Goal: Task Accomplishment & Management: Complete application form

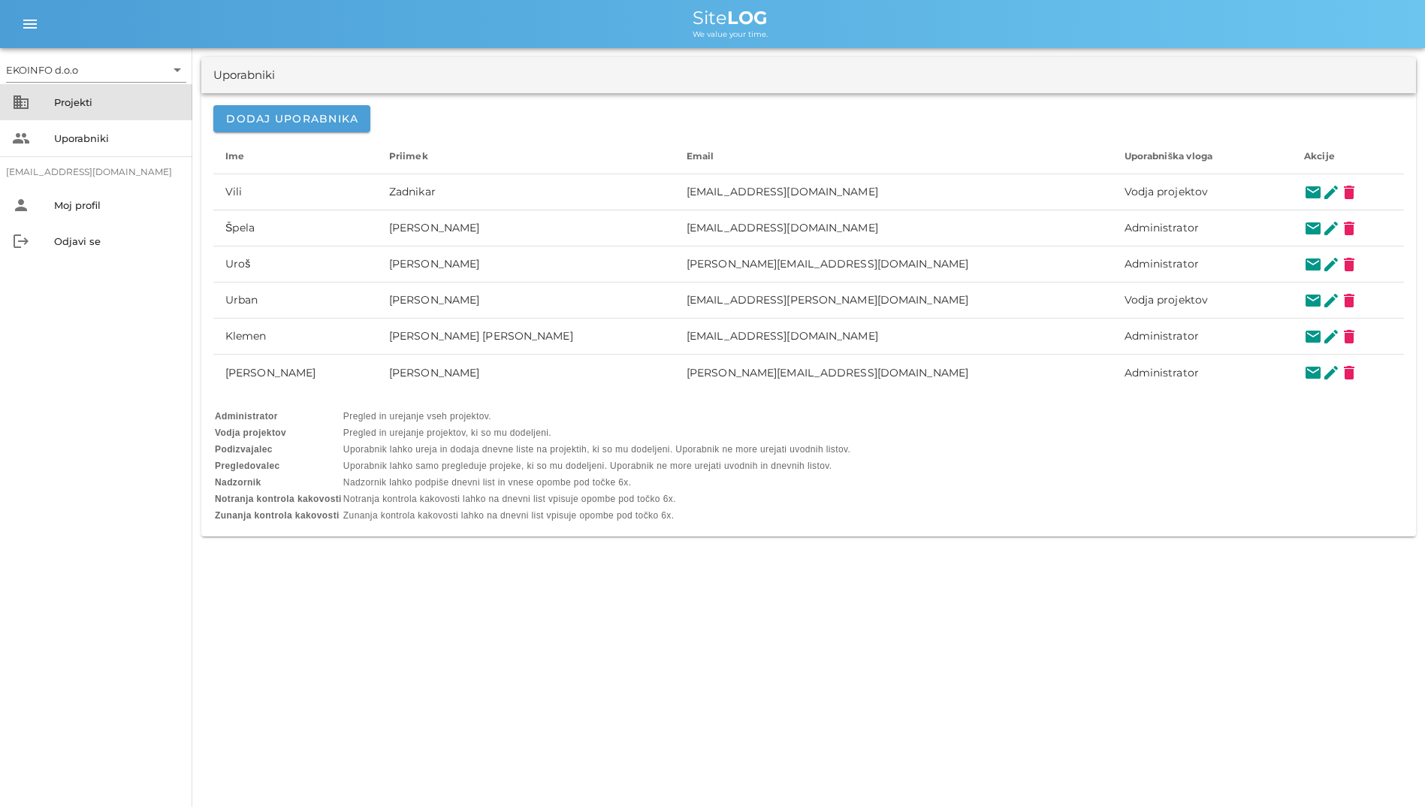
click at [17, 84] on div "business Projekti" at bounding box center [96, 102] width 192 height 36
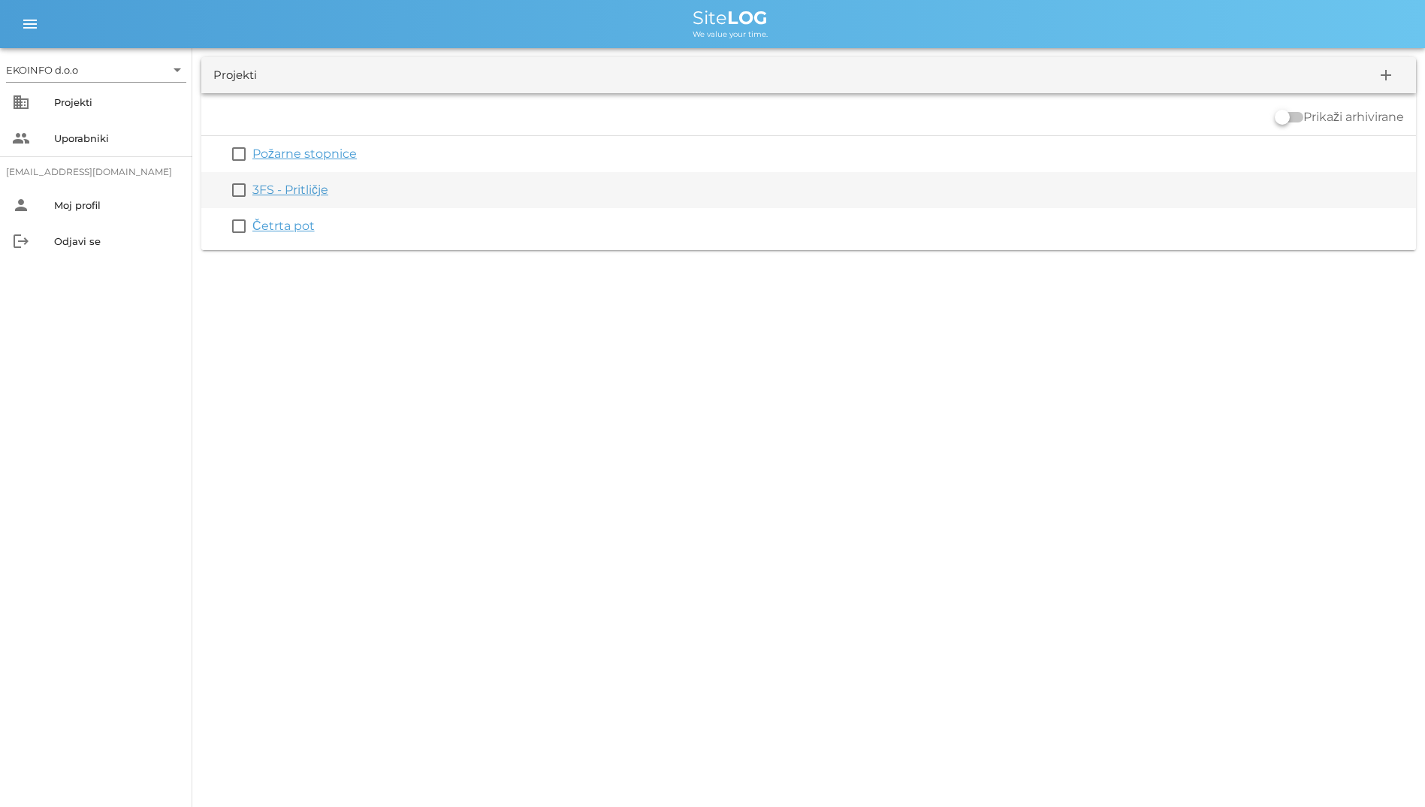
click at [263, 189] on link "3FS - Pritličje" at bounding box center [290, 190] width 76 height 14
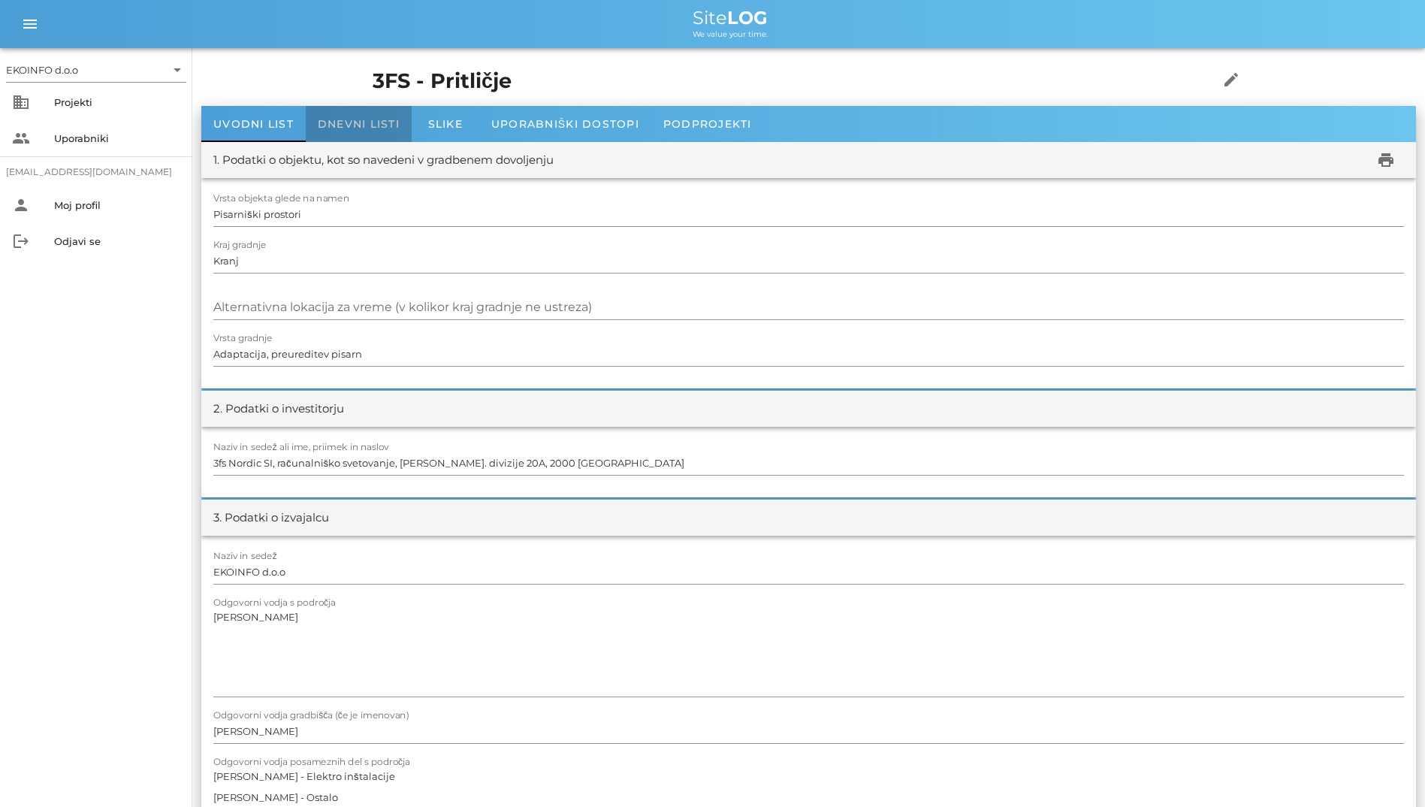
click at [341, 136] on div "Dnevni listi" at bounding box center [359, 124] width 106 height 36
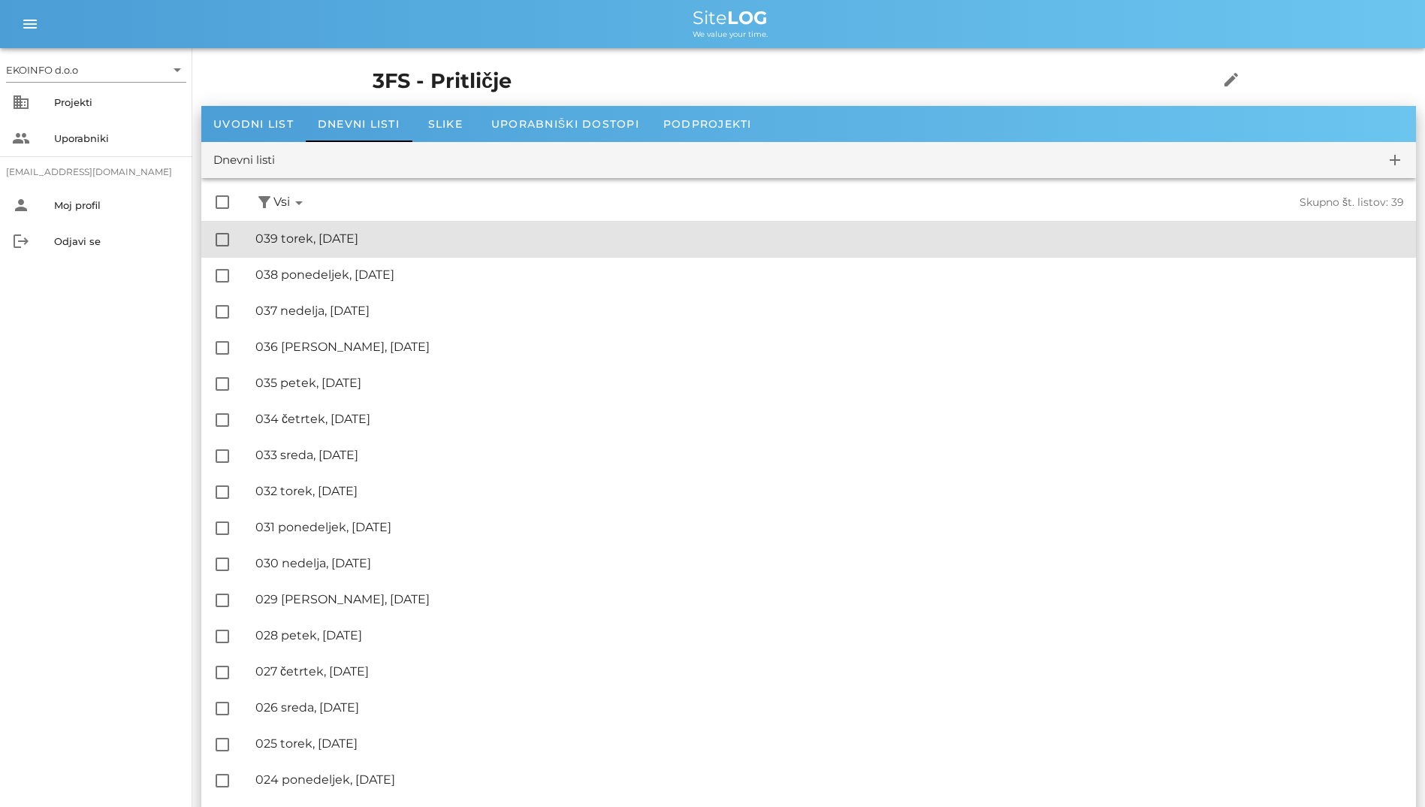
click at [334, 235] on div "🔏 039 torek, [DATE]" at bounding box center [829, 238] width 1149 height 14
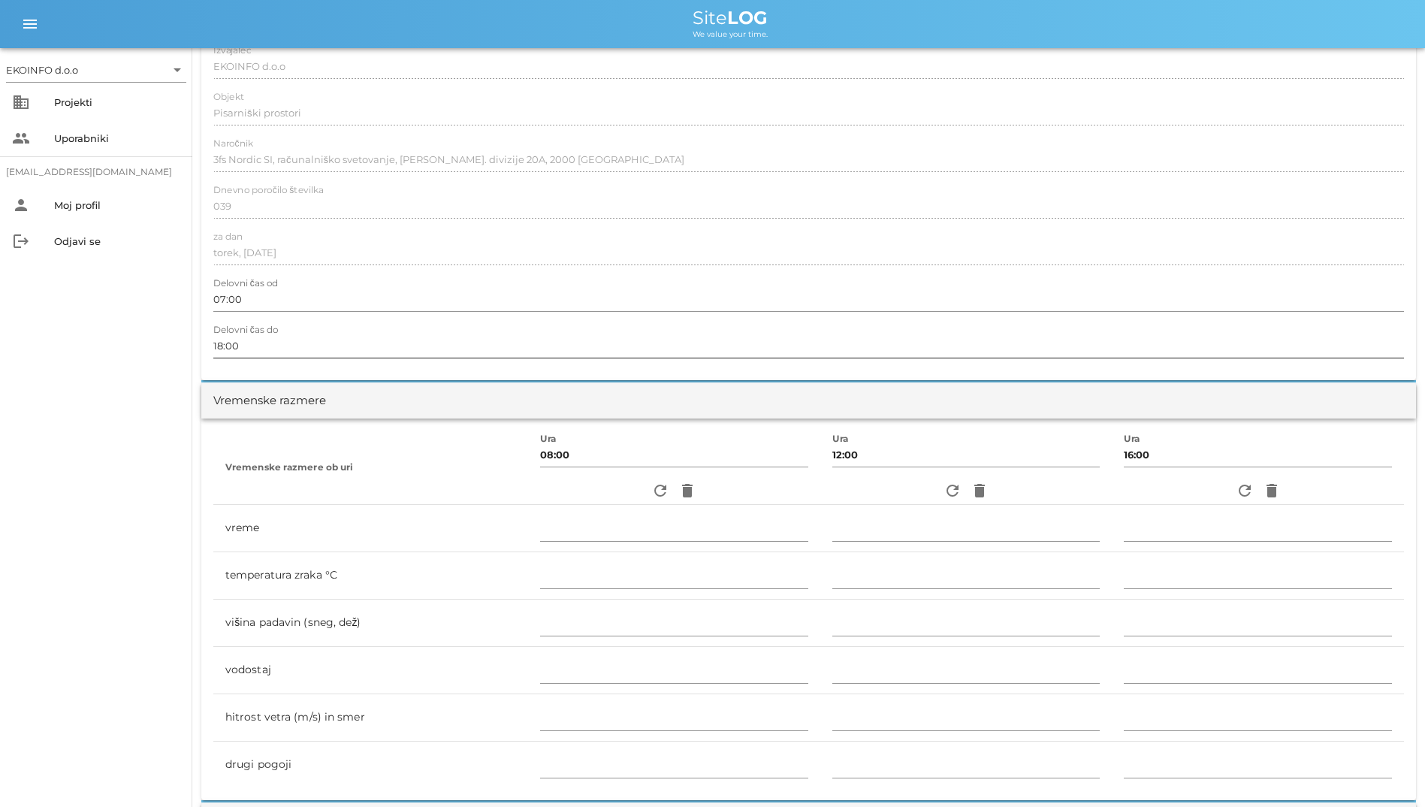
scroll to position [150, 0]
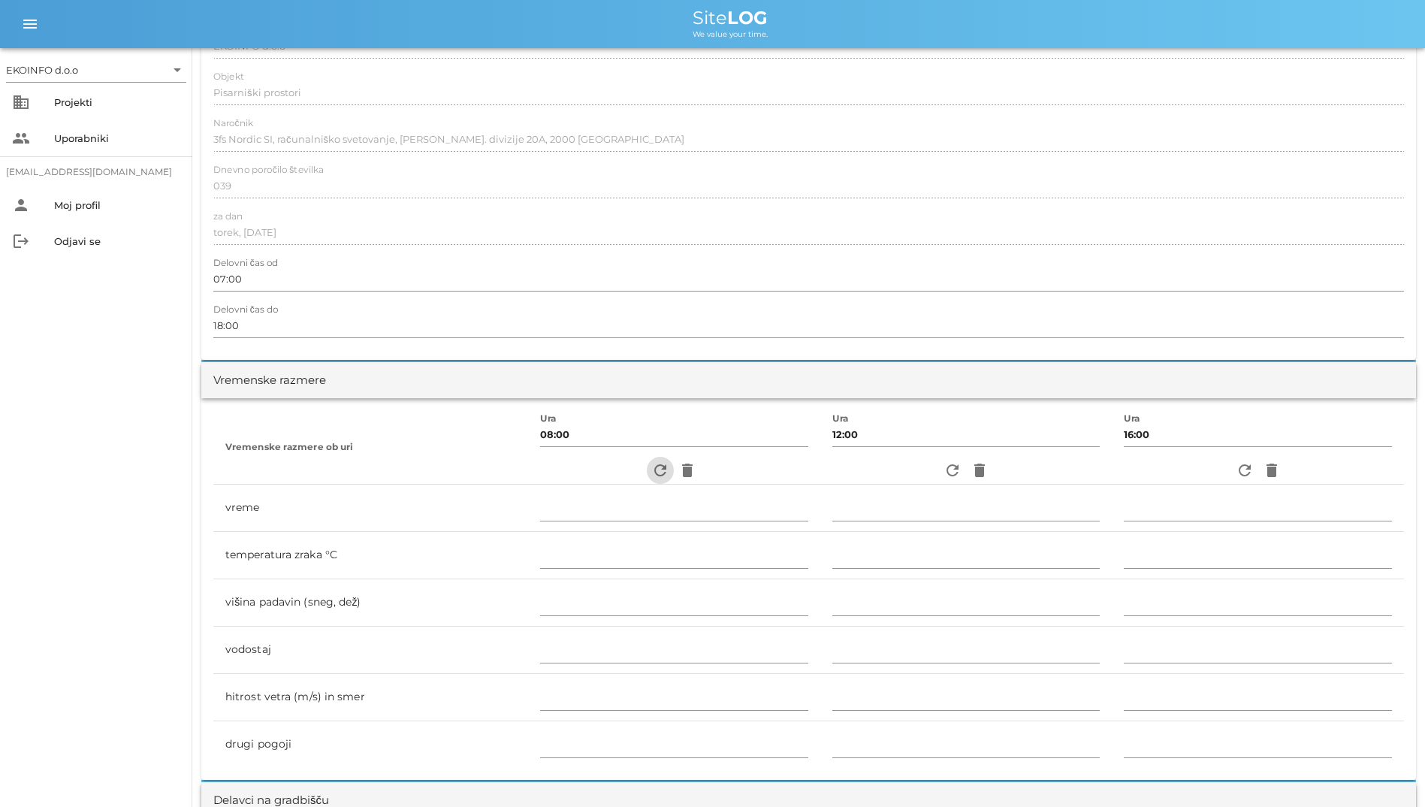
click at [651, 468] on icon "refresh" at bounding box center [660, 470] width 18 height 18
type input "jasno"
type input "25"
type input "0"
type input "0.83 m/s šibek J"
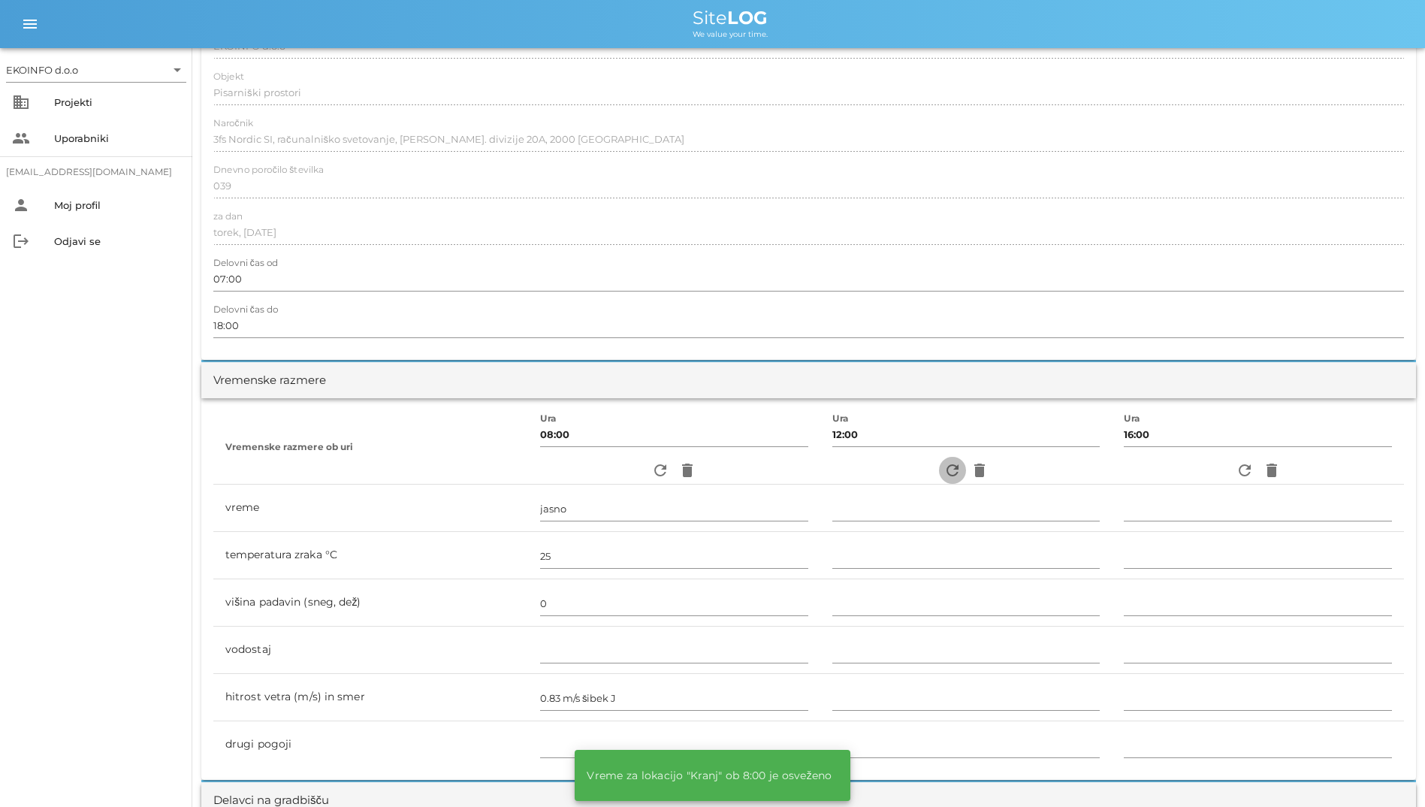
click at [947, 467] on icon "refresh" at bounding box center [953, 470] width 18 height 18
type input "jasno"
type input "30"
type input "0"
type input "2.78 m/s šibek JV"
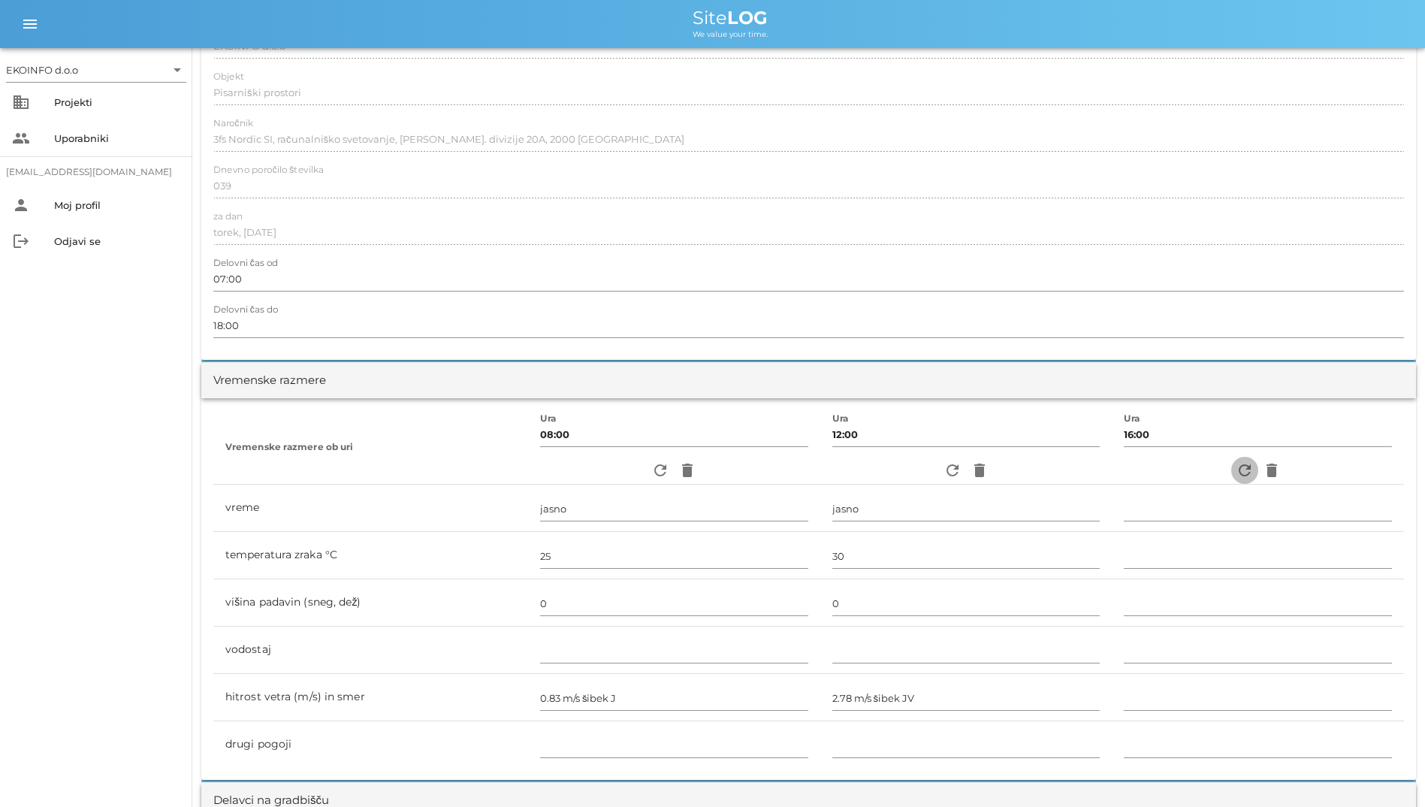
click at [1246, 464] on icon "refresh" at bounding box center [1245, 470] width 18 height 18
type input "jasno"
type input "29"
type input "0"
type input "2.22 m/s [PERSON_NAME] J"
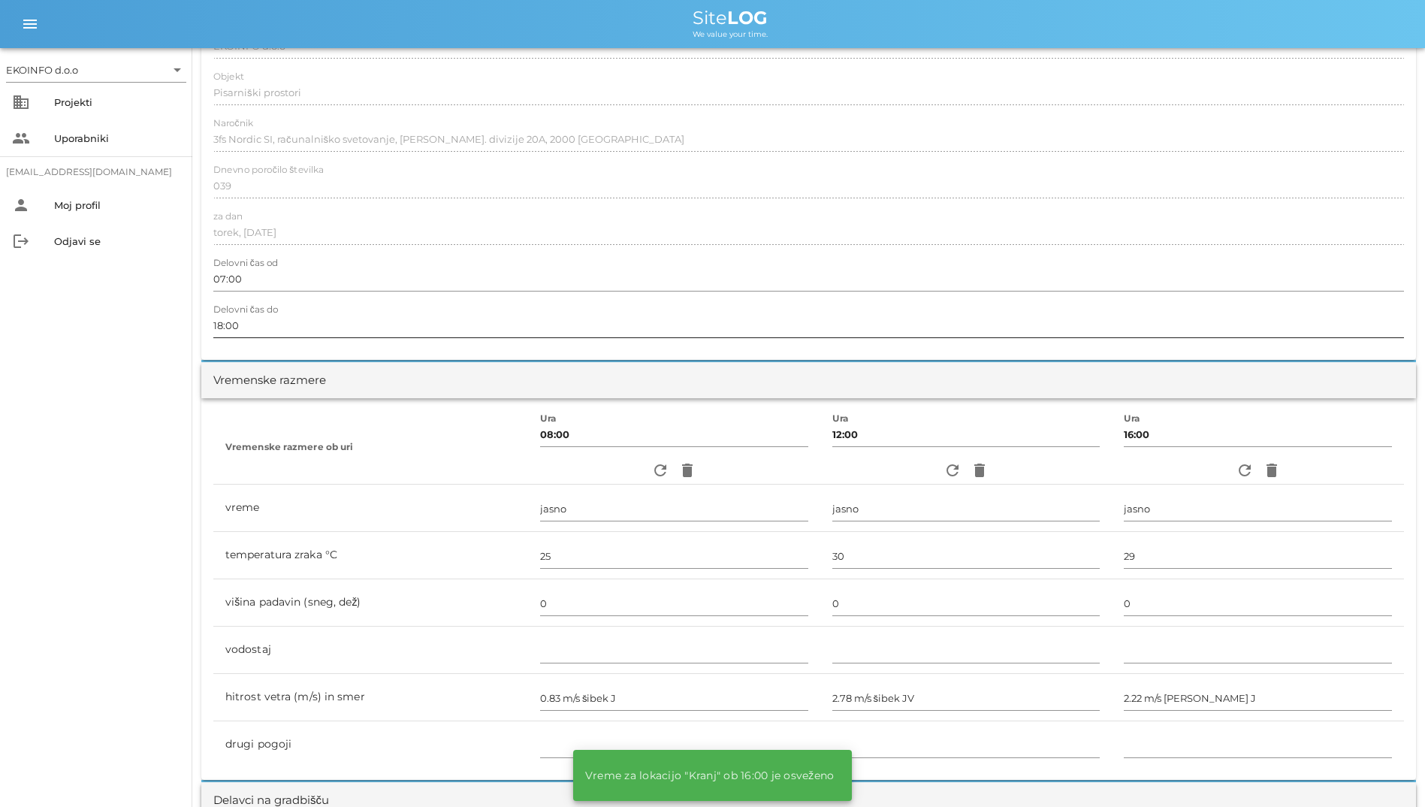
scroll to position [0, 0]
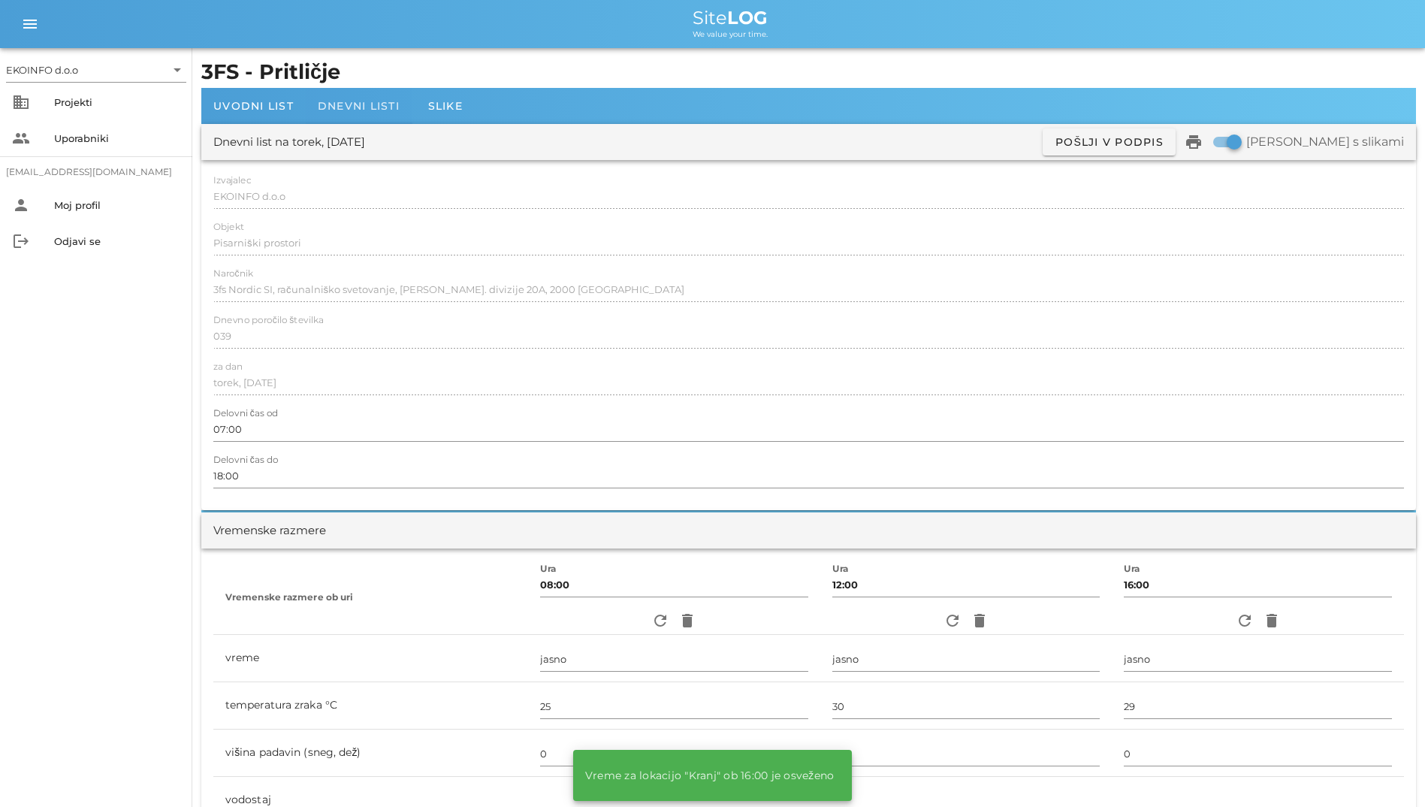
click at [358, 116] on div "Dnevni listi" at bounding box center [359, 106] width 106 height 36
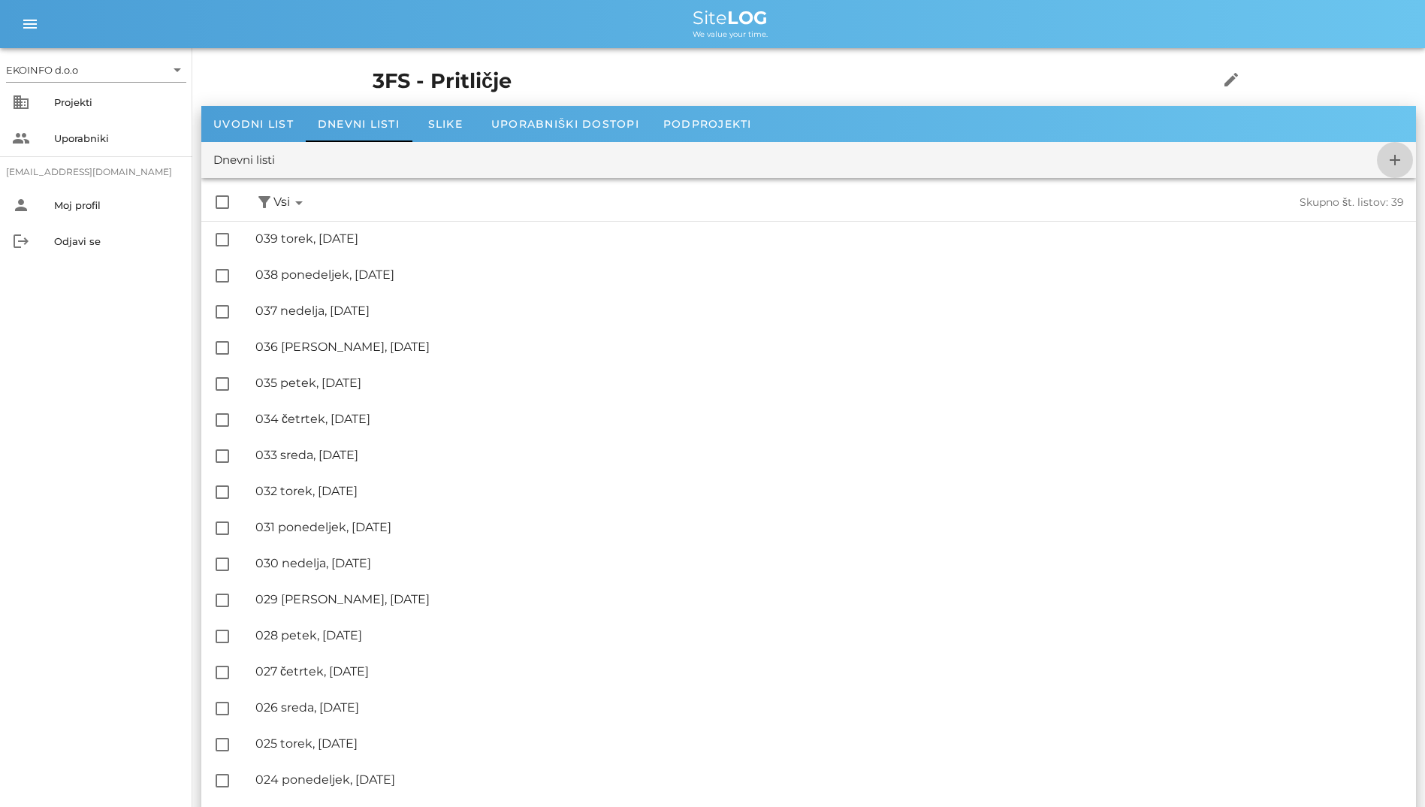
click at [1393, 160] on icon "add" at bounding box center [1395, 160] width 18 height 18
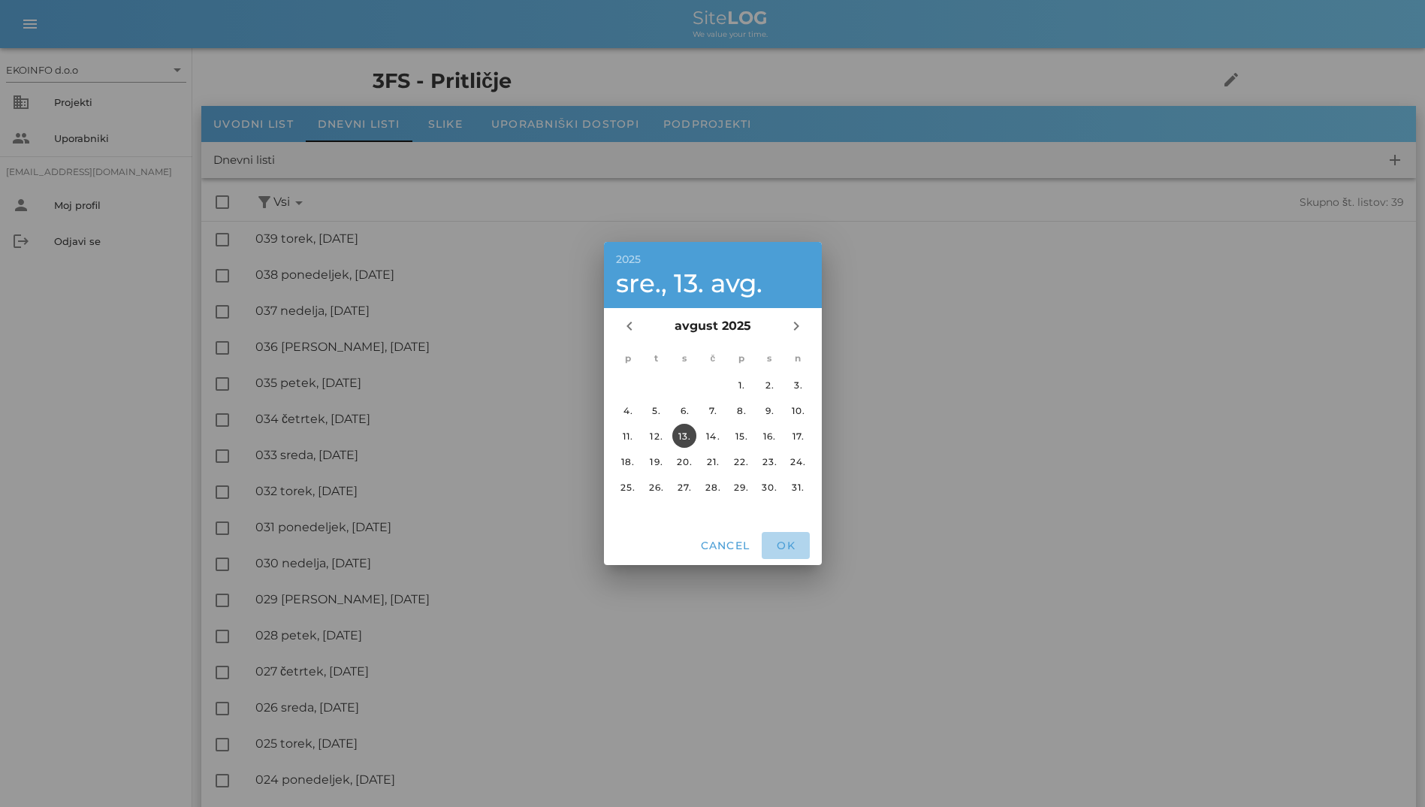
click at [776, 538] on button "OK" at bounding box center [786, 545] width 48 height 27
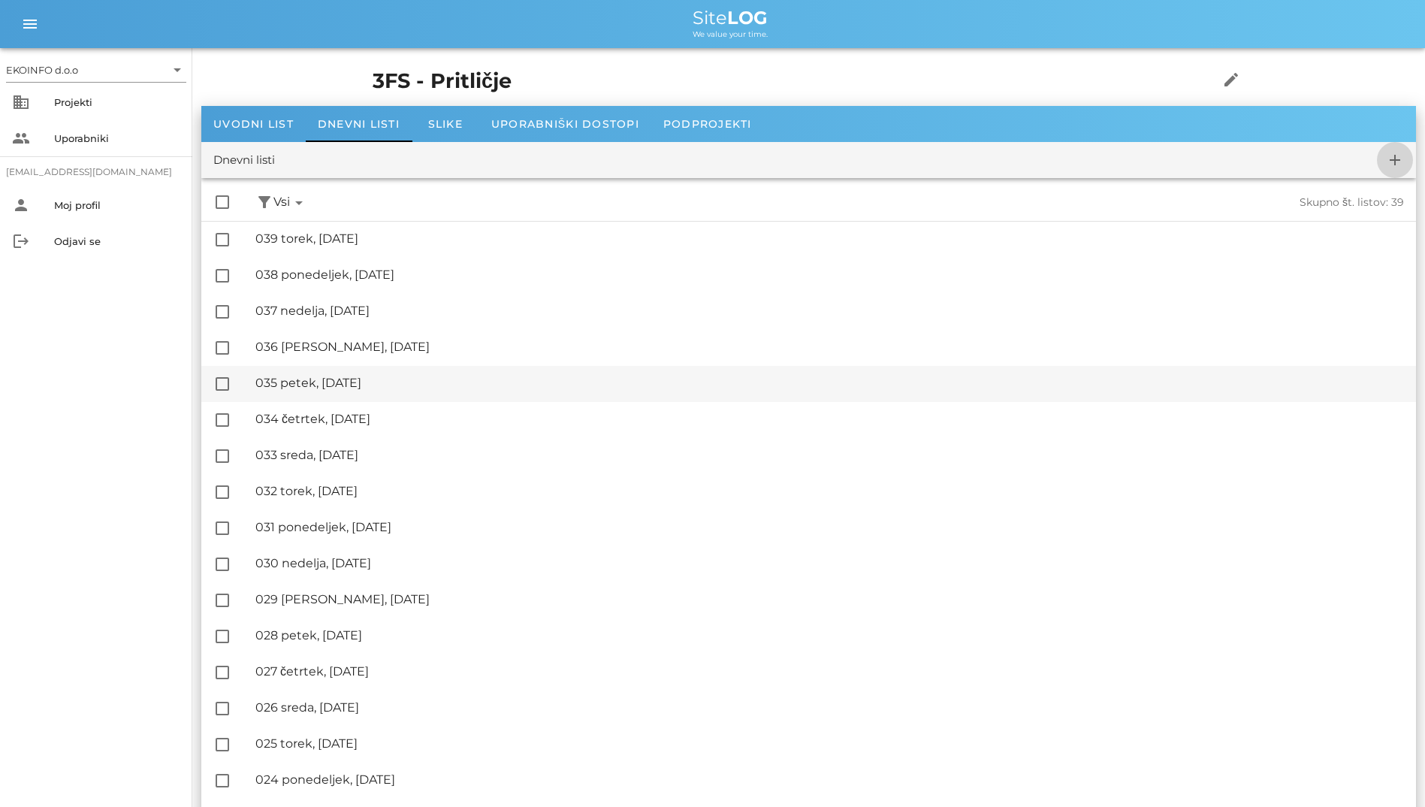
checkbox input "false"
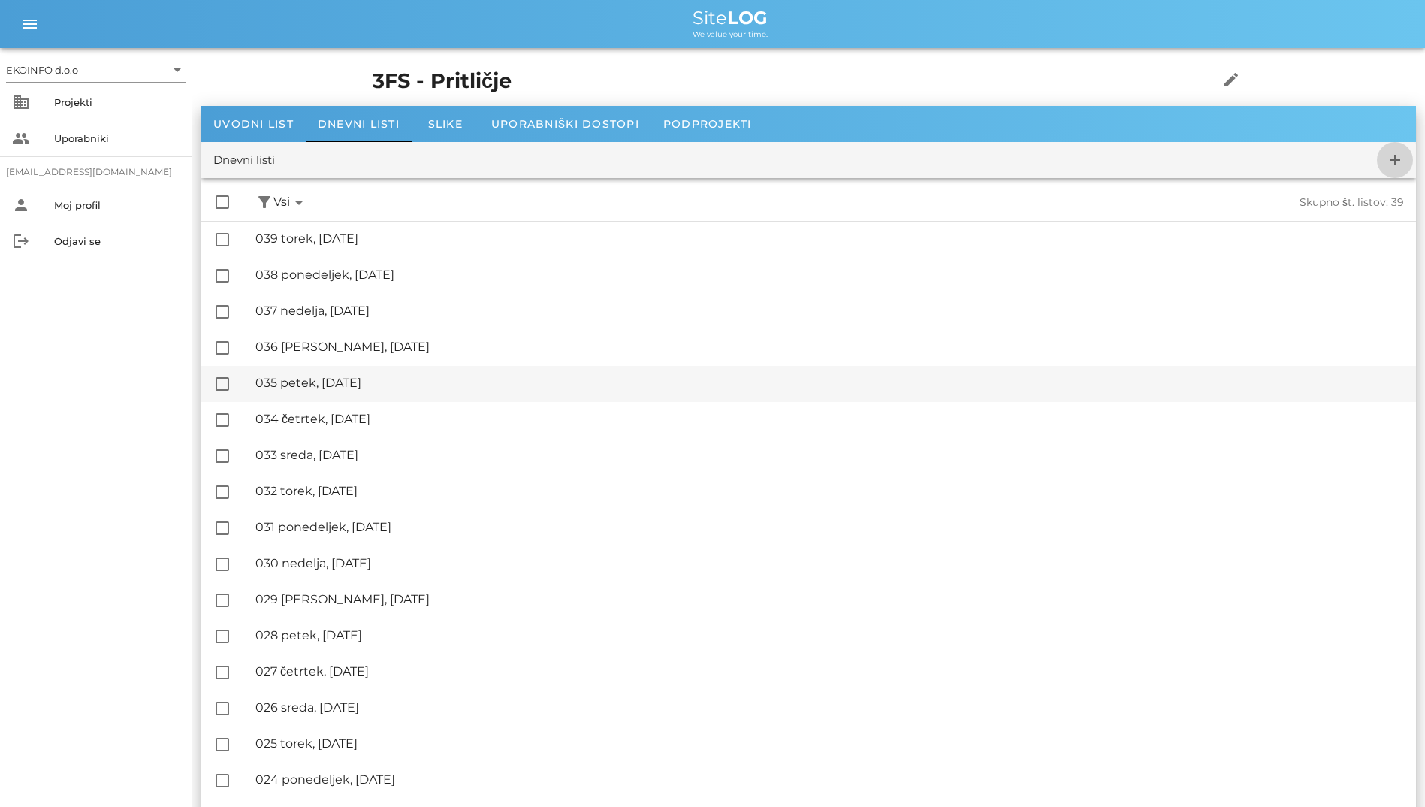
checkbox input "false"
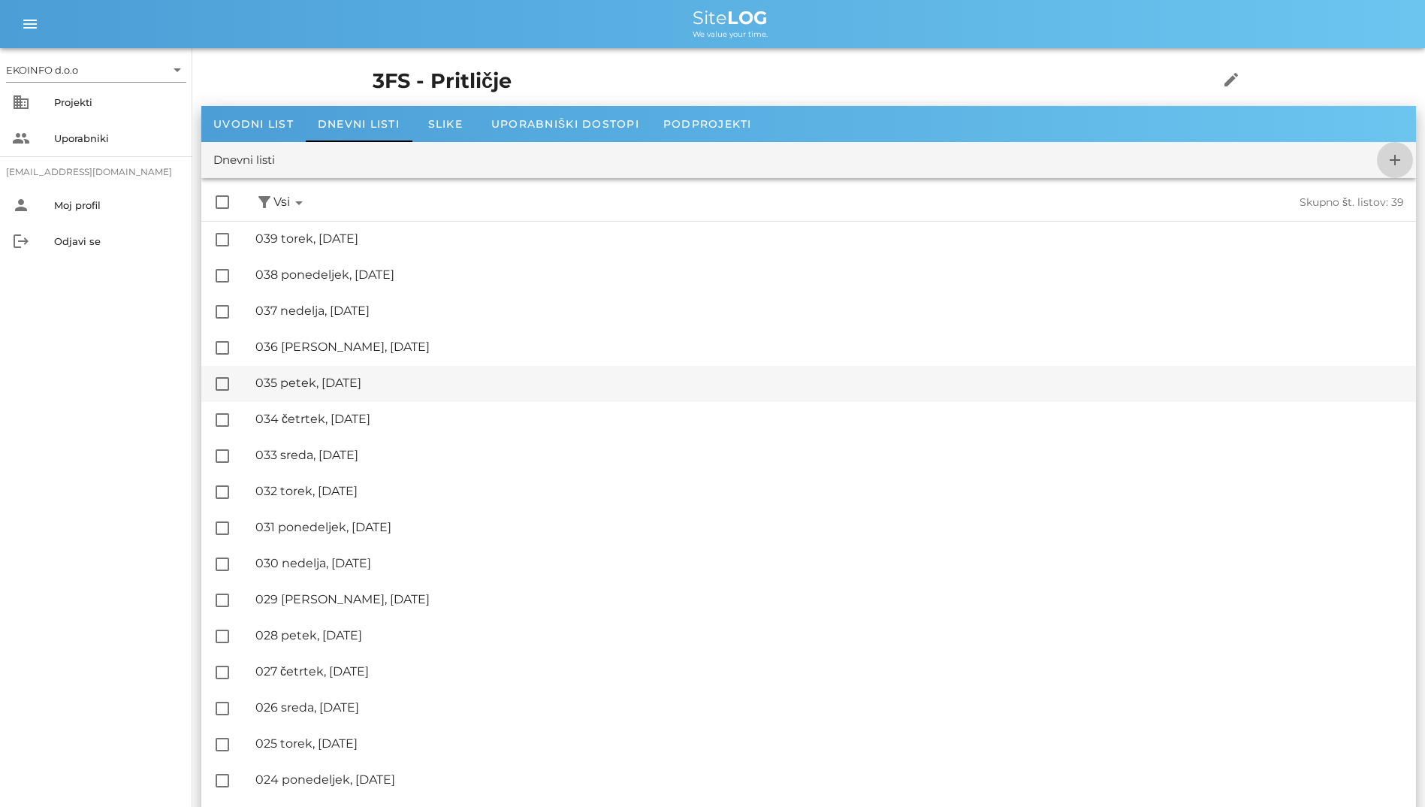
checkbox input "false"
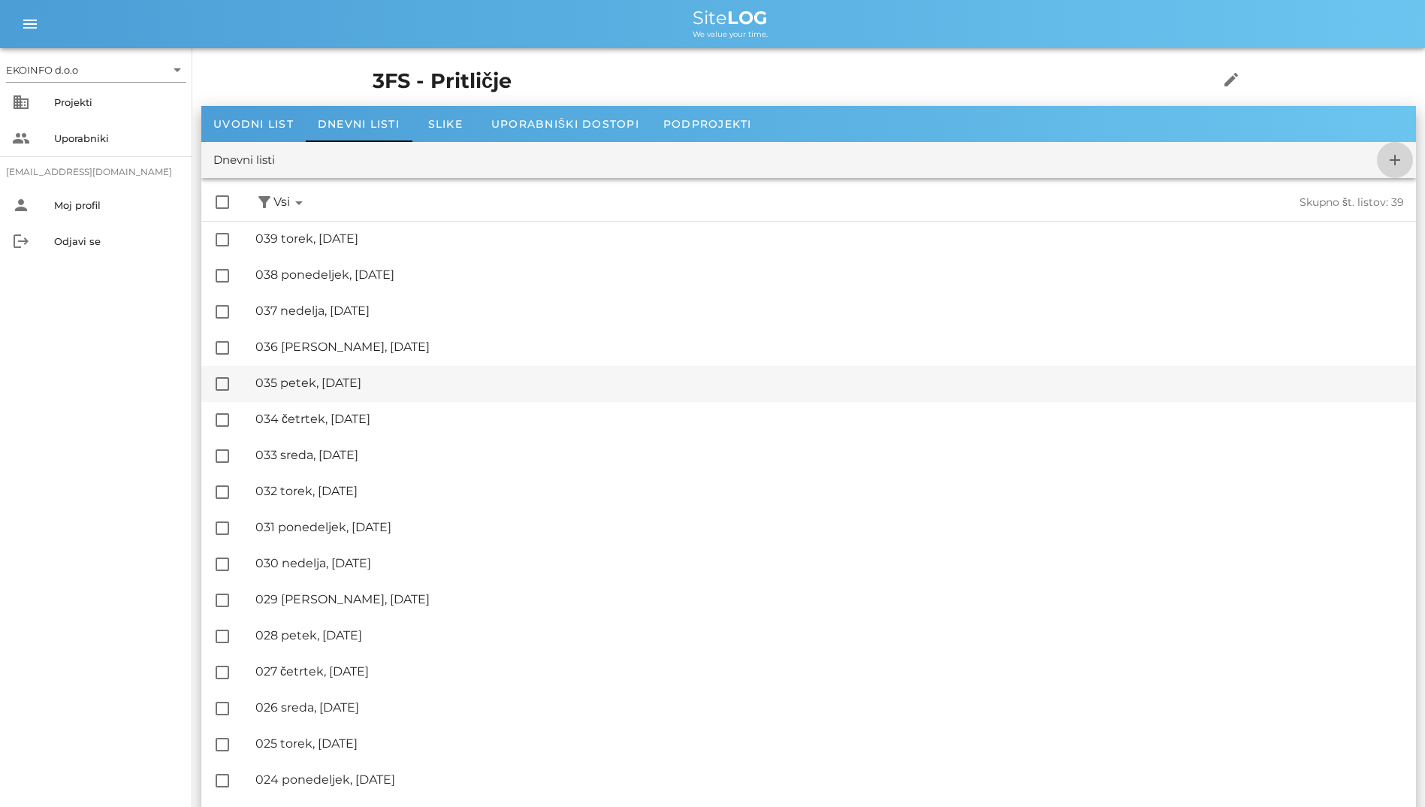
checkbox input "false"
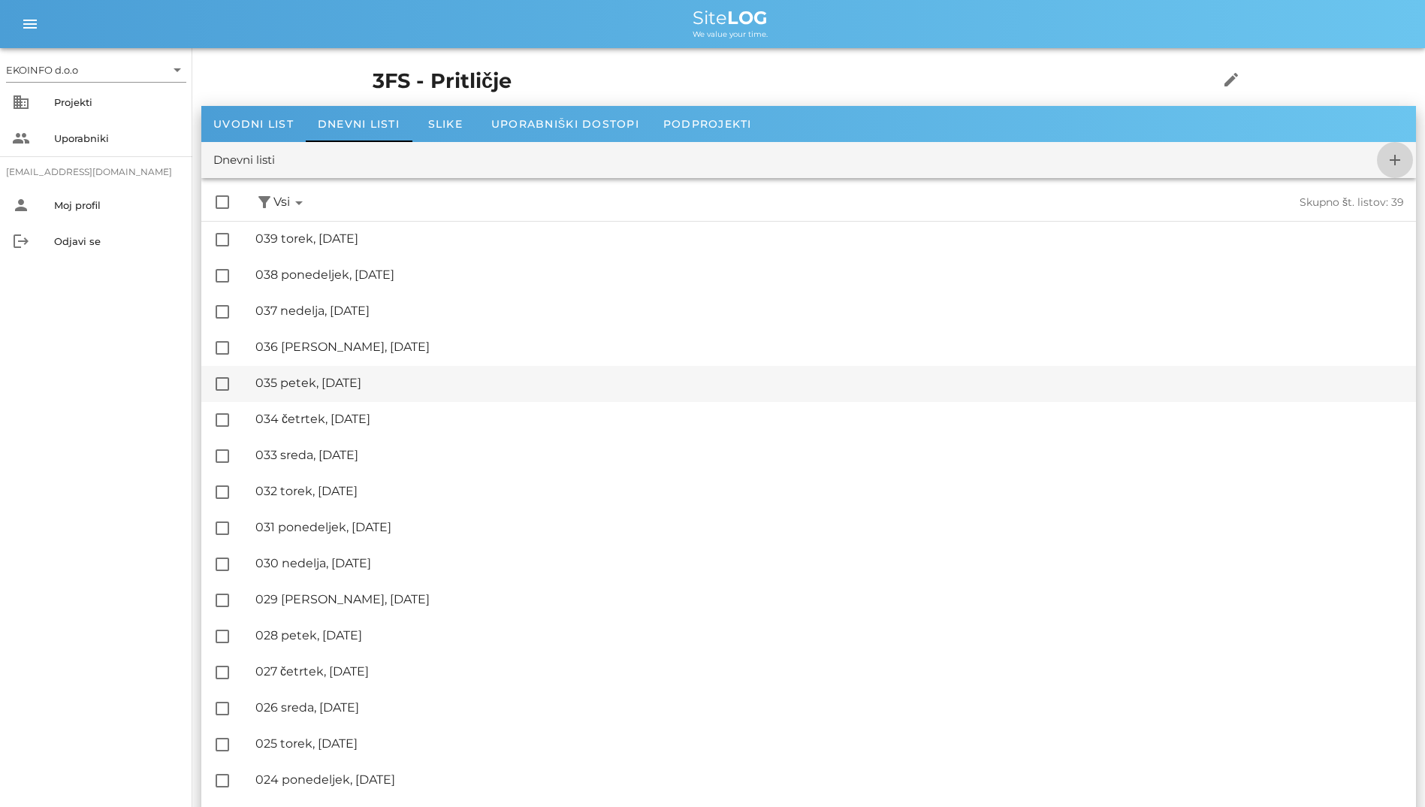
checkbox input "false"
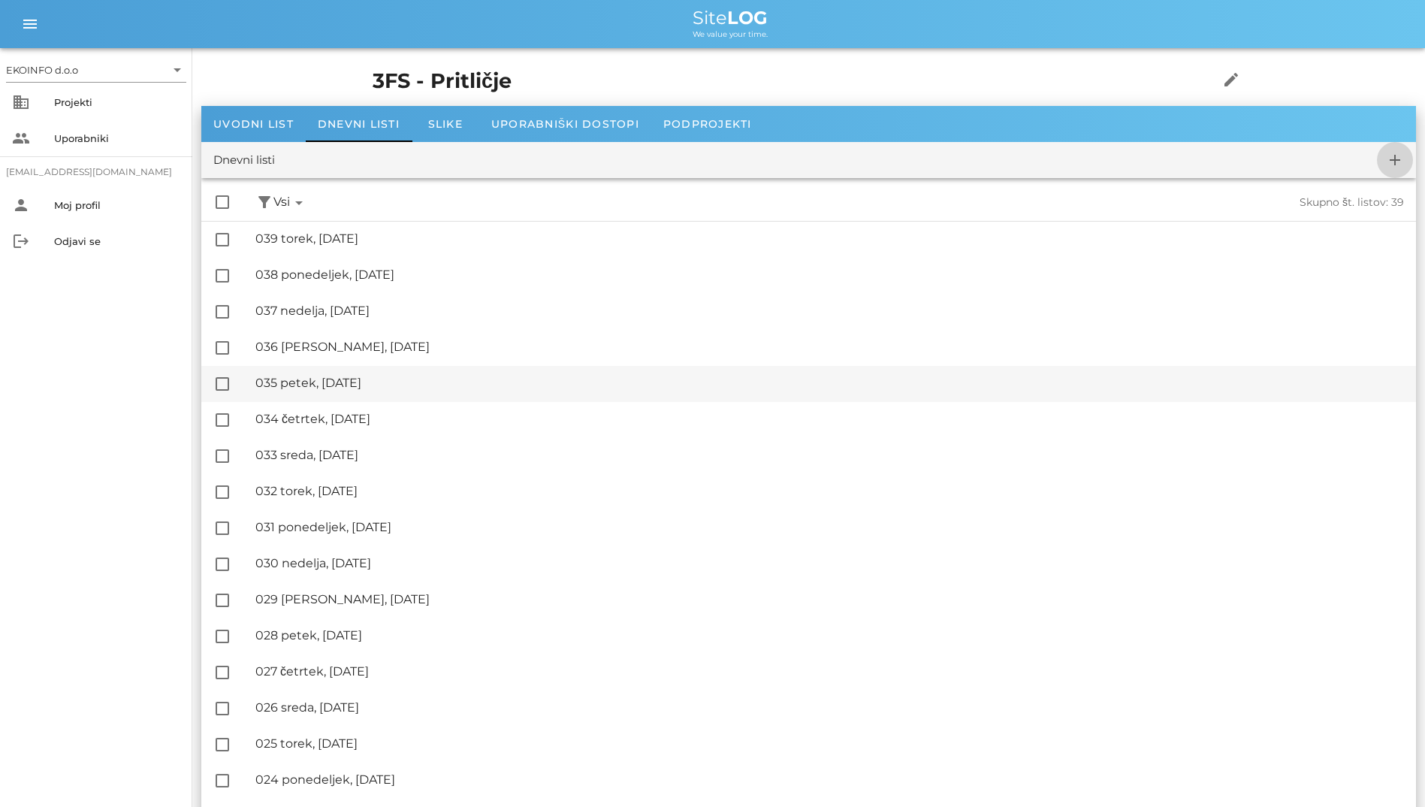
checkbox input "false"
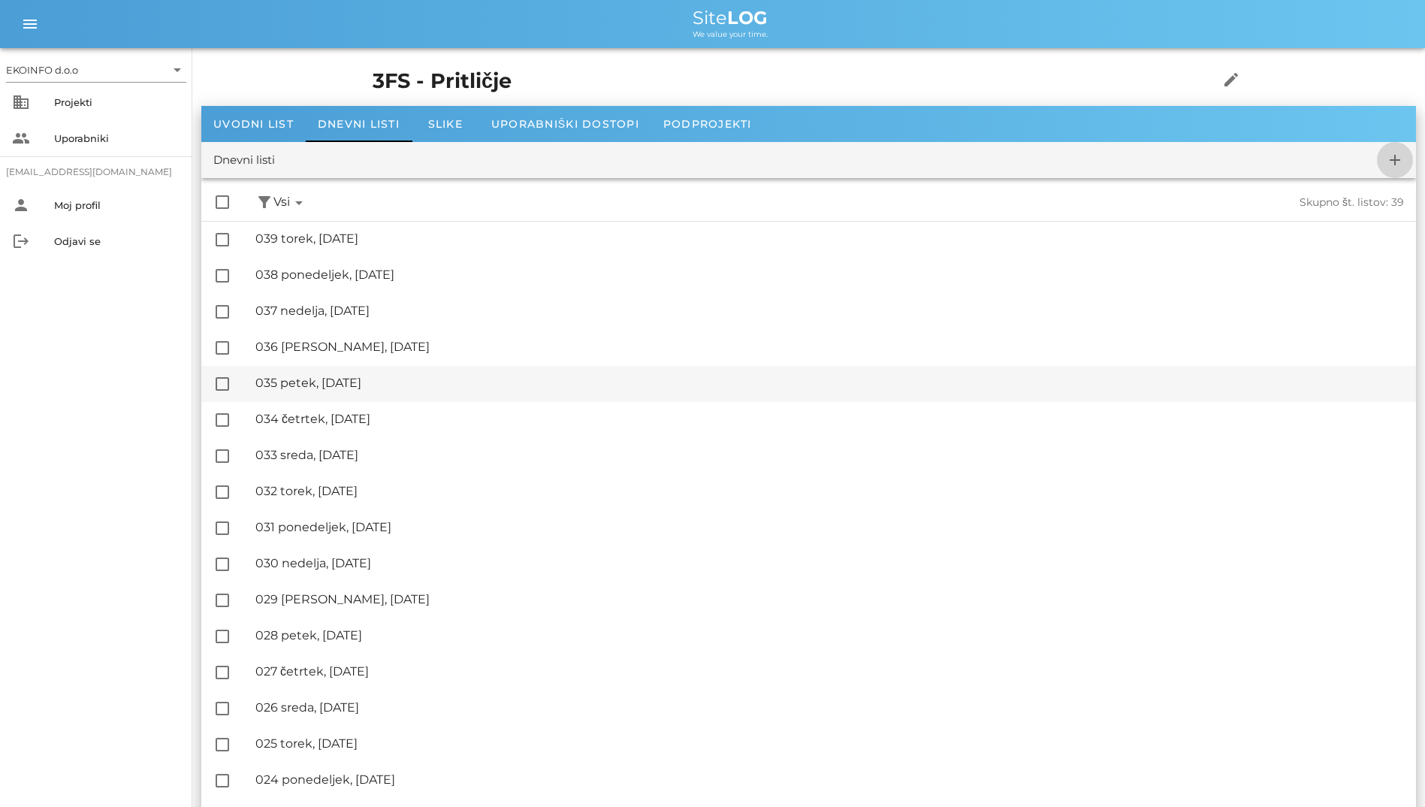
checkbox input "false"
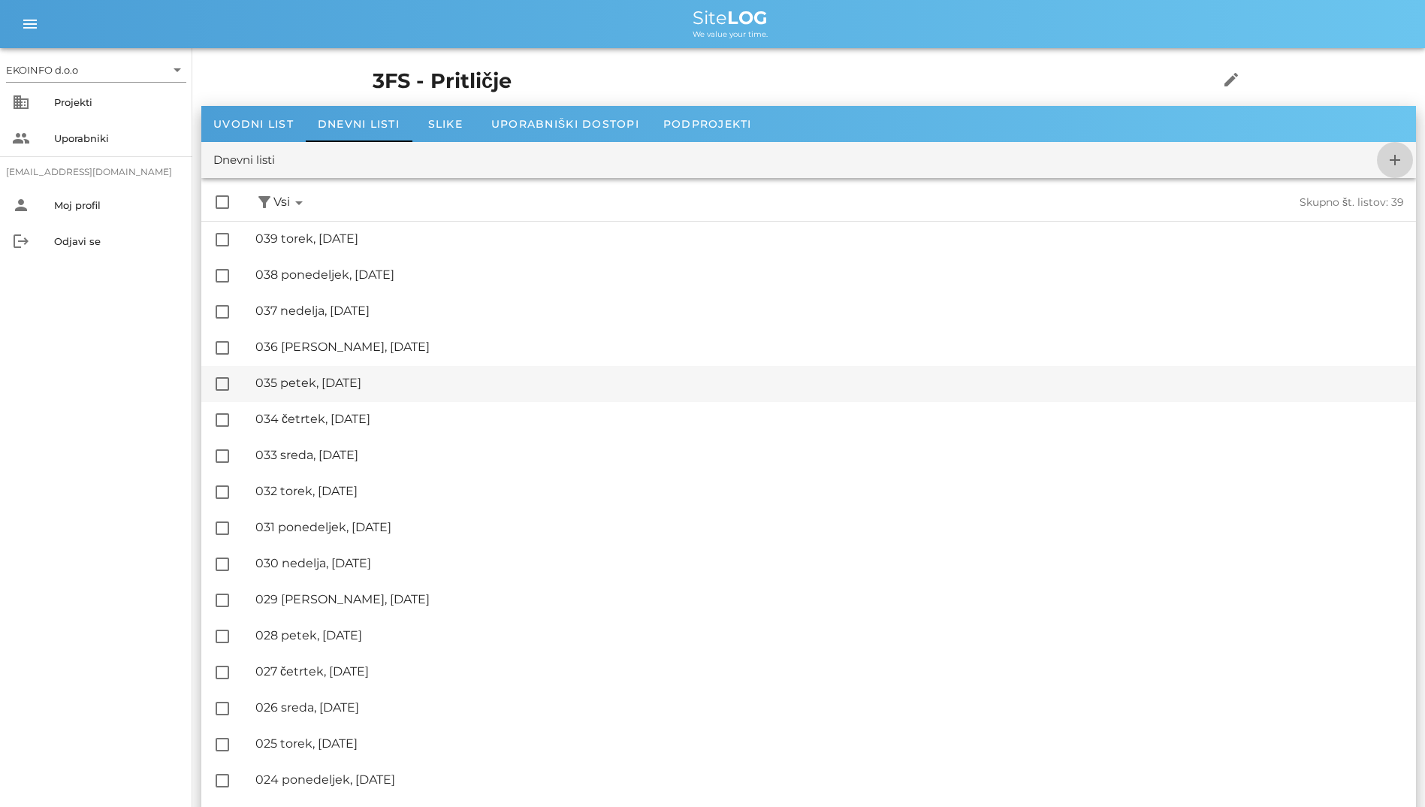
checkbox input "false"
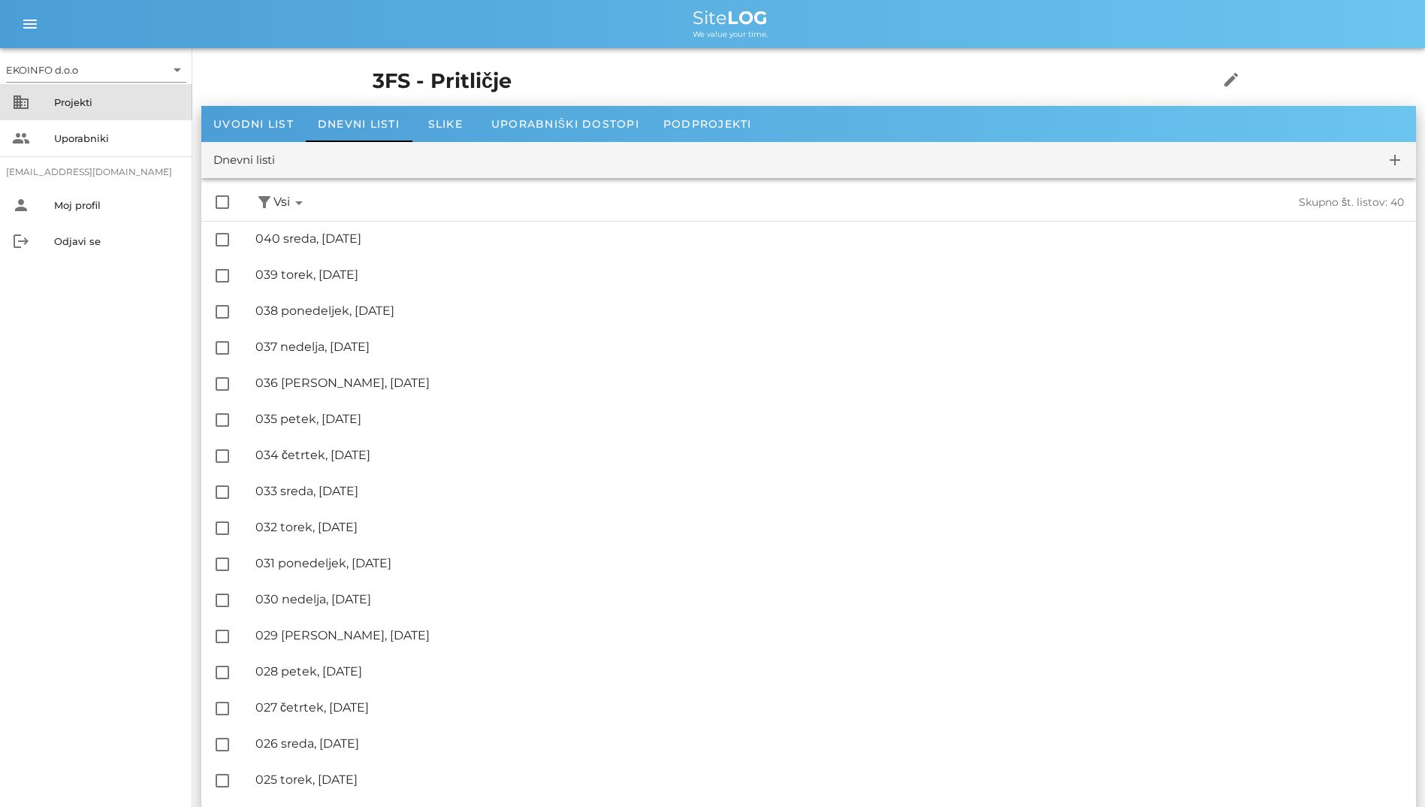
click at [124, 107] on div "Projekti" at bounding box center [117, 102] width 126 height 12
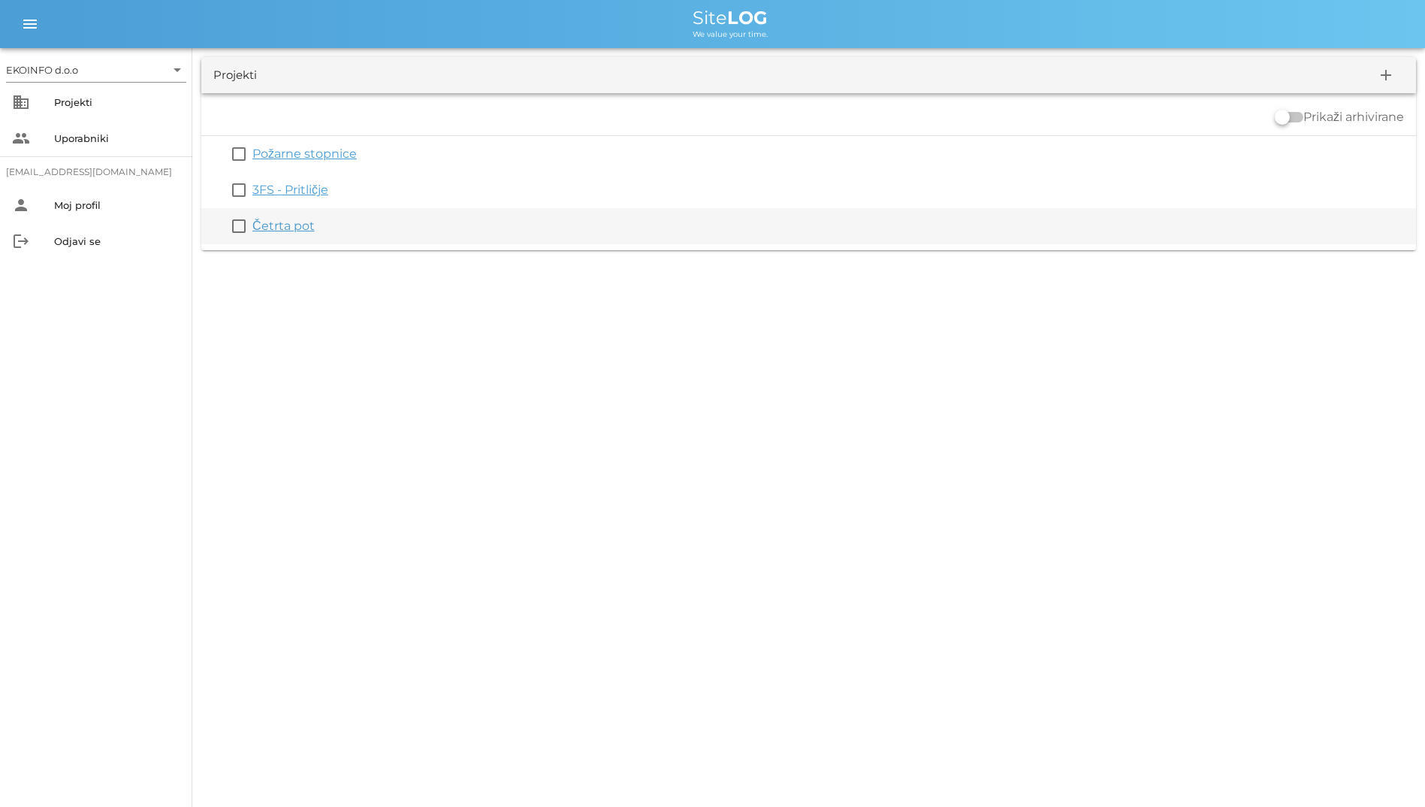
click at [283, 218] on div "Četrta pot" at bounding box center [831, 226] width 1158 height 18
click at [283, 226] on link "Četrta pot" at bounding box center [283, 226] width 62 height 14
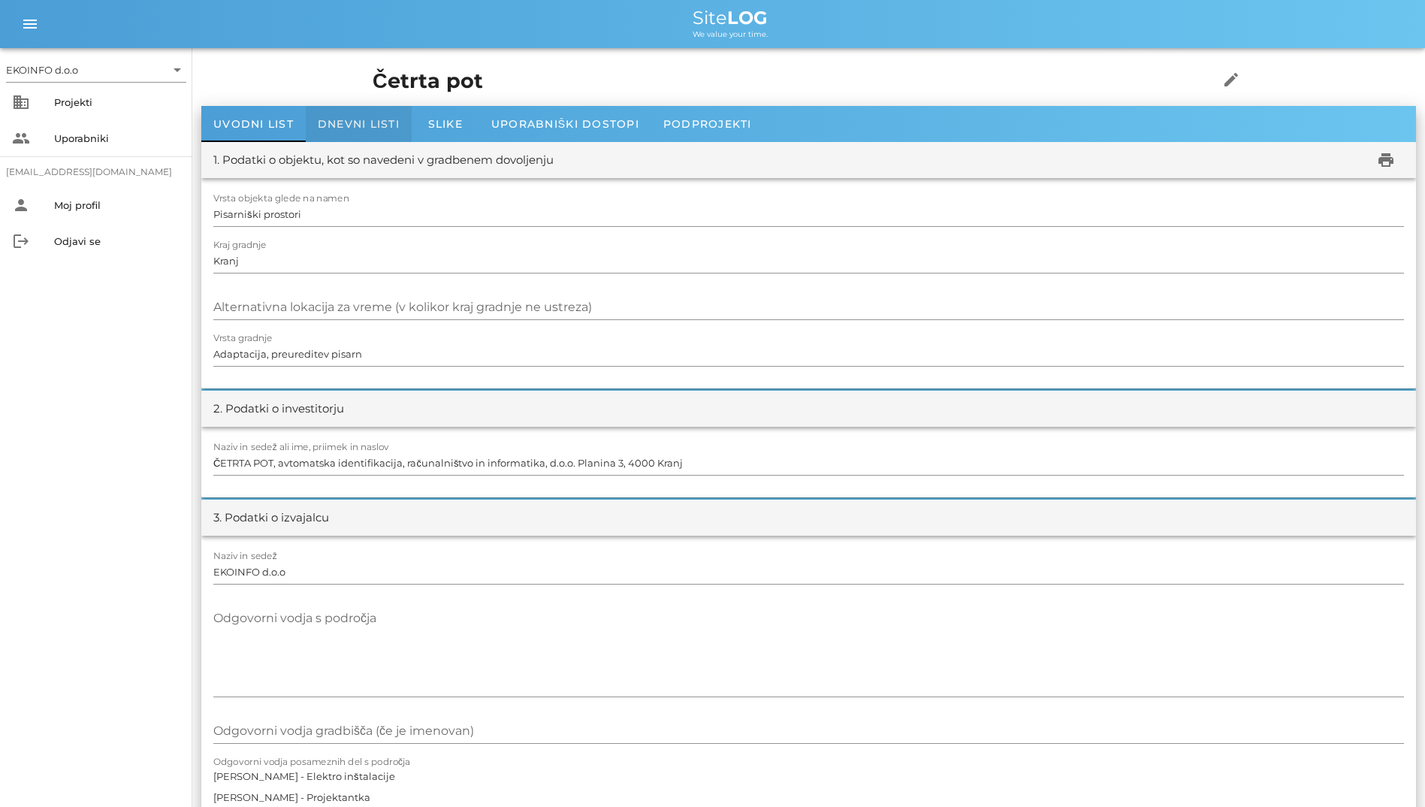
click at [340, 131] on div "Dnevni listi" at bounding box center [359, 124] width 106 height 36
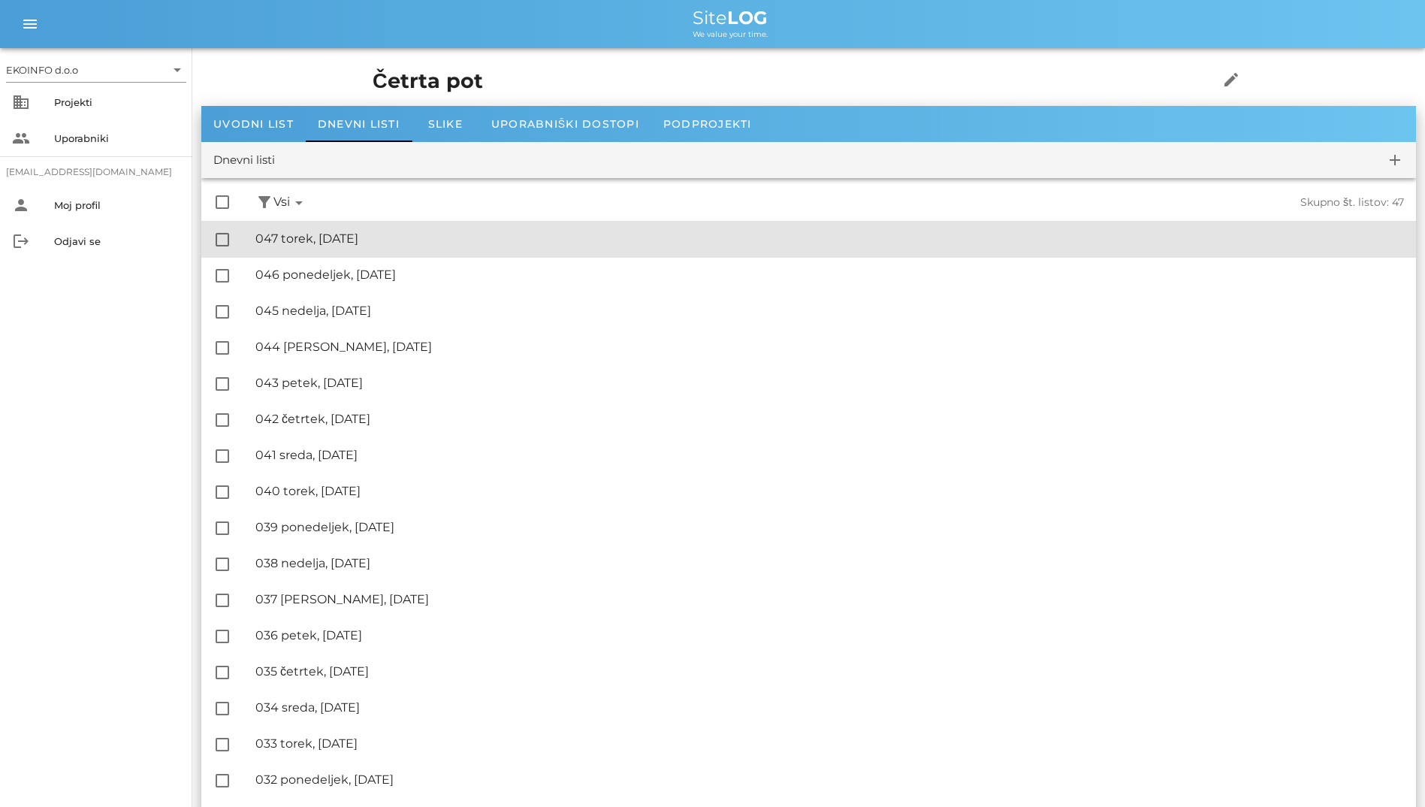
click at [351, 234] on div "🔏 047 torek, [DATE]" at bounding box center [829, 238] width 1149 height 14
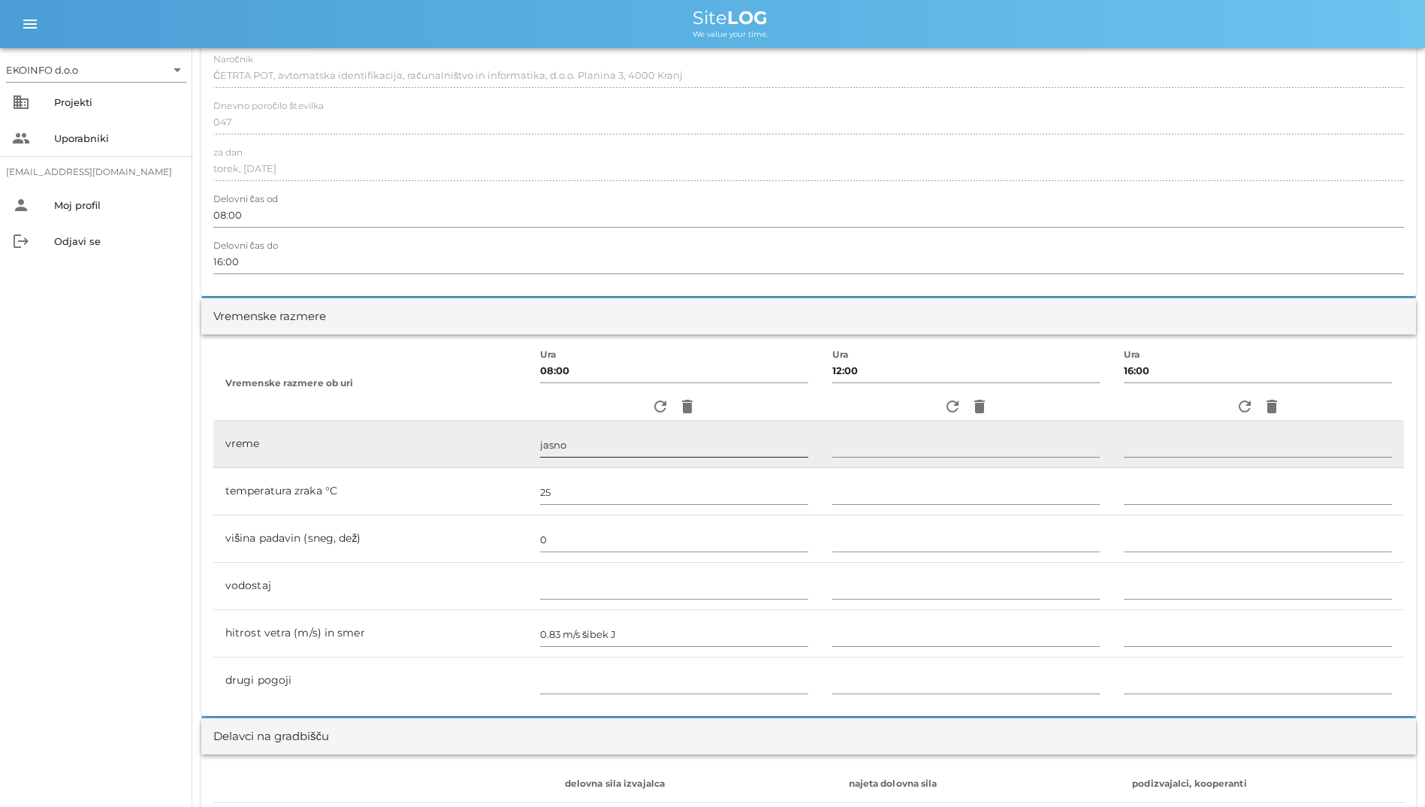
scroll to position [301, 0]
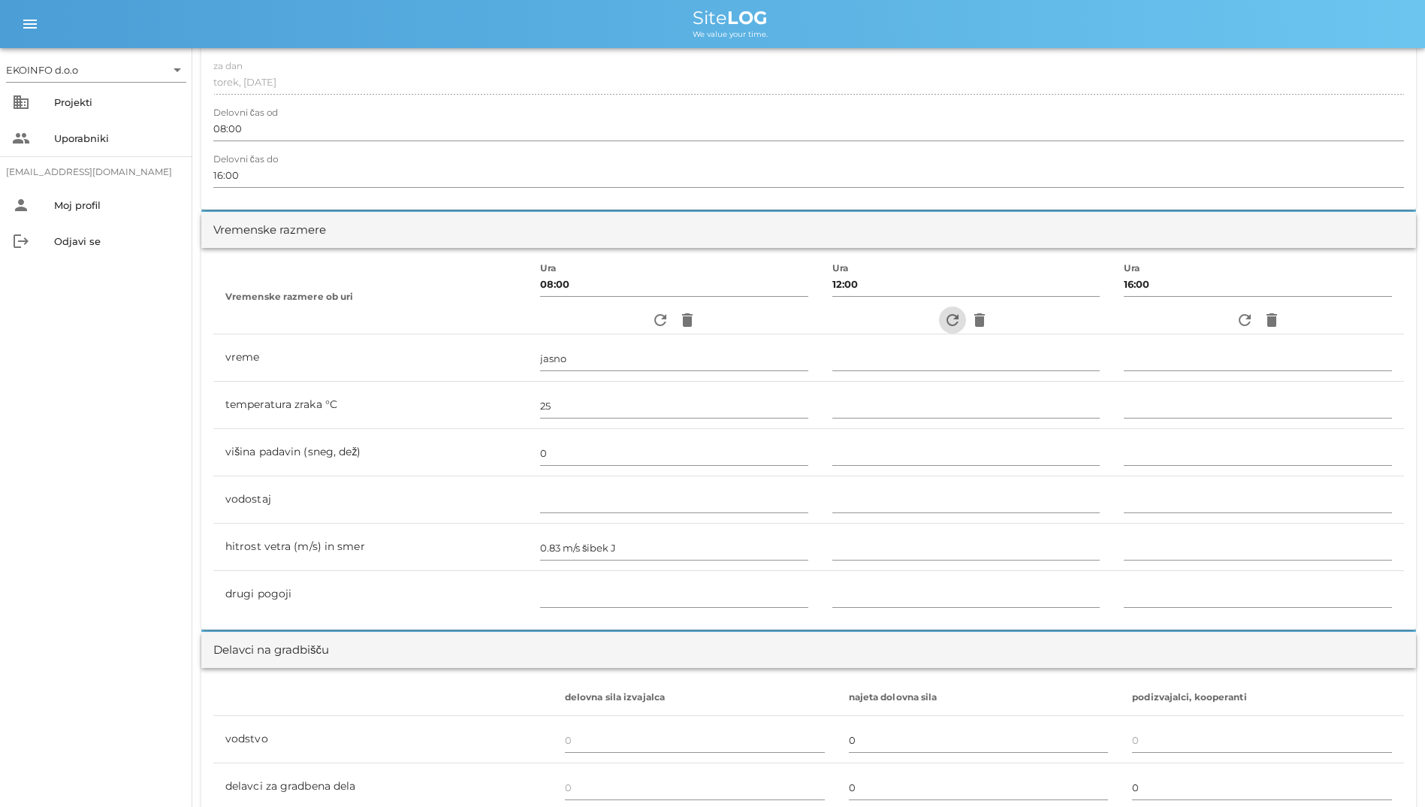
click at [944, 325] on icon "refresh" at bounding box center [953, 320] width 18 height 18
type input "jasno"
type input "30"
type input "0"
type input "2.78 m/s šibek JV"
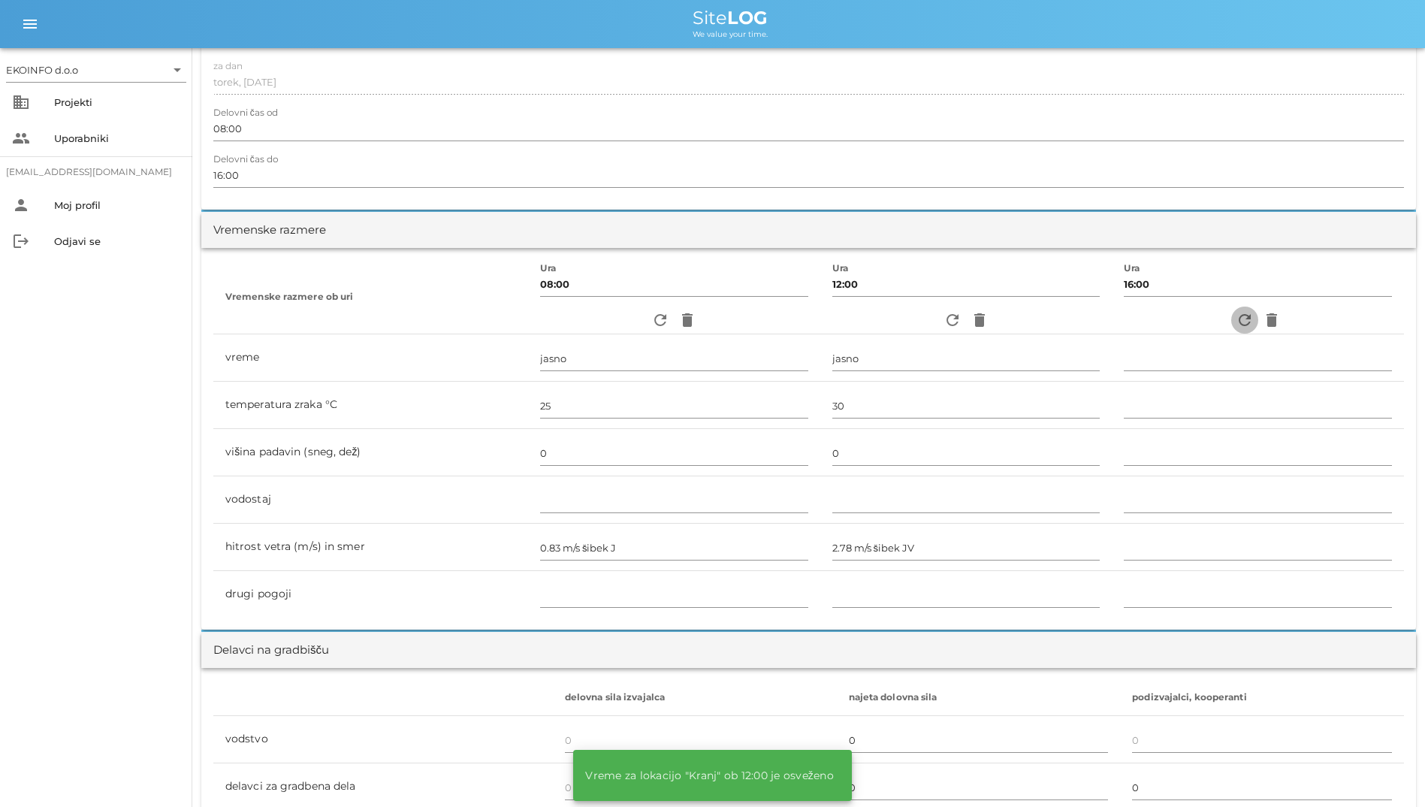
click at [1236, 311] on icon "refresh" at bounding box center [1245, 320] width 18 height 18
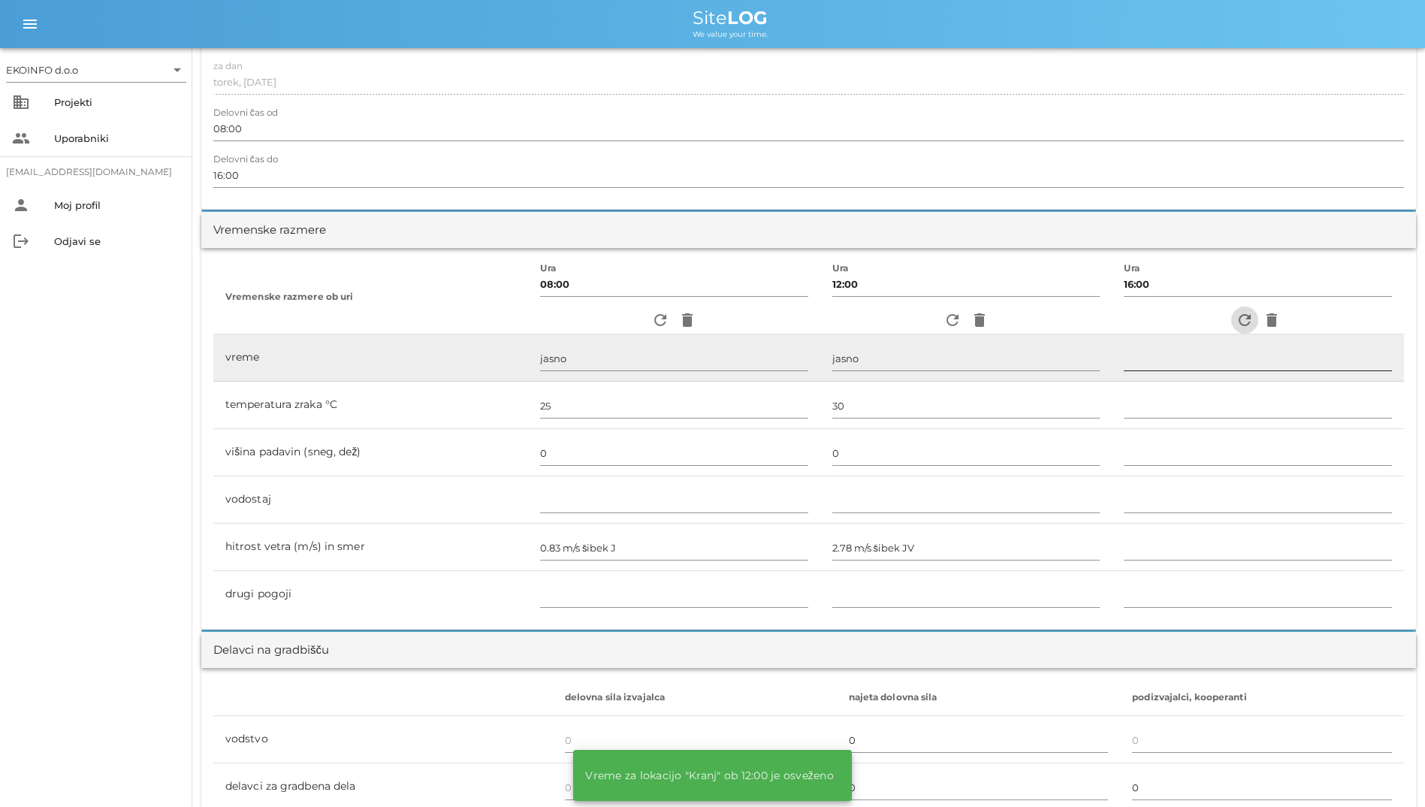
type input "jasno"
type input "29"
type input "0"
type input "2.22 m/s [PERSON_NAME] J"
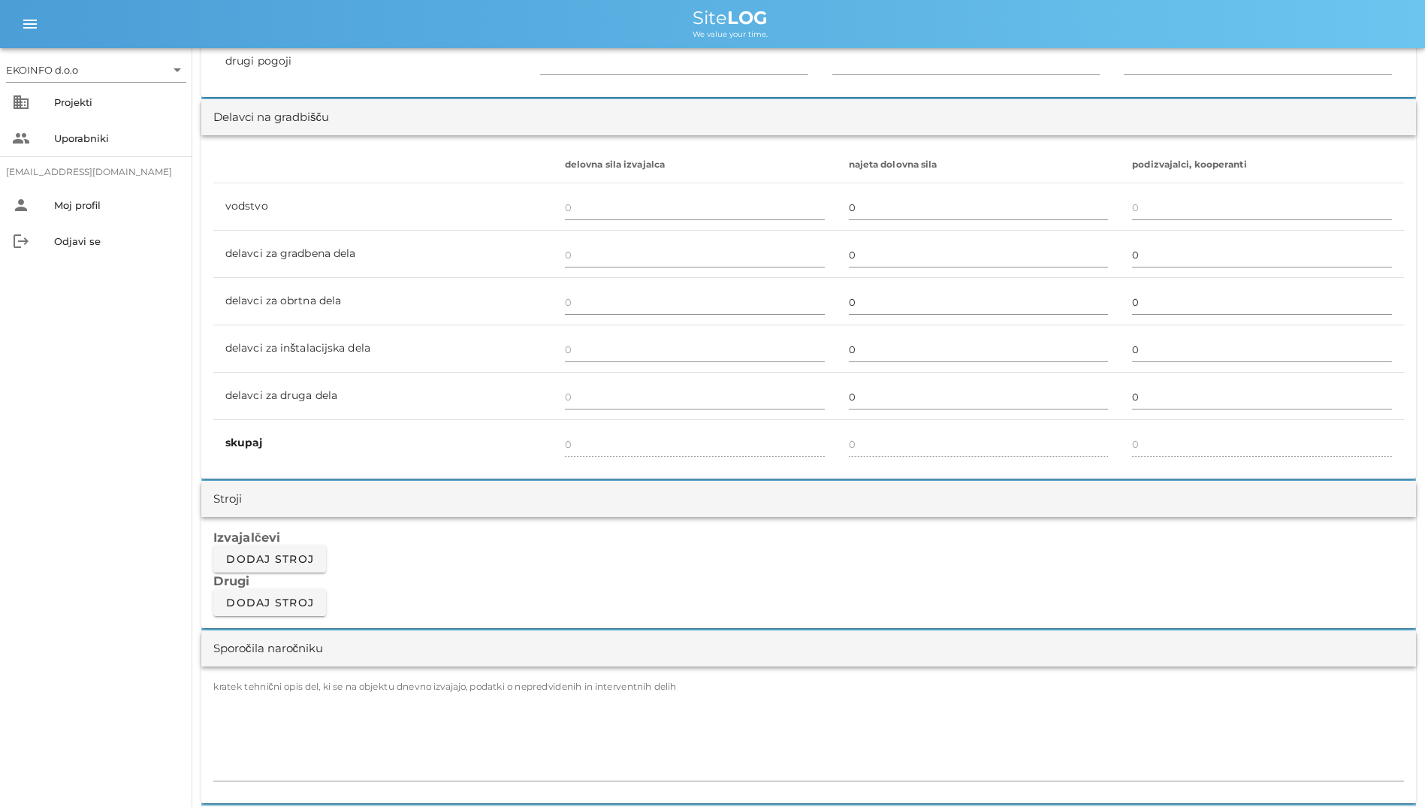
scroll to position [826, 0]
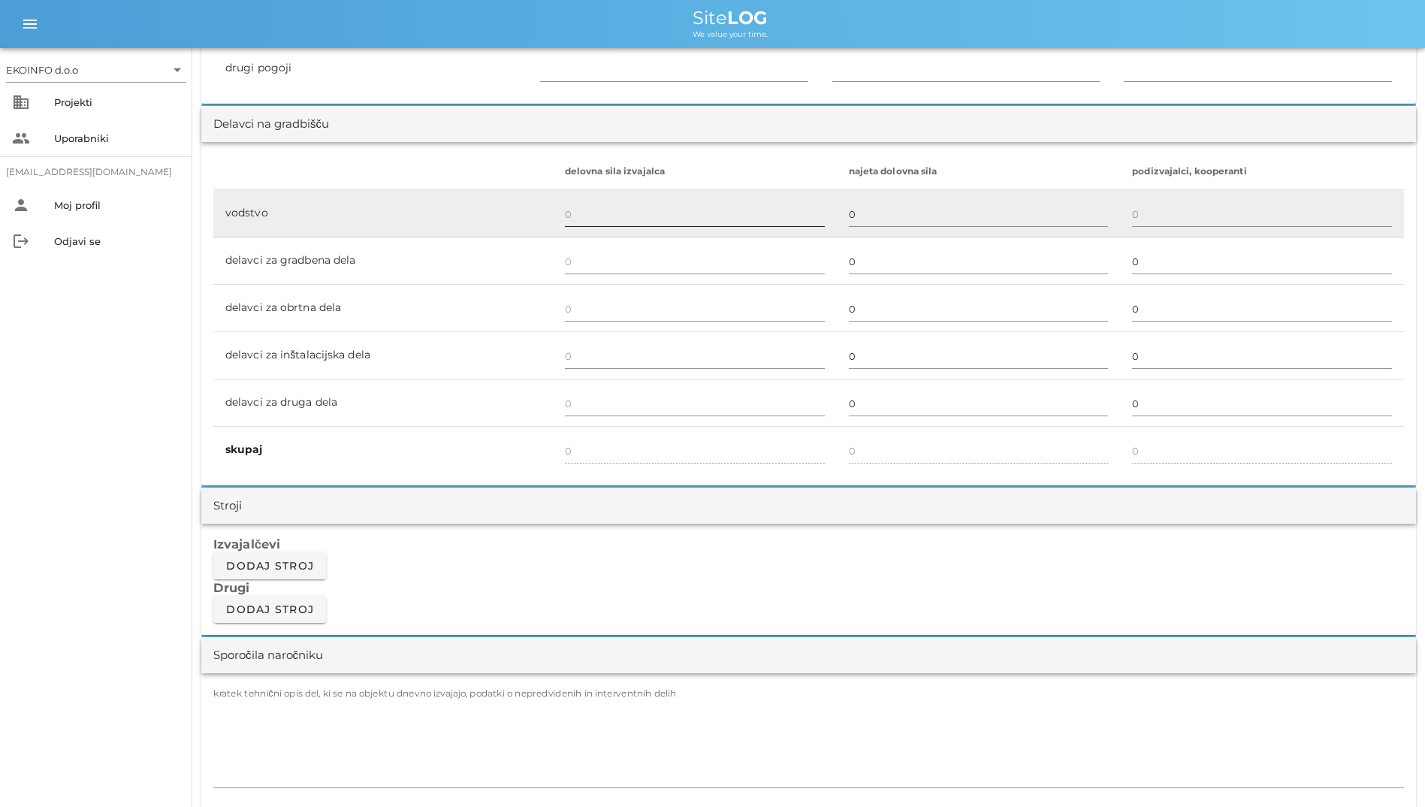
click at [583, 223] on input "text" at bounding box center [695, 214] width 260 height 24
type input "0"
click at [583, 223] on input "0" at bounding box center [695, 214] width 260 height 24
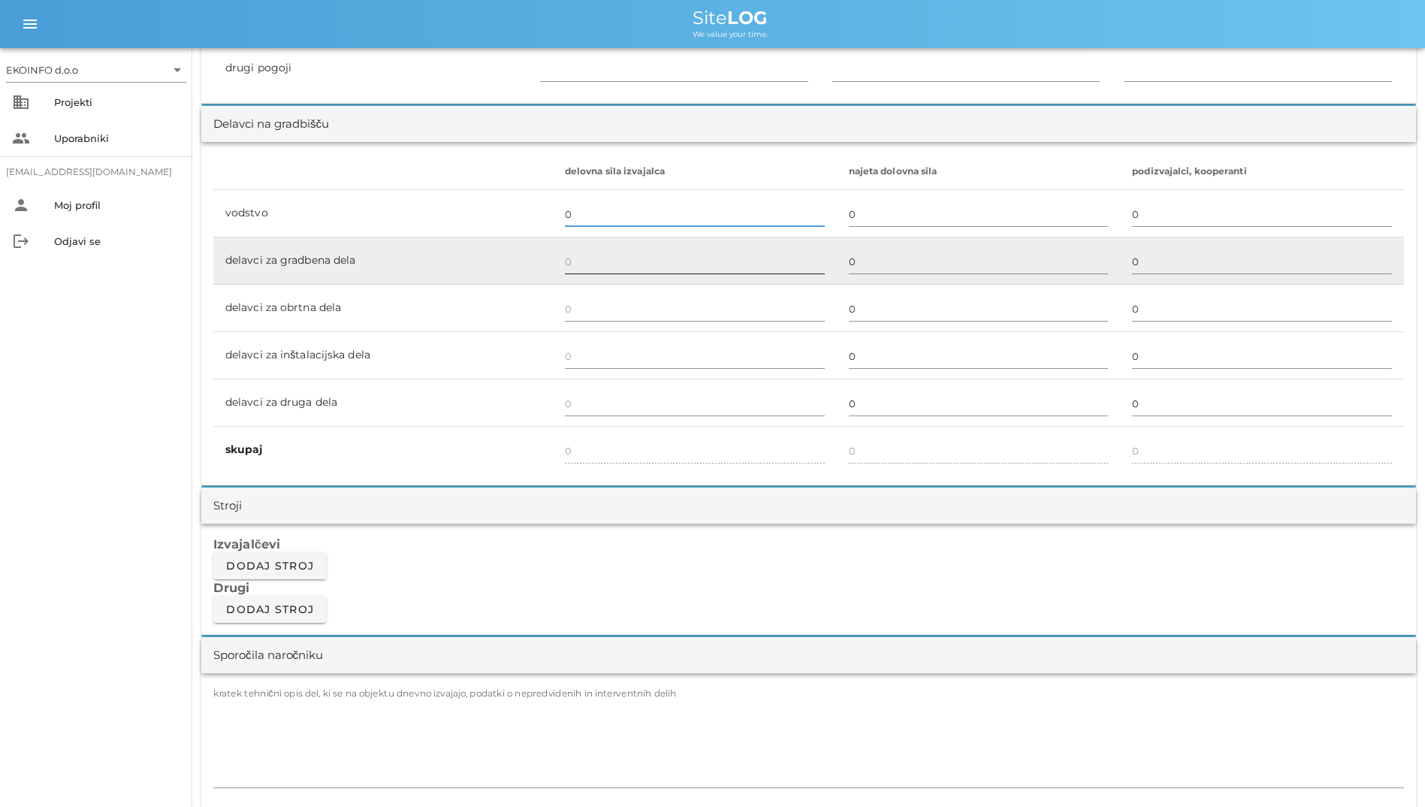
click at [604, 242] on div at bounding box center [695, 262] width 260 height 44
click at [629, 276] on div at bounding box center [695, 278] width 260 height 11
click at [633, 262] on input "text" at bounding box center [695, 261] width 260 height 24
type input "0"
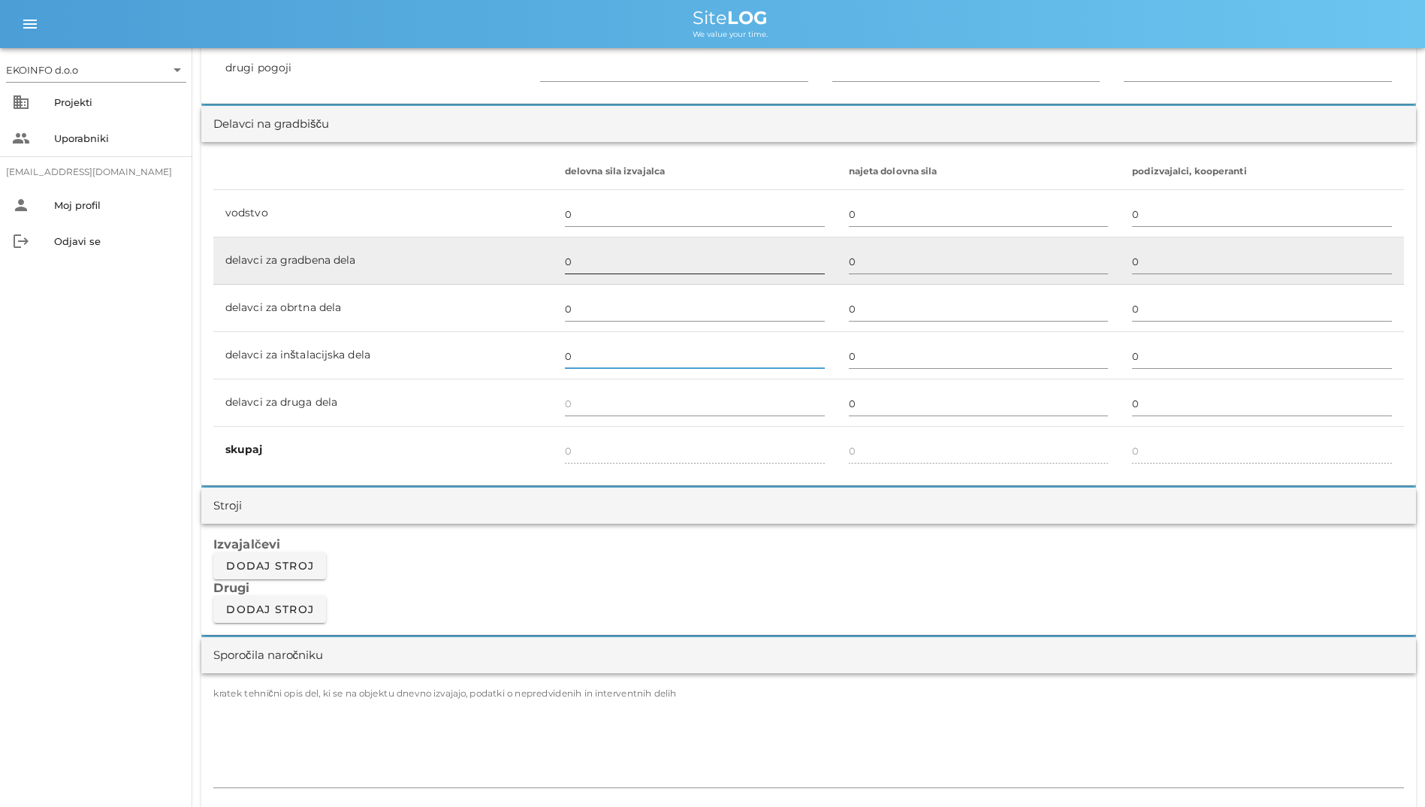
type input "0"
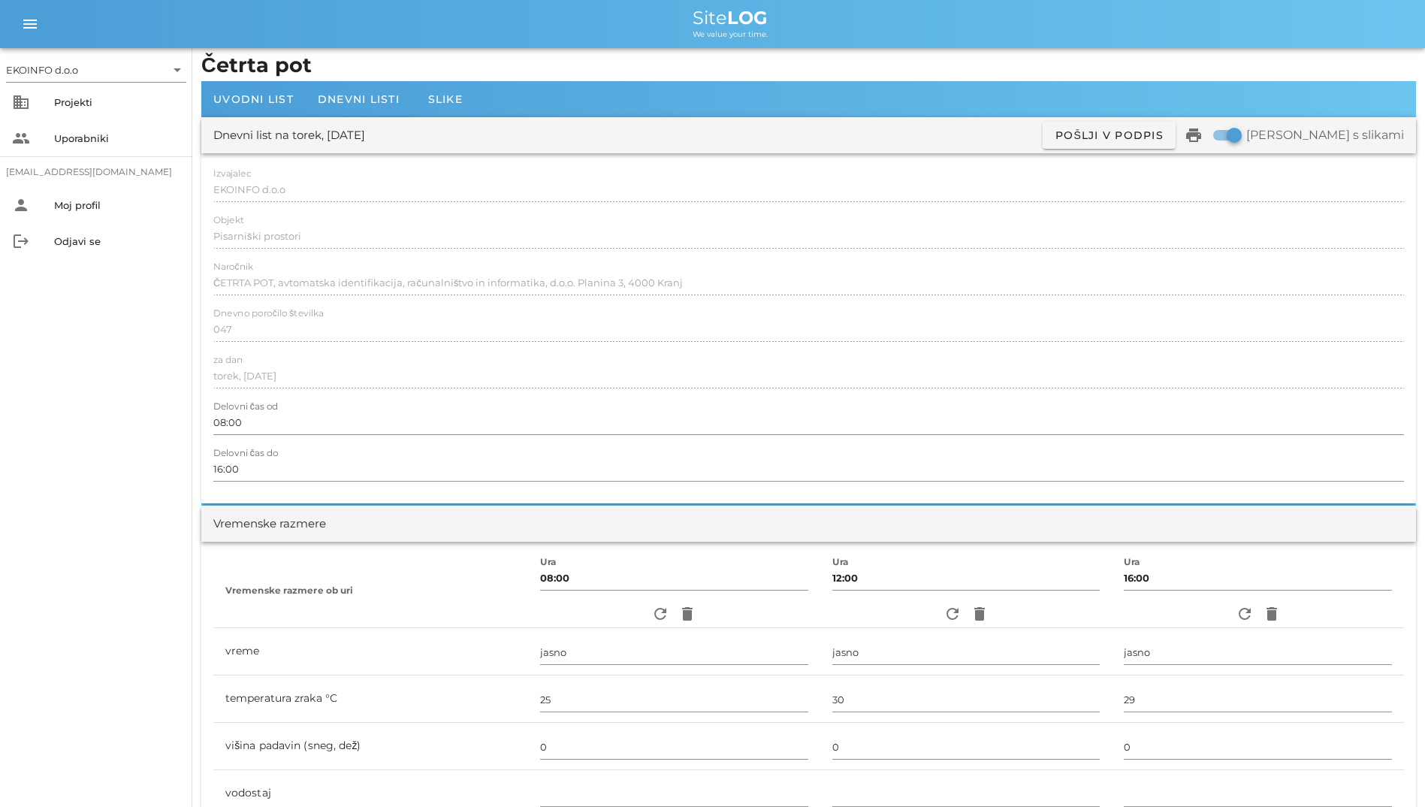
scroll to position [0, 0]
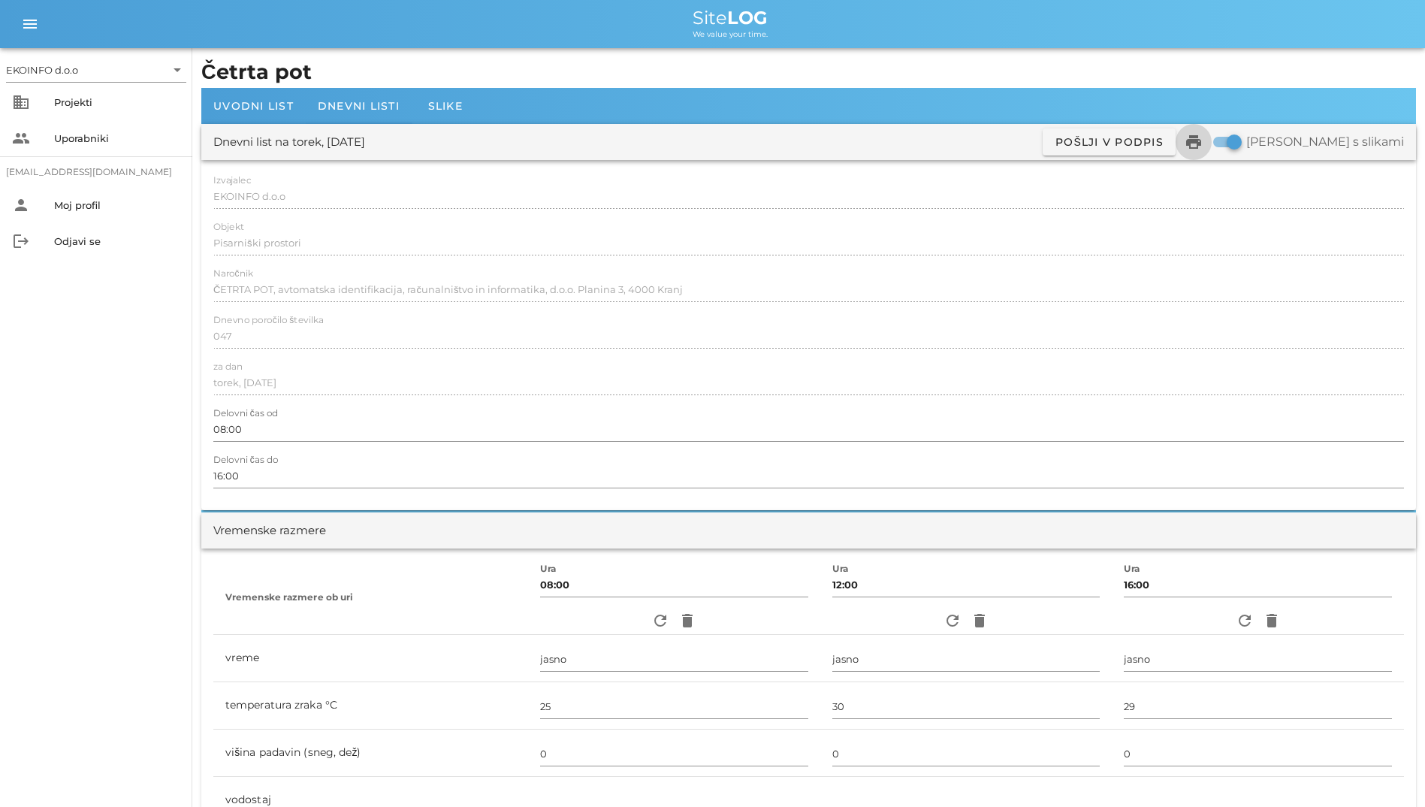
click at [1203, 150] on icon "print" at bounding box center [1194, 142] width 18 height 18
click at [361, 93] on div "Dnevni listi" at bounding box center [359, 106] width 106 height 36
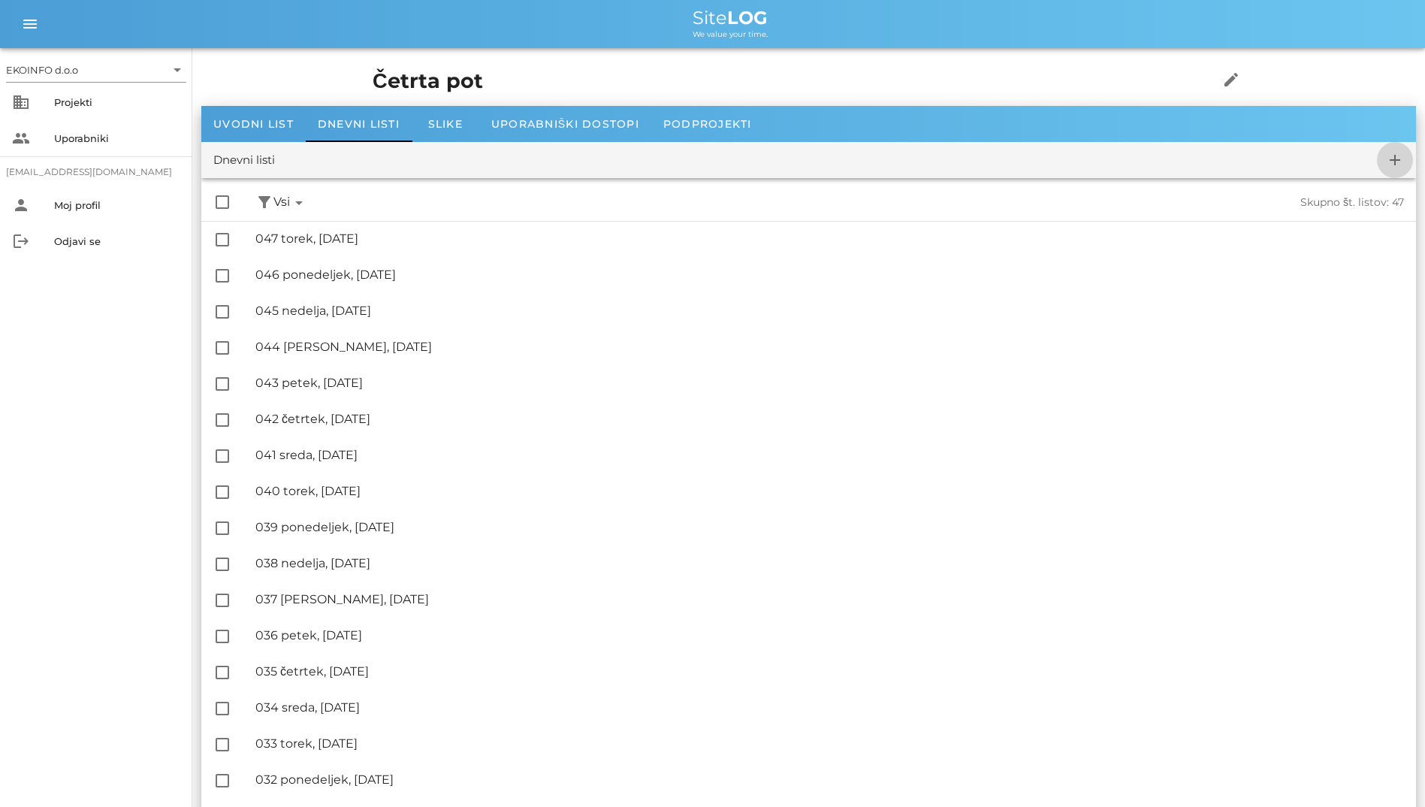
click at [1385, 154] on span "add" at bounding box center [1395, 160] width 36 height 18
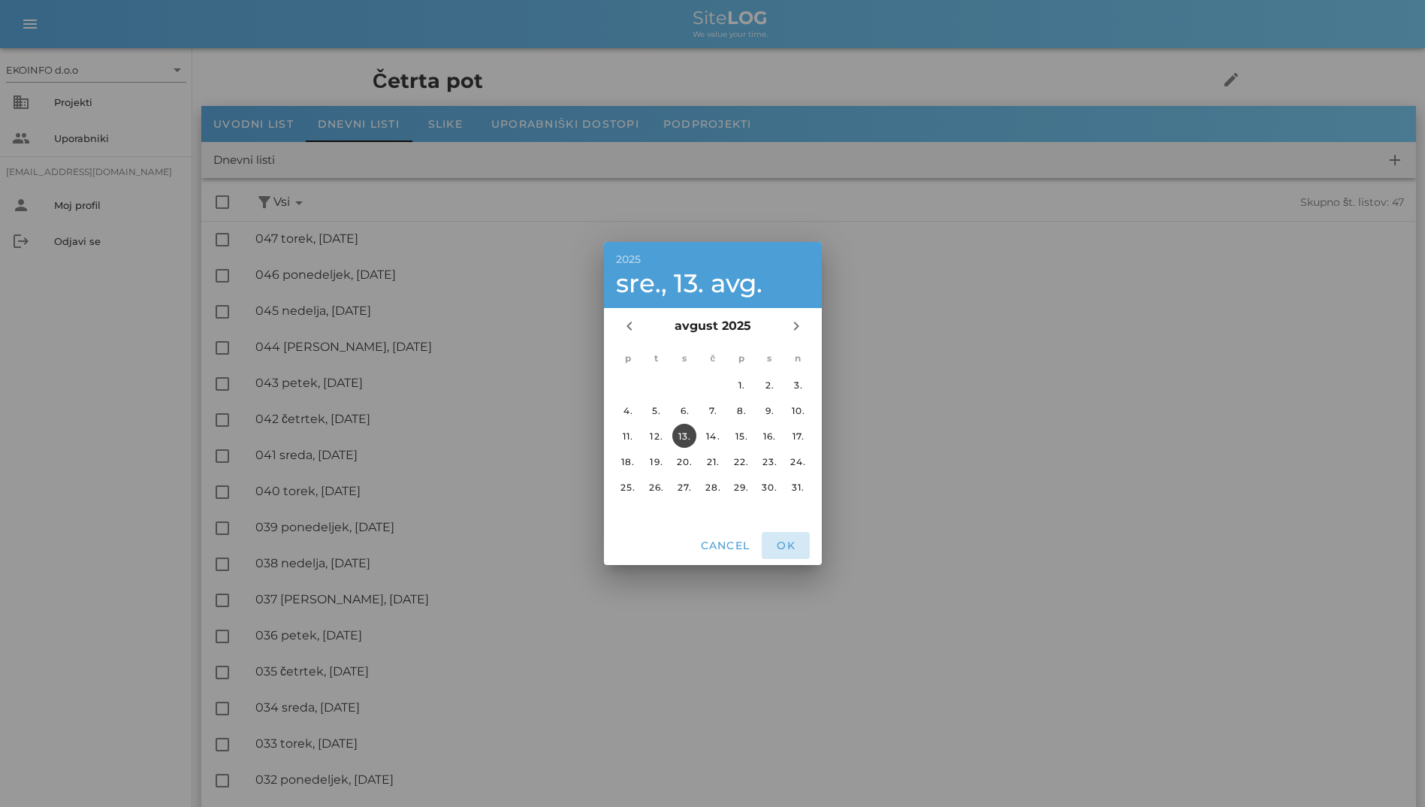
click at [781, 539] on span "OK" at bounding box center [786, 546] width 36 height 14
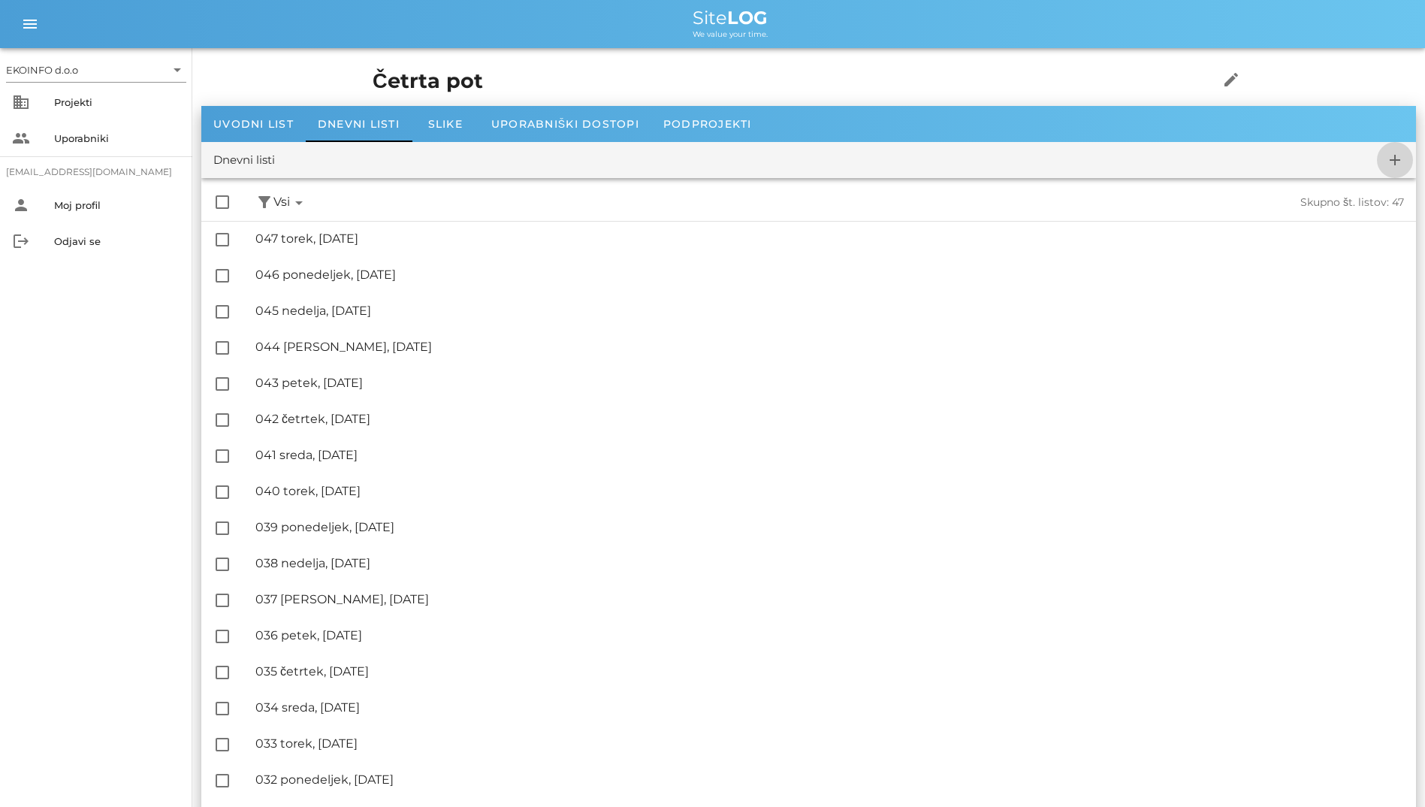
checkbox input "false"
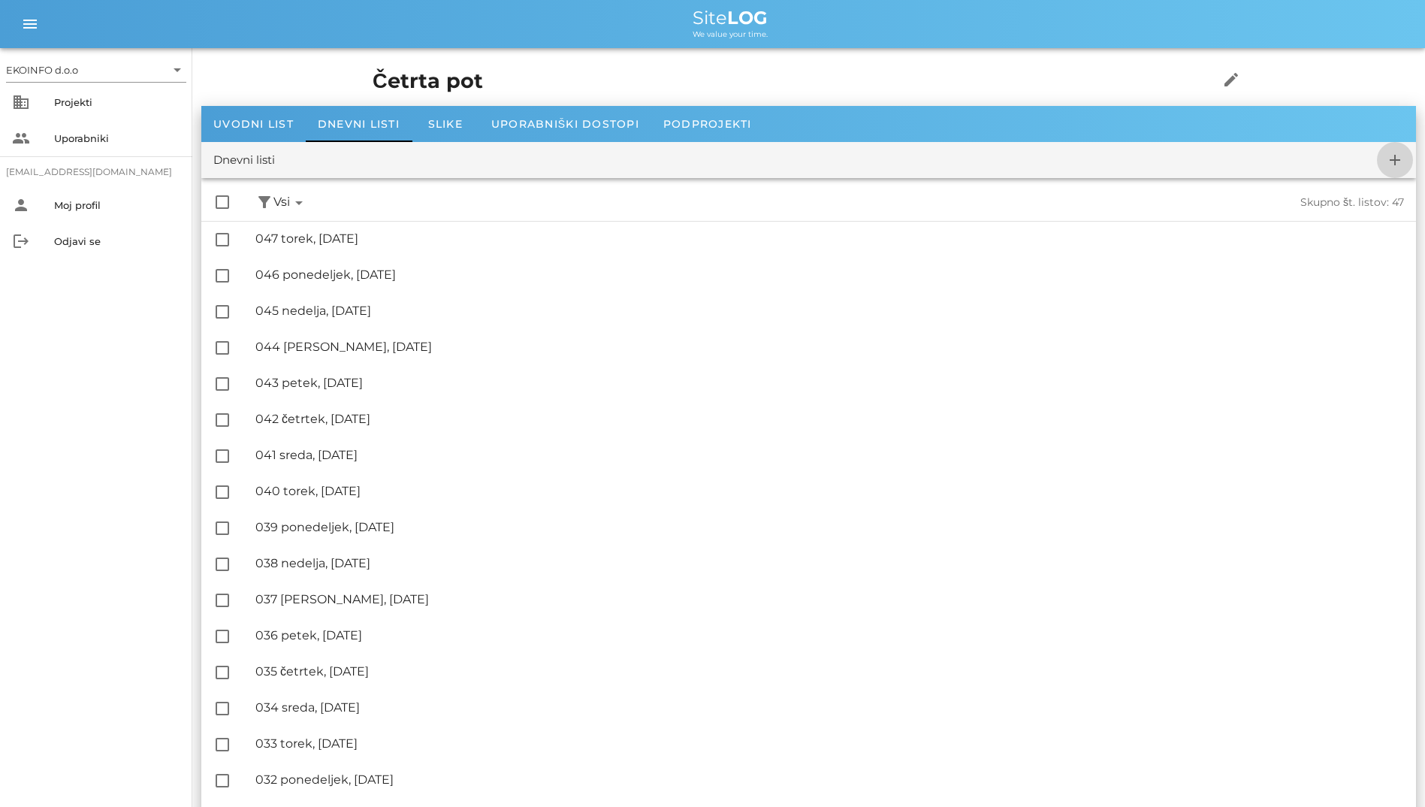
checkbox input "false"
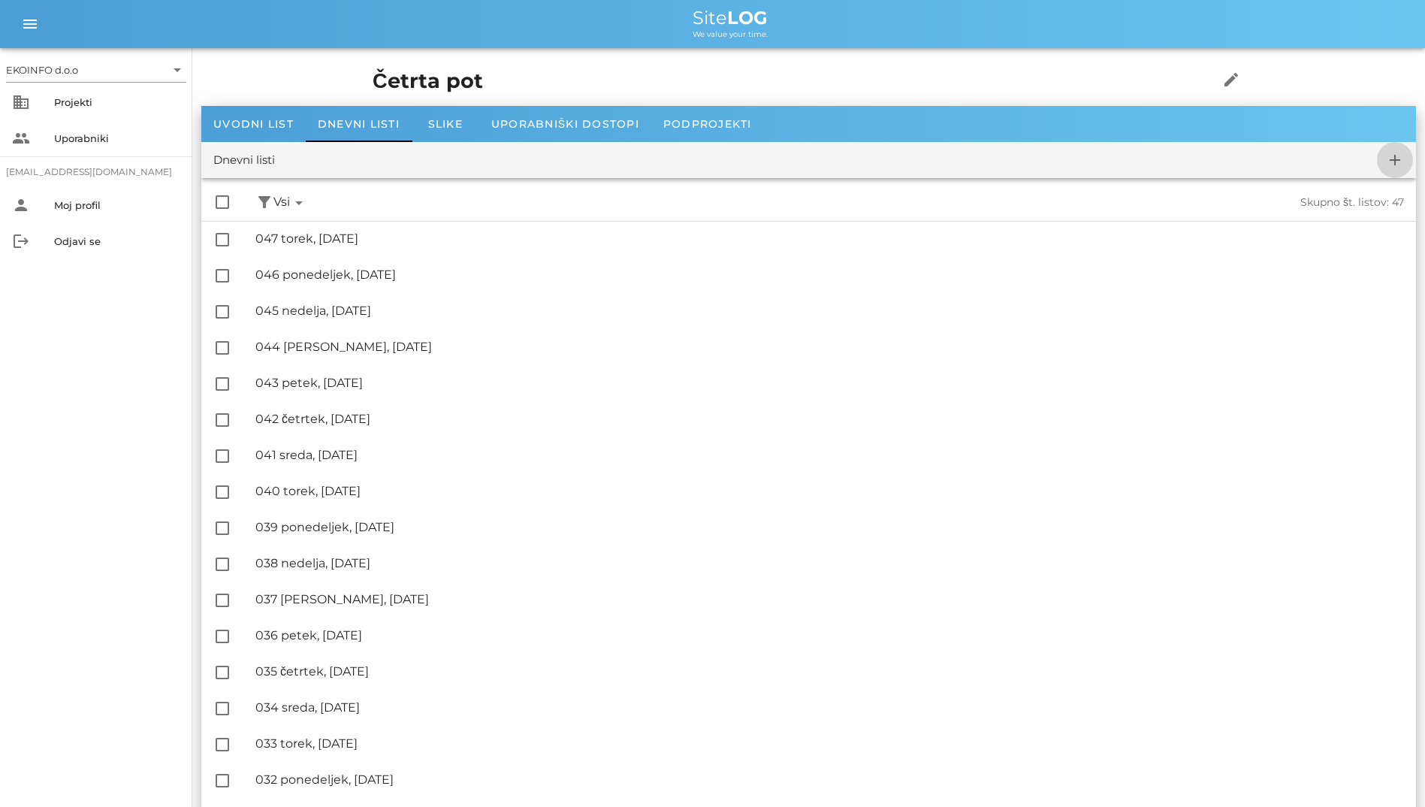
checkbox input "false"
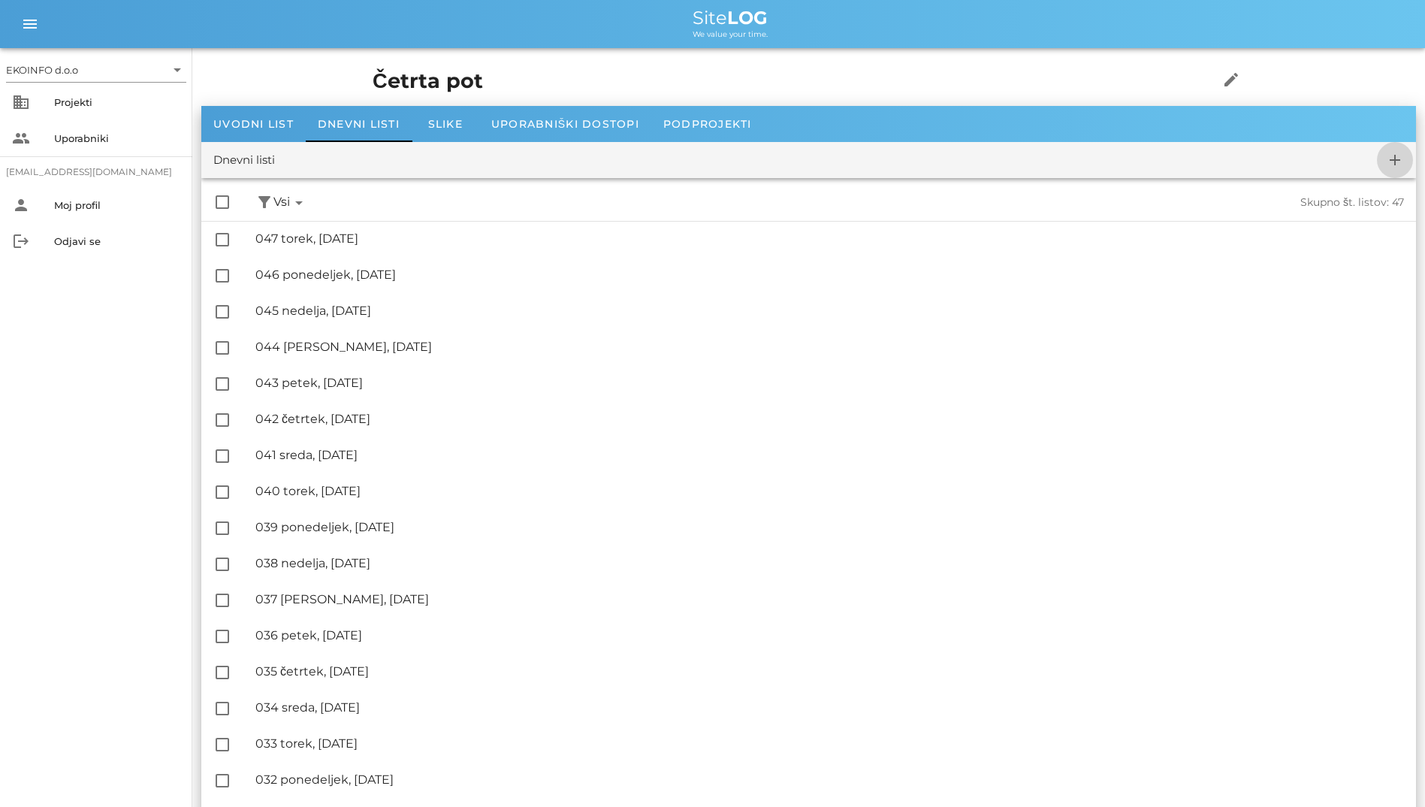
checkbox input "false"
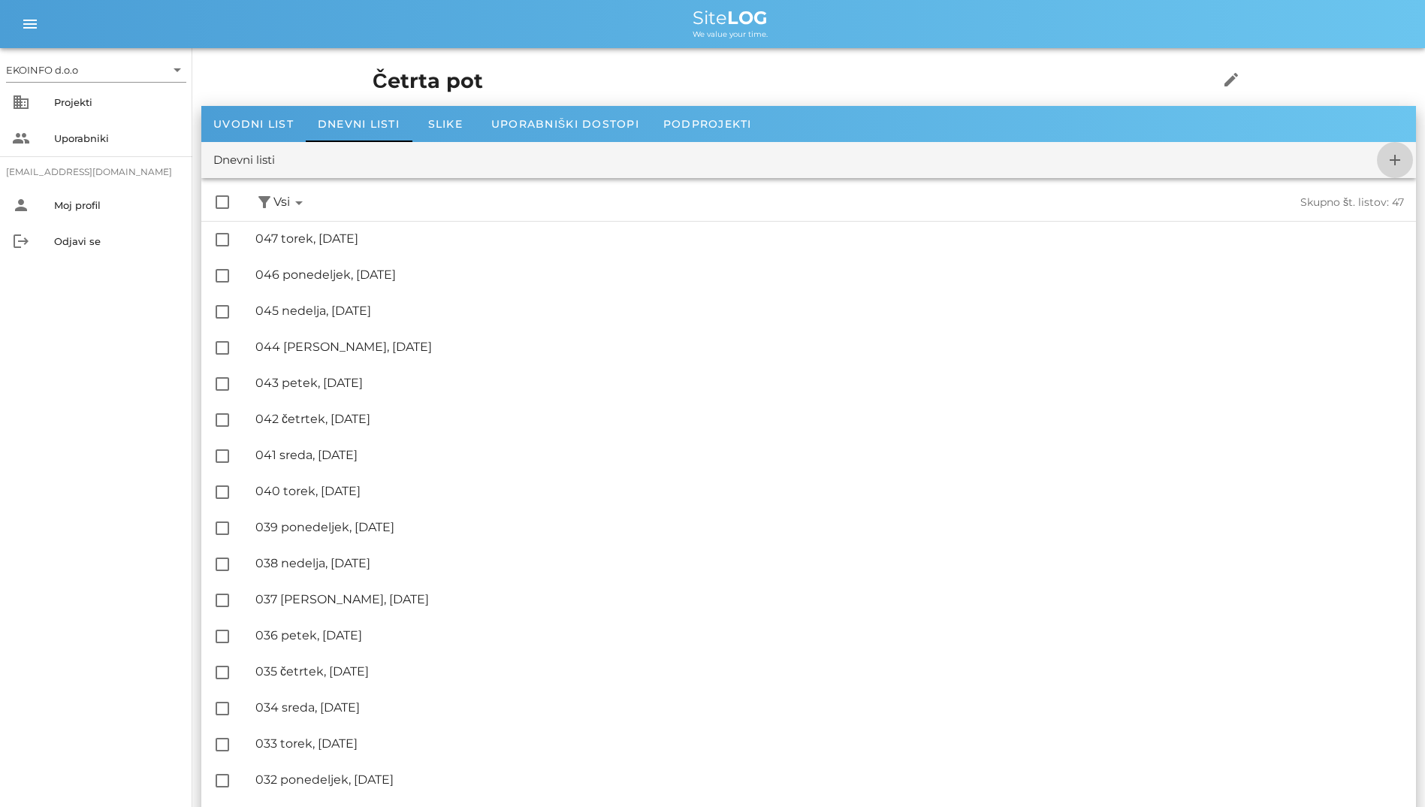
checkbox input "false"
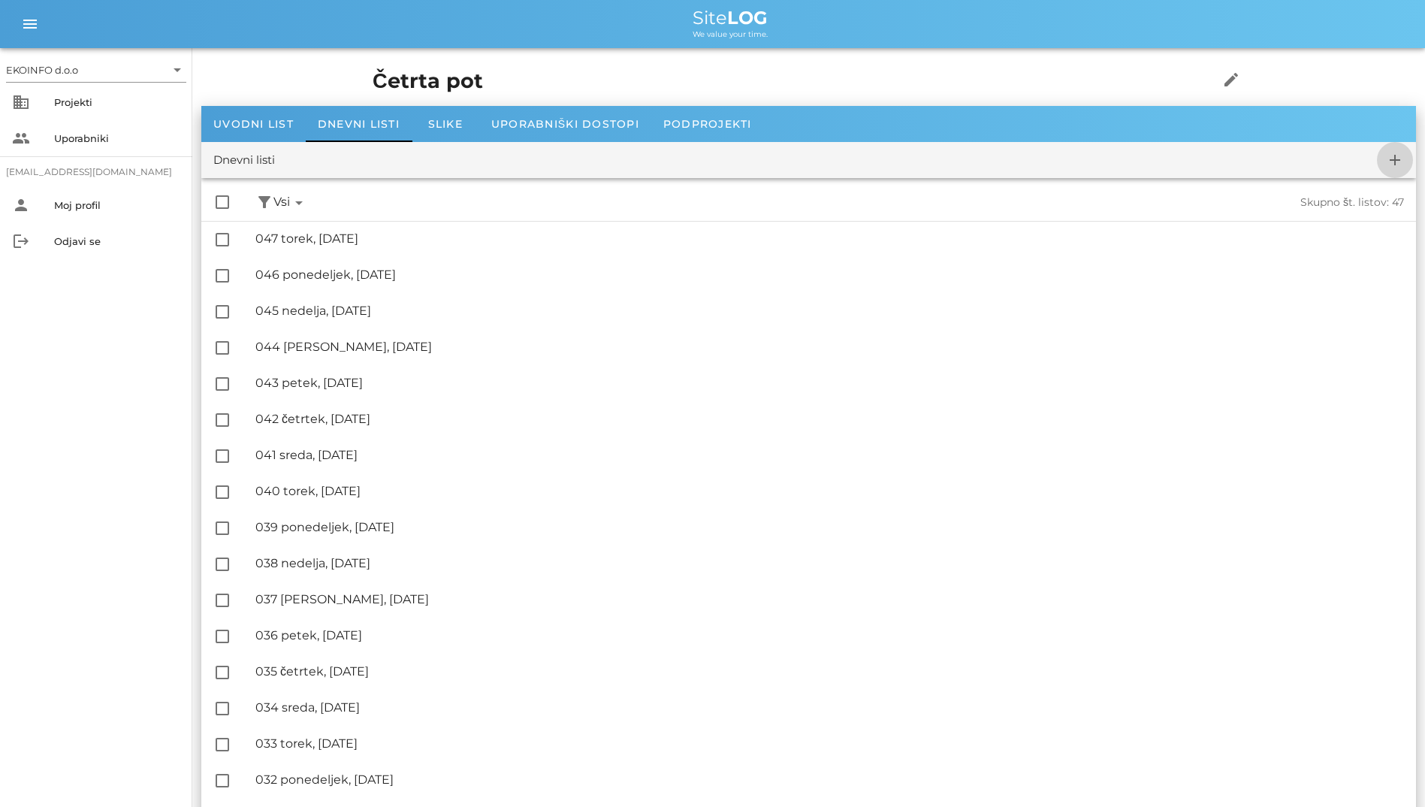
checkbox input "false"
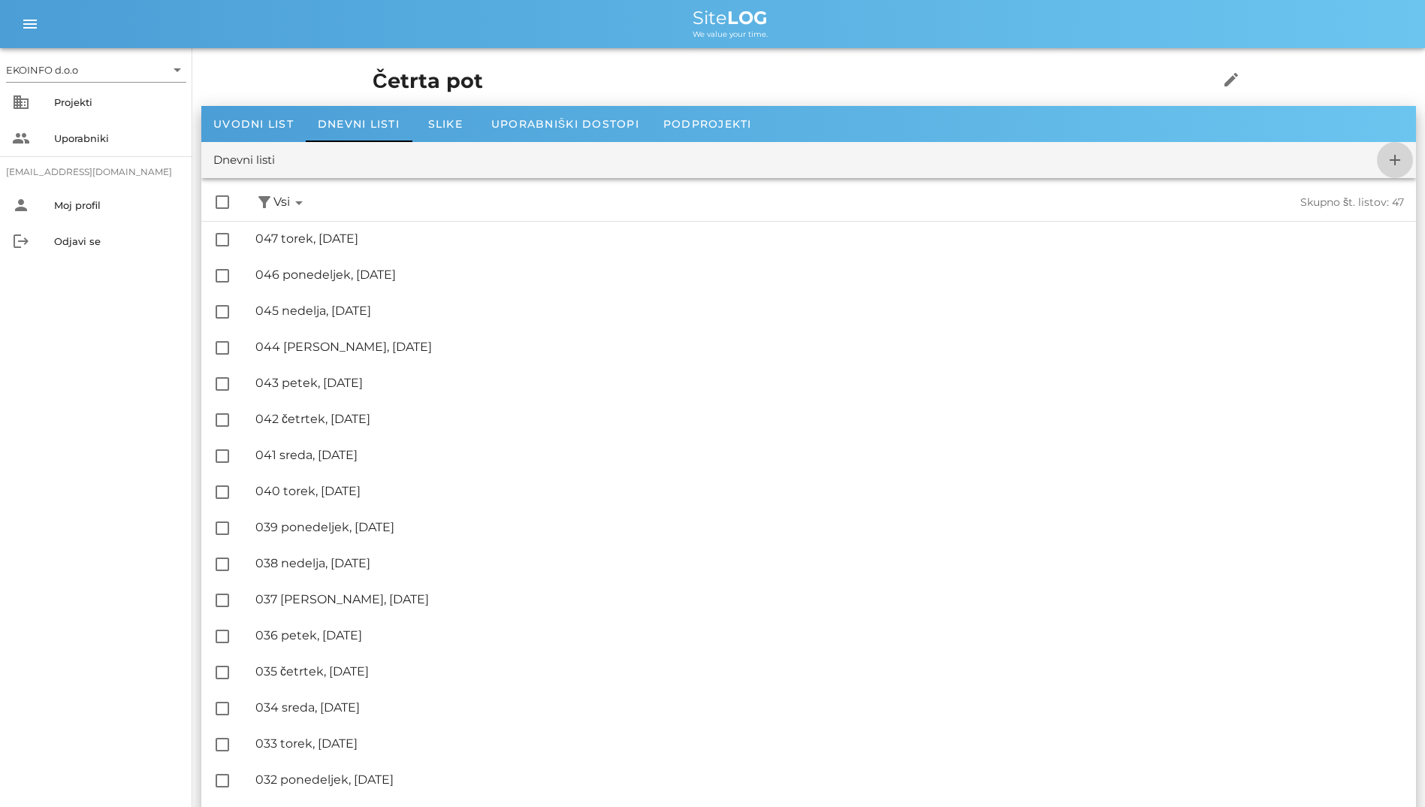
checkbox input "false"
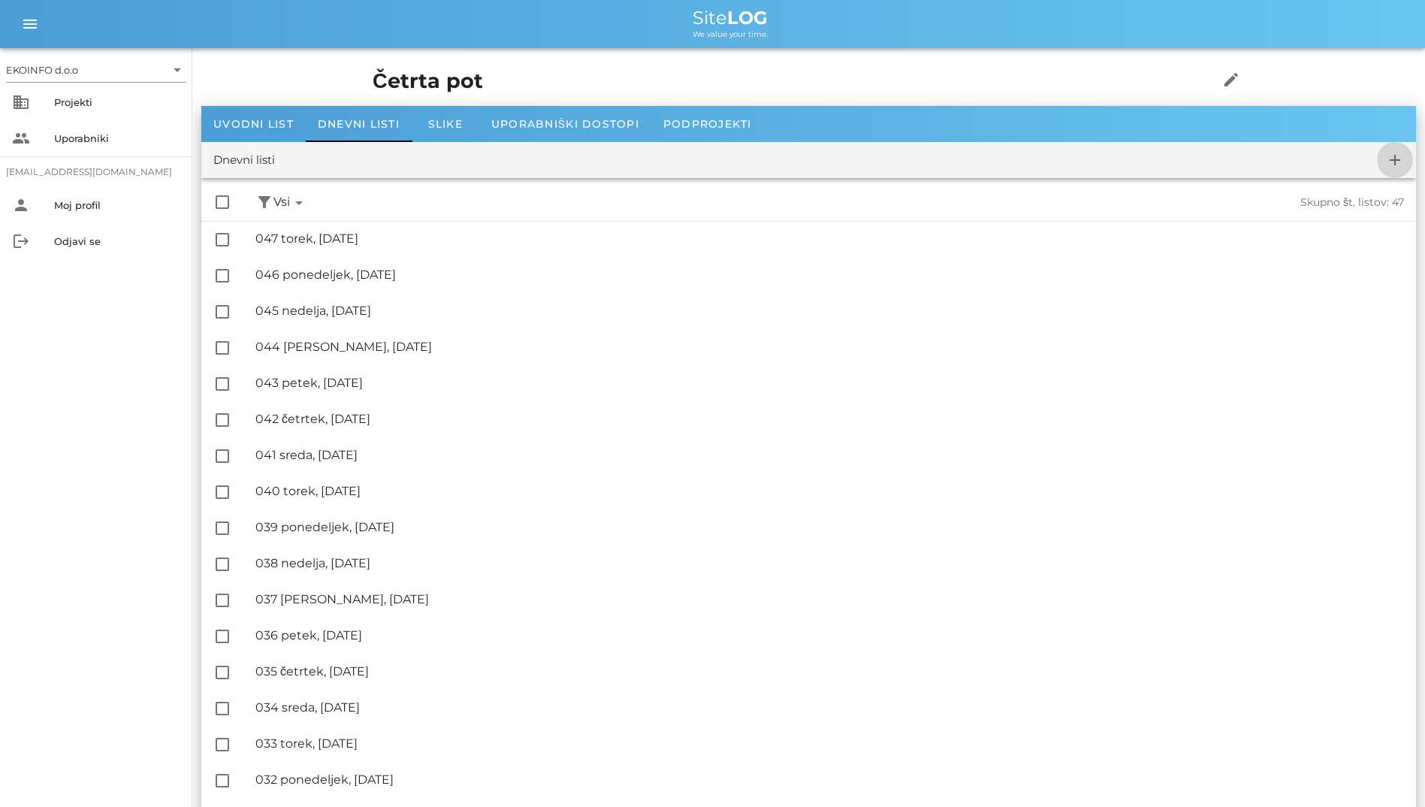
checkbox input "false"
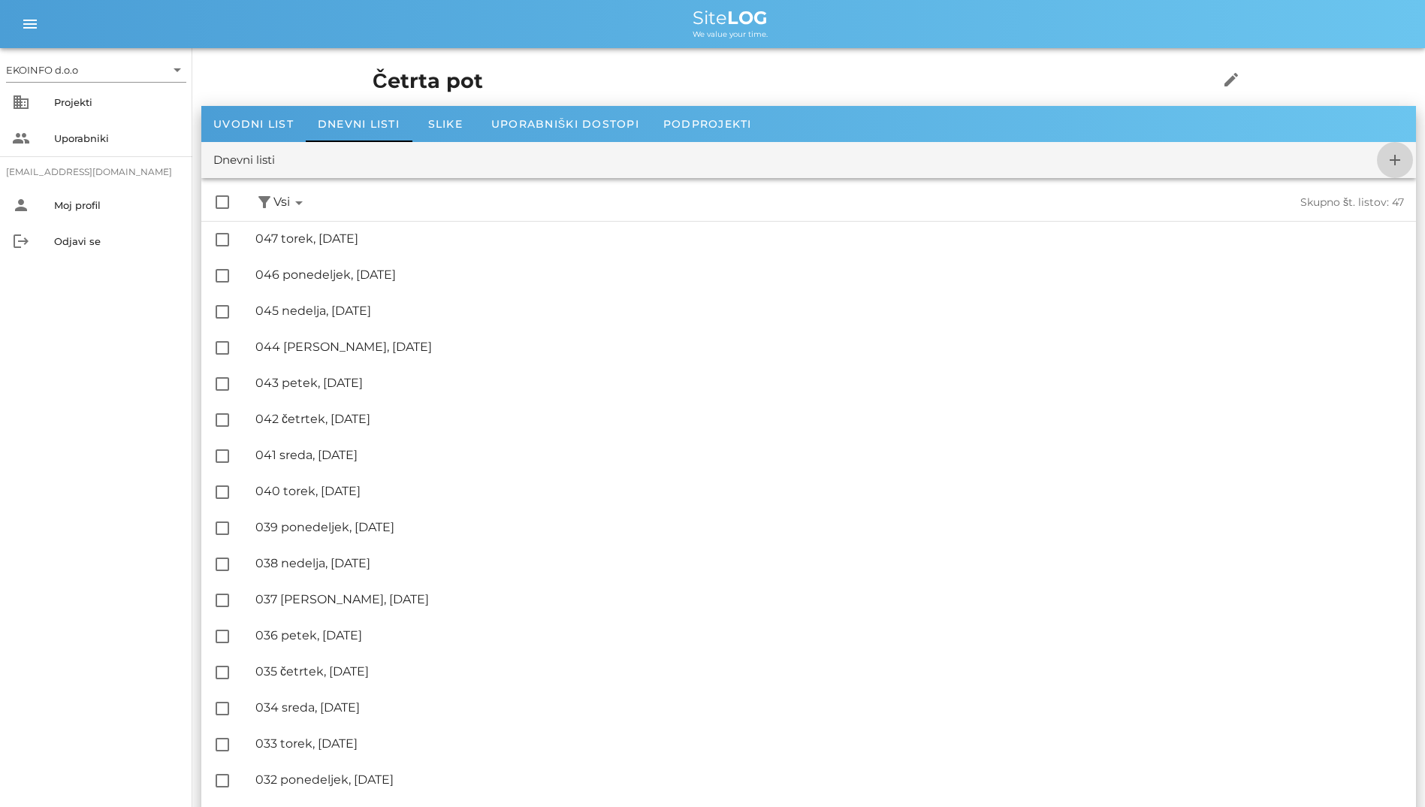
checkbox input "false"
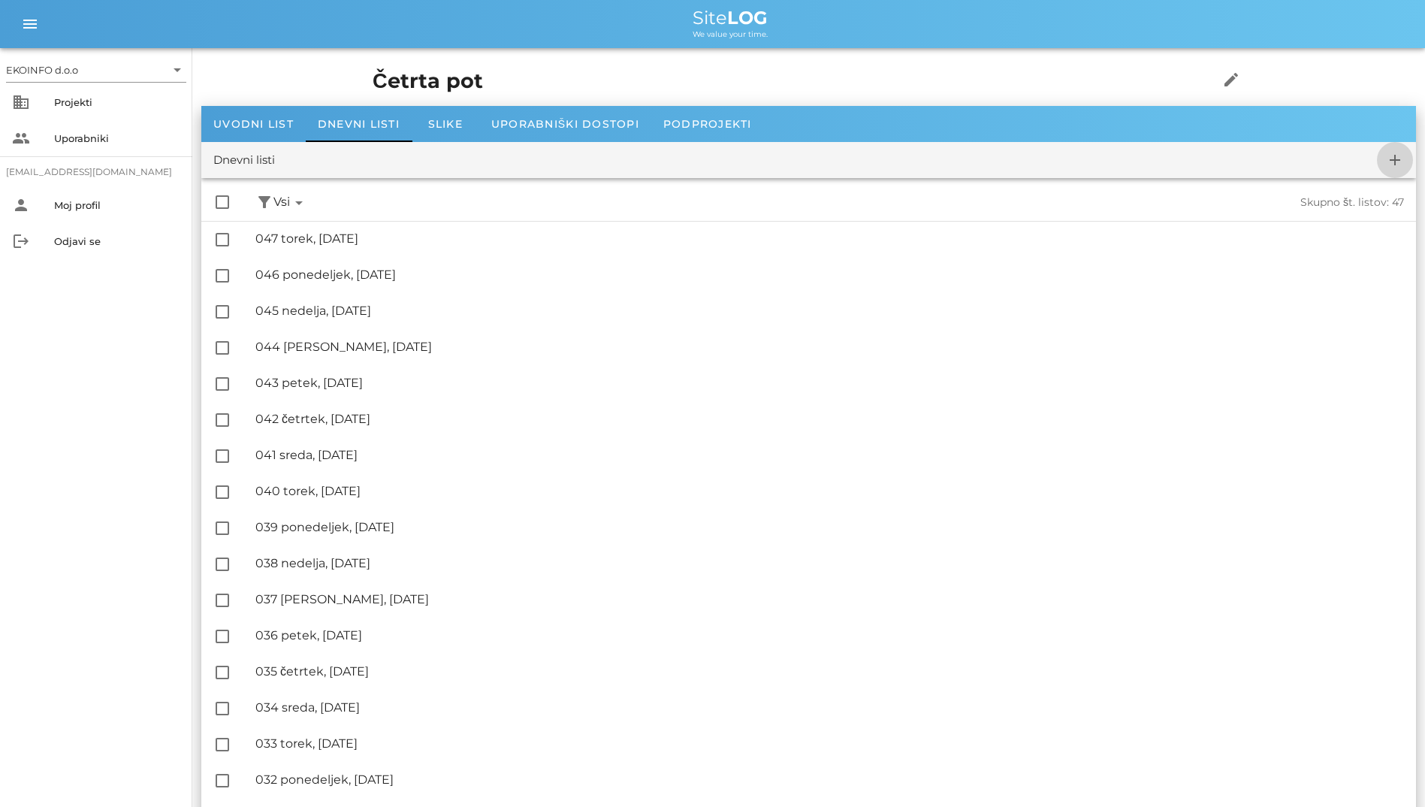
checkbox input "false"
click at [696, 119] on span "Podprojekti" at bounding box center [707, 124] width 89 height 14
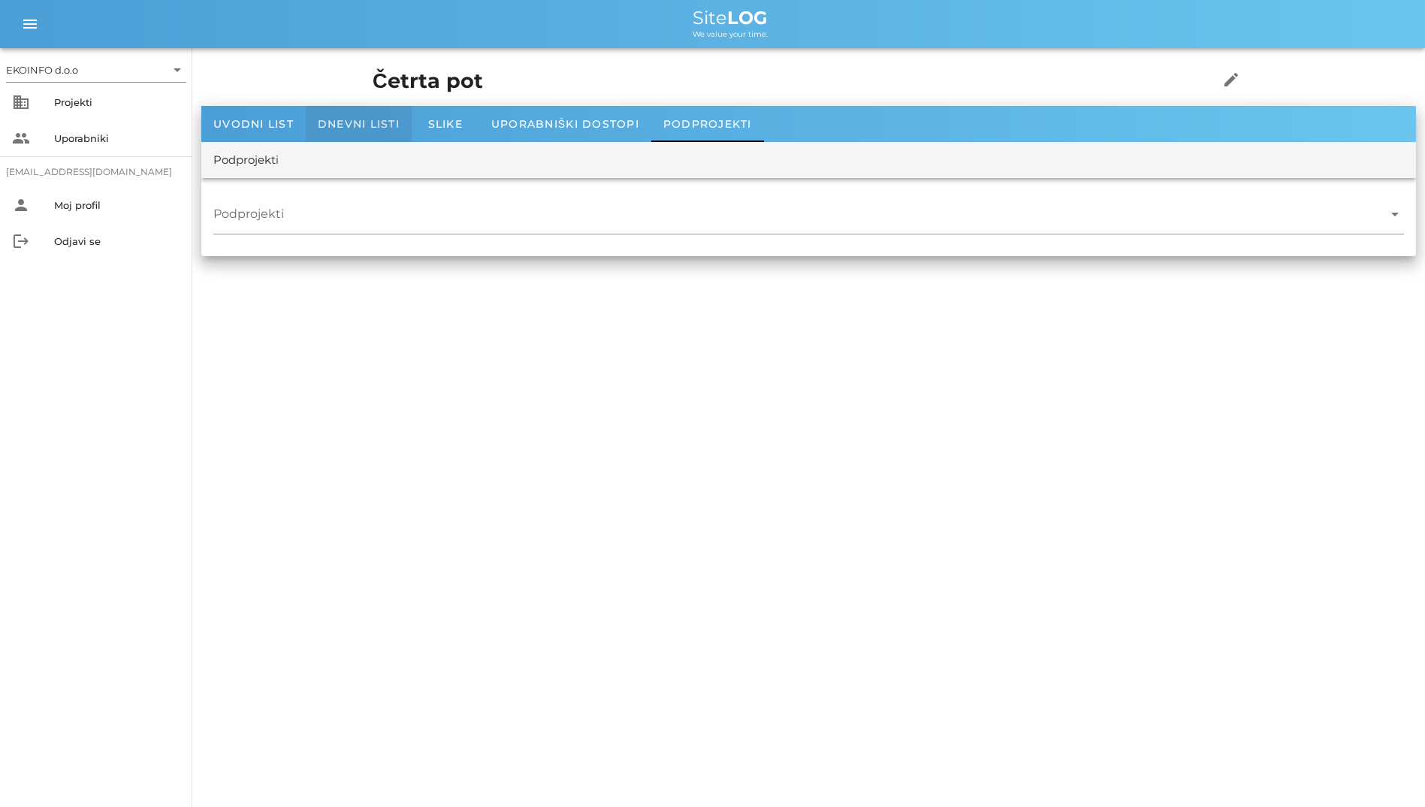
click at [367, 126] on span "Dnevni listi" at bounding box center [359, 124] width 82 height 14
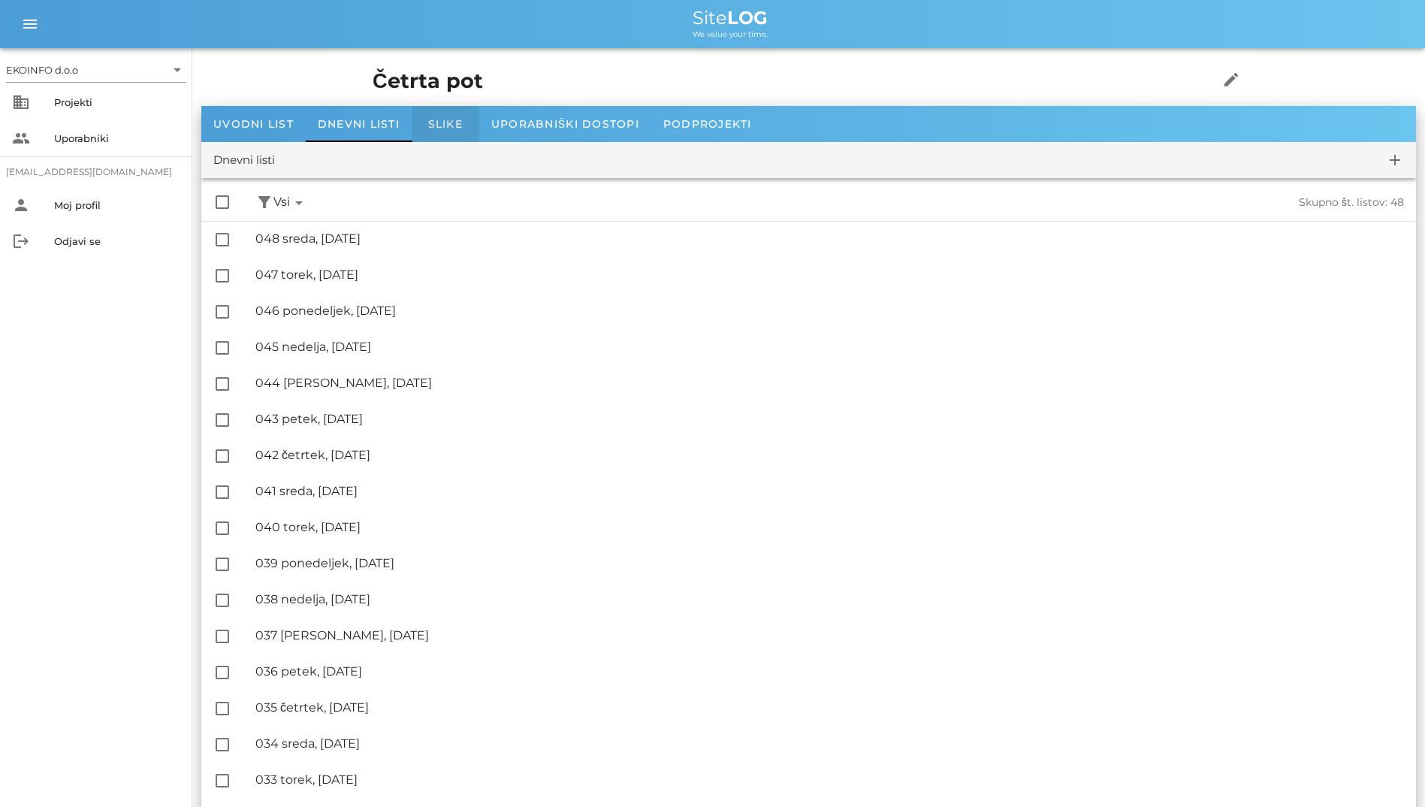
click at [438, 115] on div "Slike" at bounding box center [446, 124] width 68 height 36
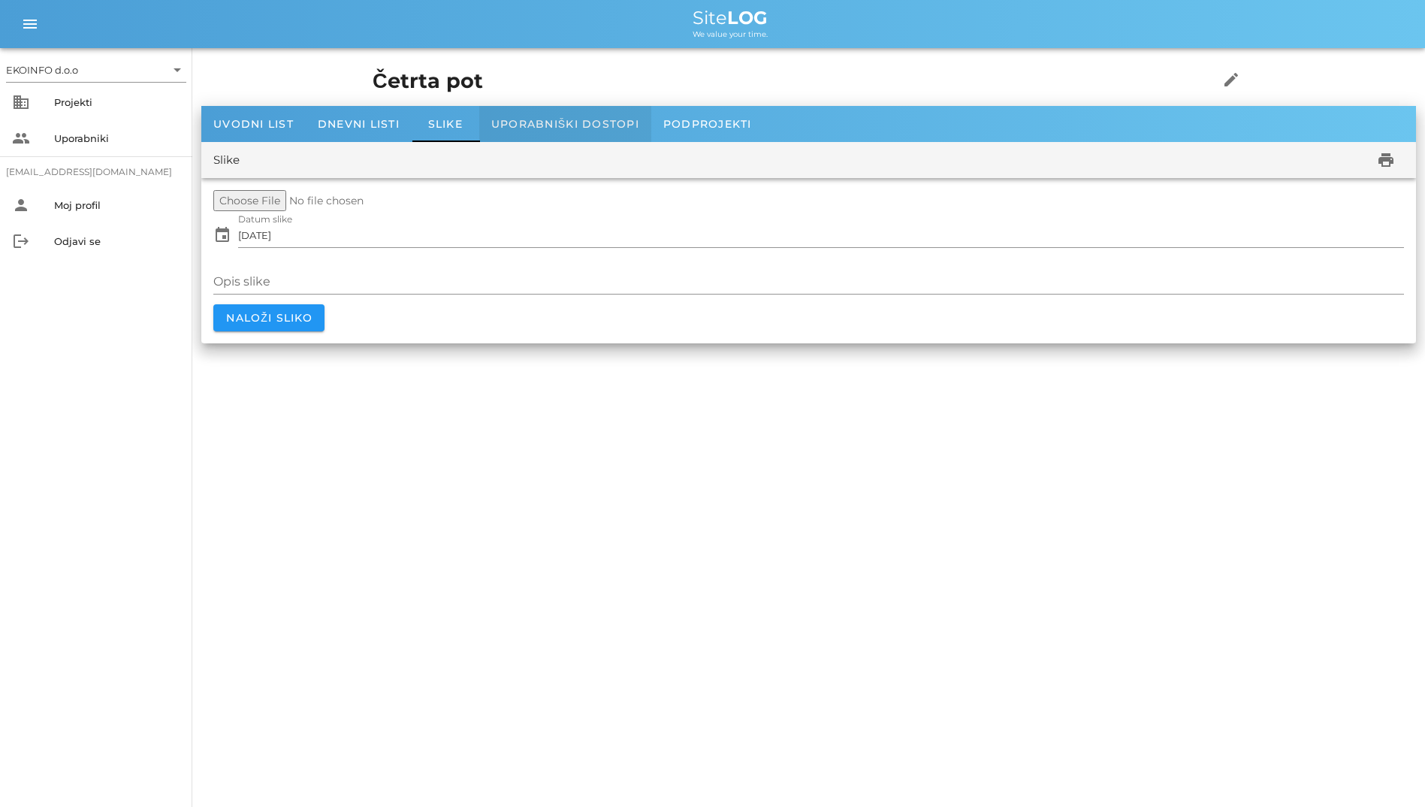
click at [539, 113] on div "Uporabniški dostopi" at bounding box center [565, 124] width 172 height 36
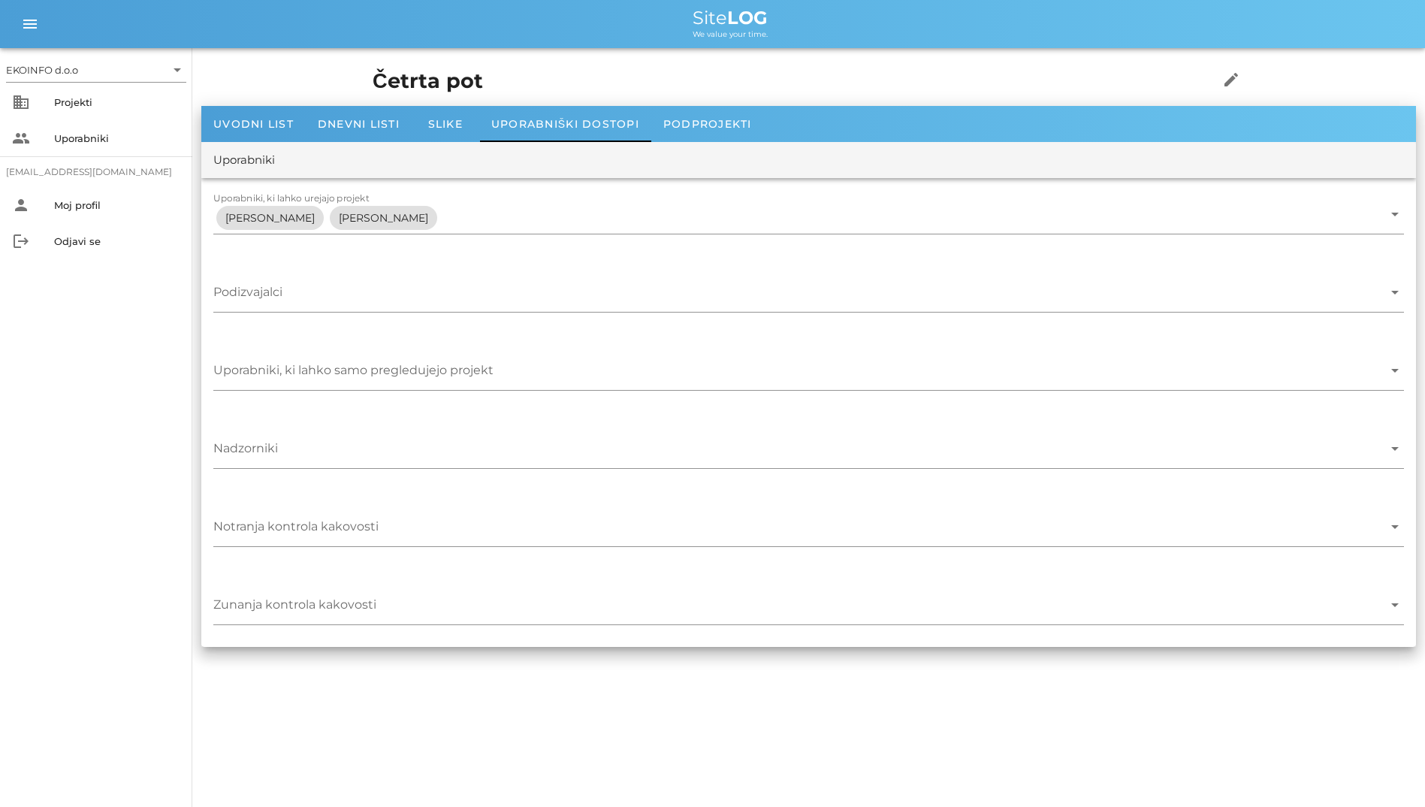
click at [509, 688] on div "EKOINFO d.o.o arrow_drop_down business Projekti people Uporabniki [EMAIL_ADDRES…" at bounding box center [712, 403] width 1425 height 807
click at [449, 117] on span "Slike" at bounding box center [445, 124] width 35 height 14
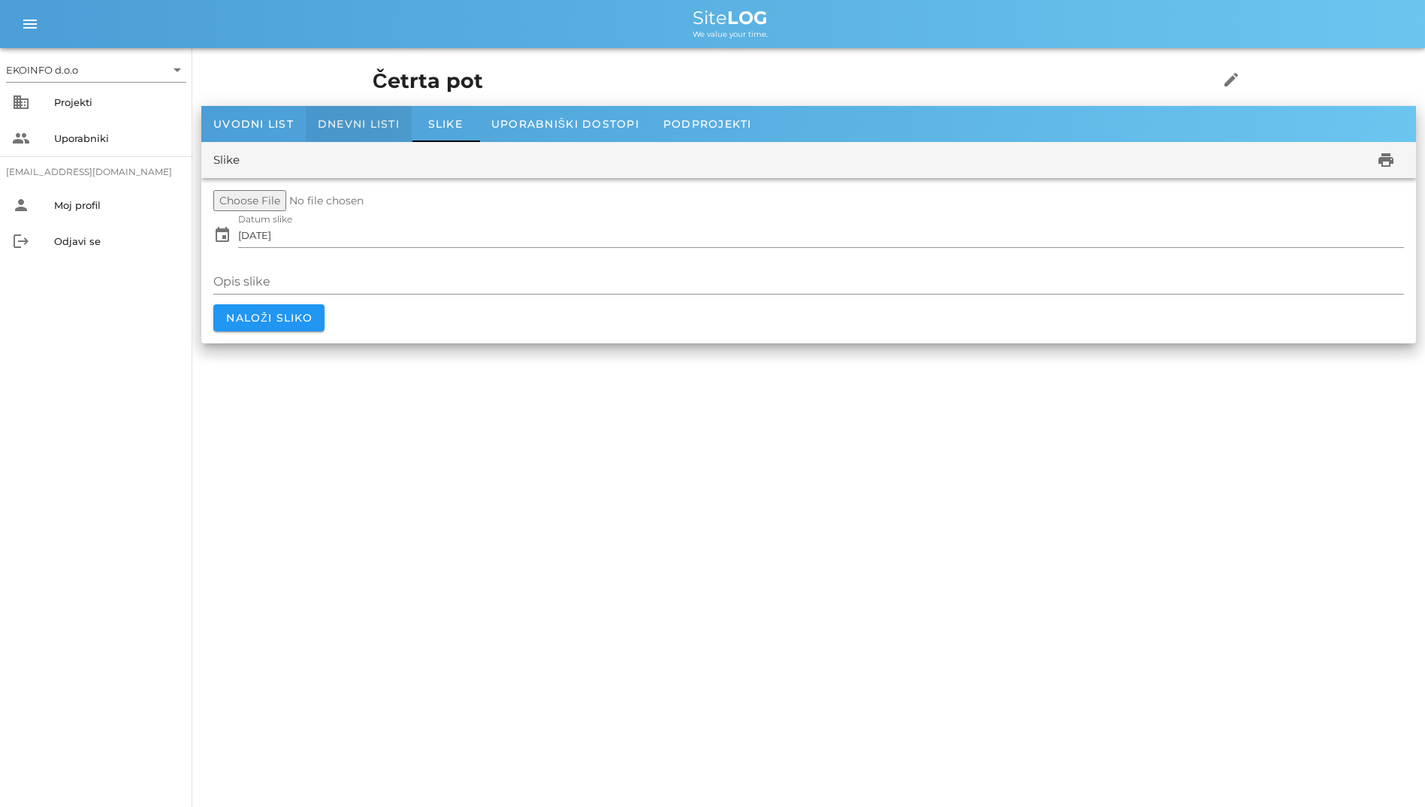
click at [328, 131] on div "Dnevni listi" at bounding box center [359, 124] width 106 height 36
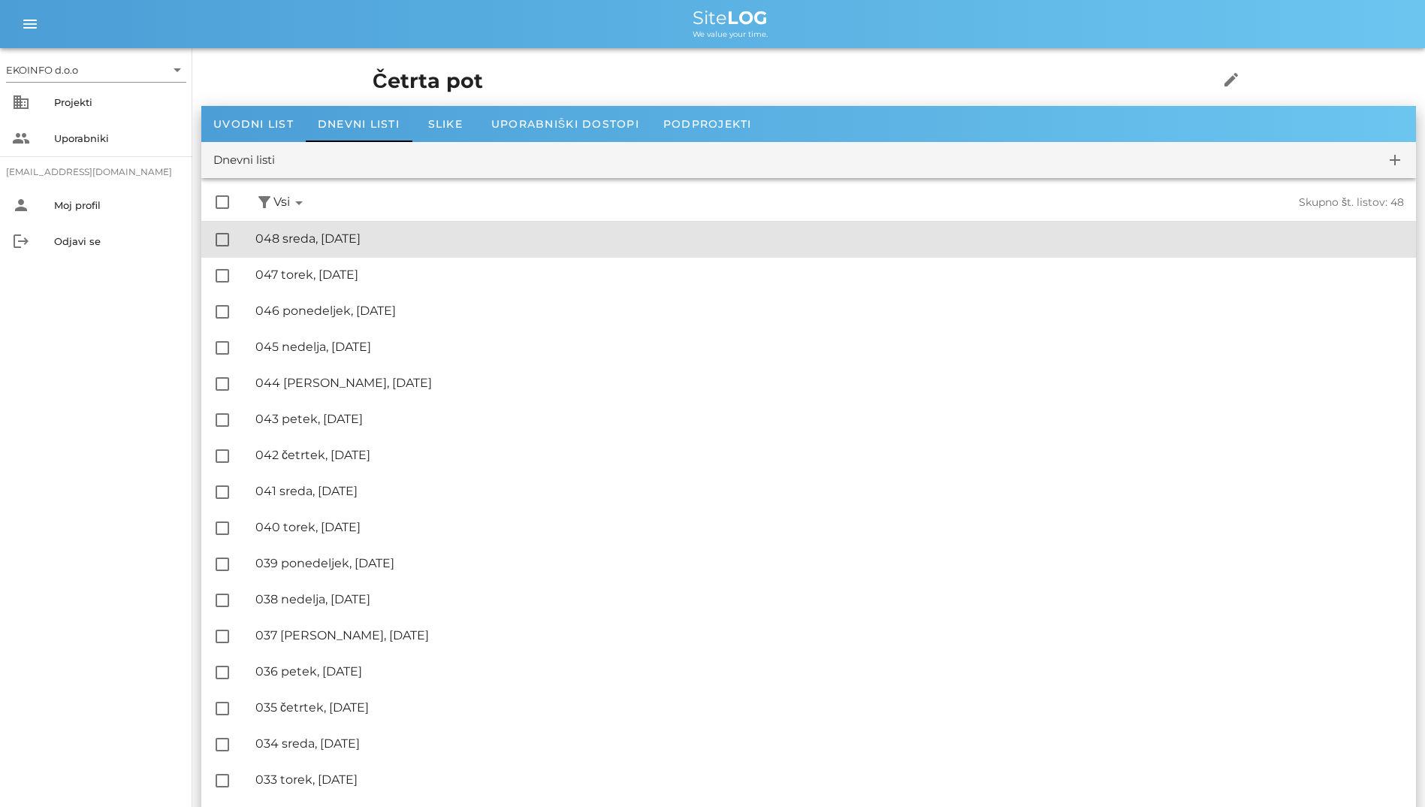
click at [364, 243] on div "🔏 048 sreda, [DATE]" at bounding box center [829, 238] width 1149 height 14
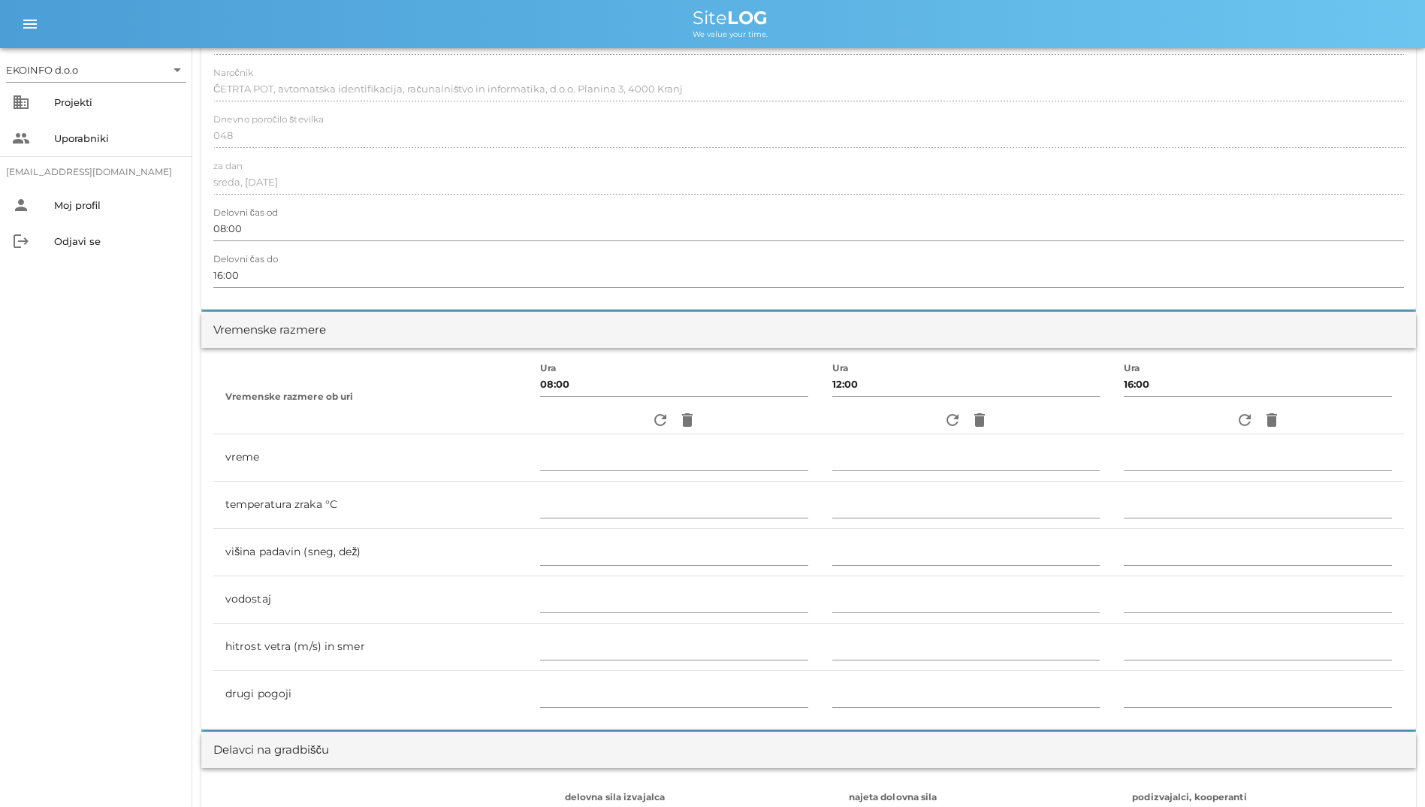
scroll to position [225, 0]
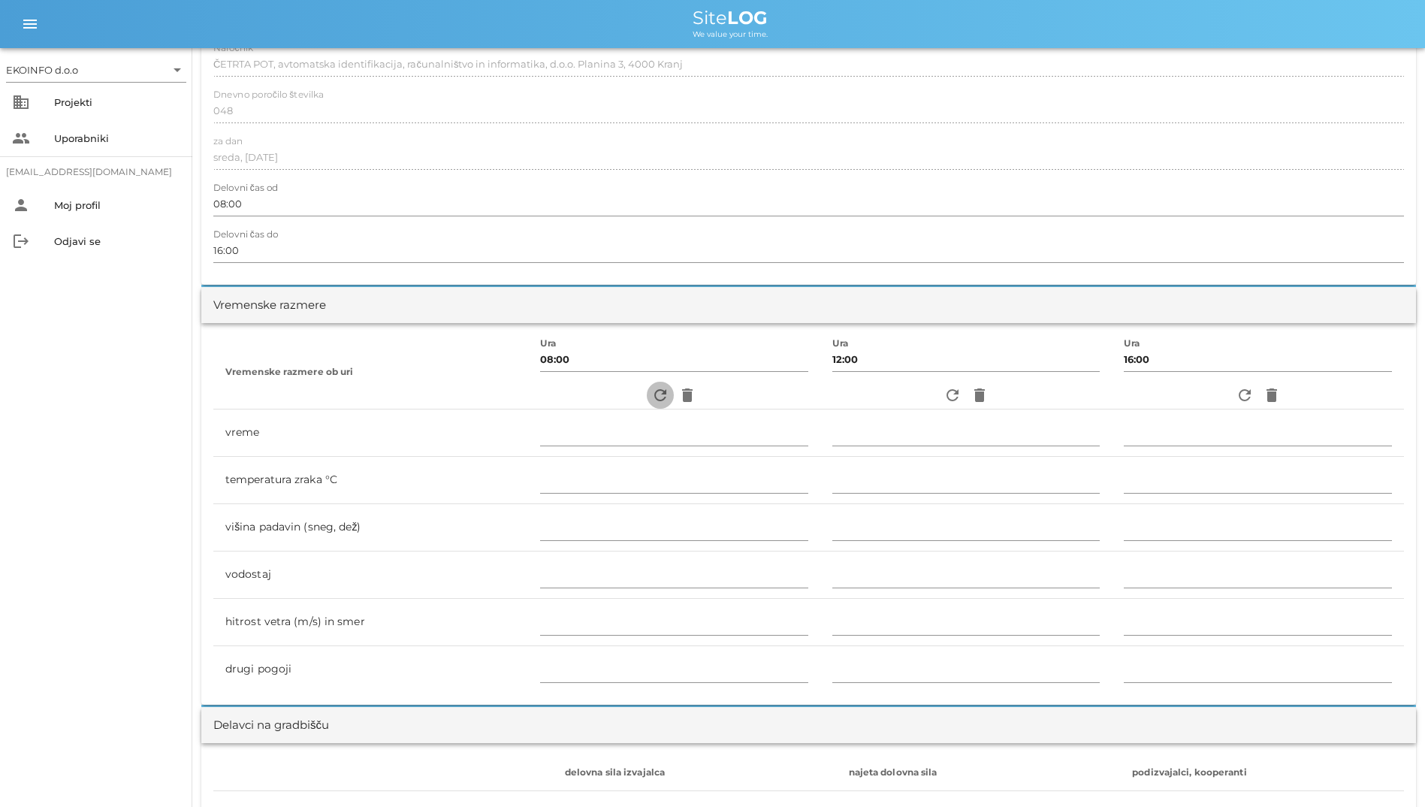
click at [650, 385] on button "refresh" at bounding box center [660, 395] width 27 height 27
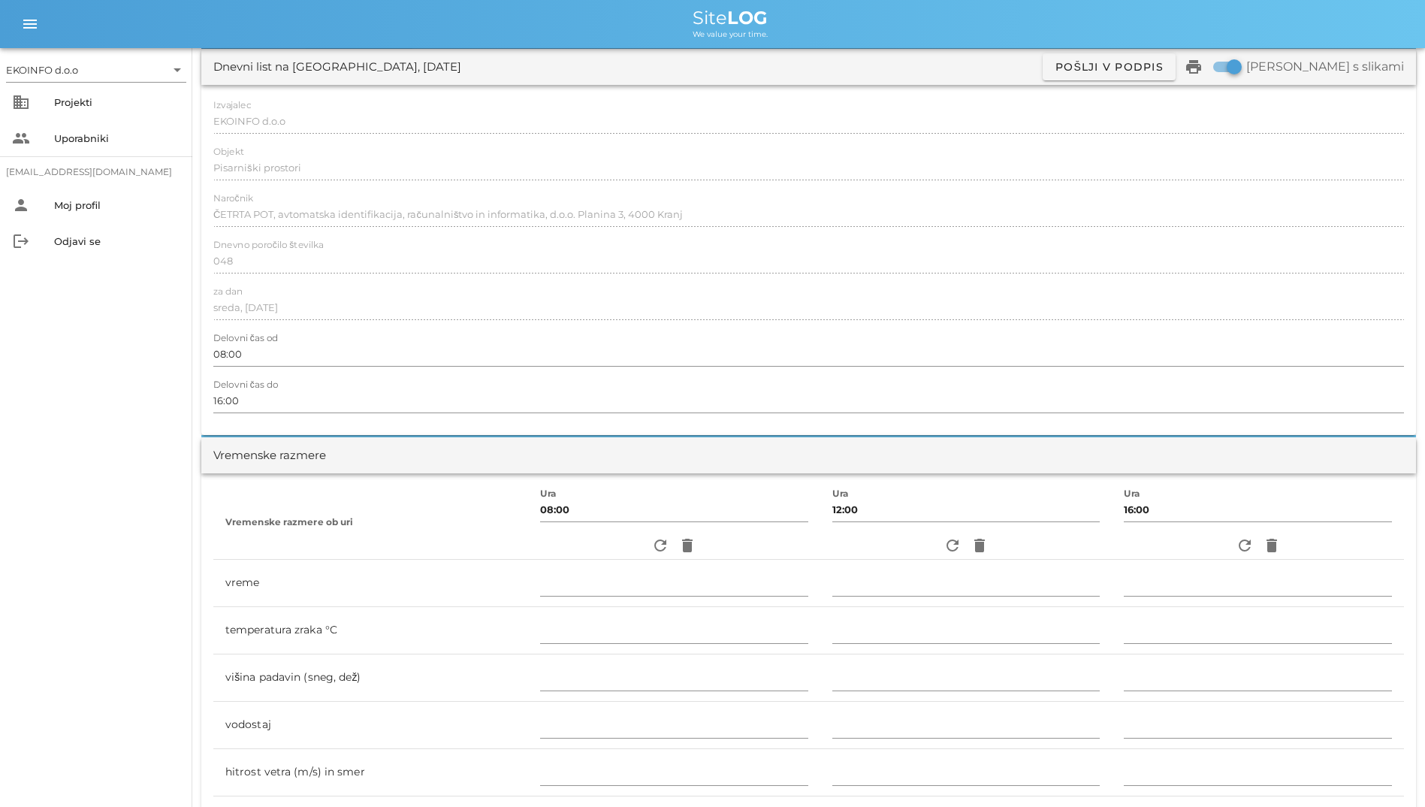
scroll to position [0, 0]
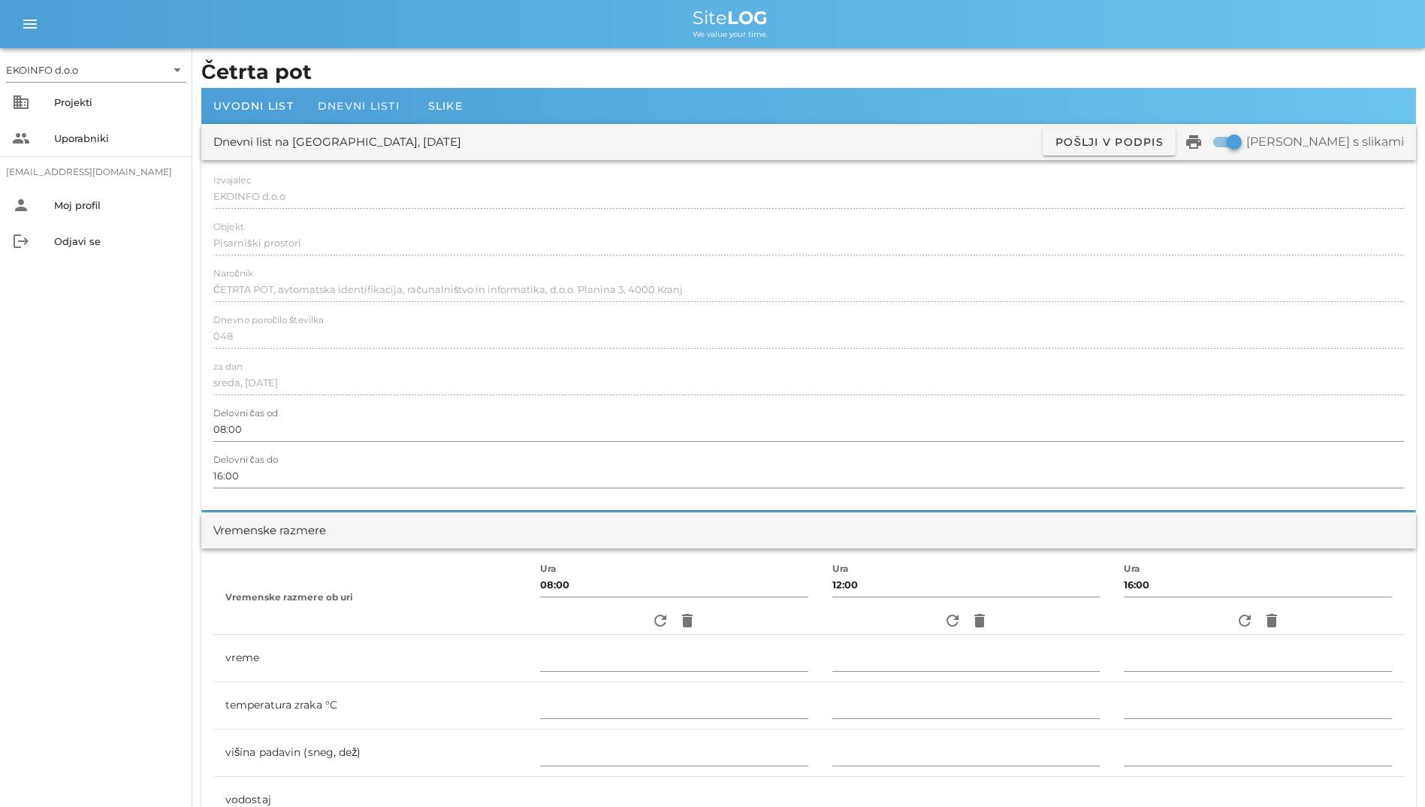
click at [352, 112] on span "Dnevni listi" at bounding box center [359, 106] width 82 height 14
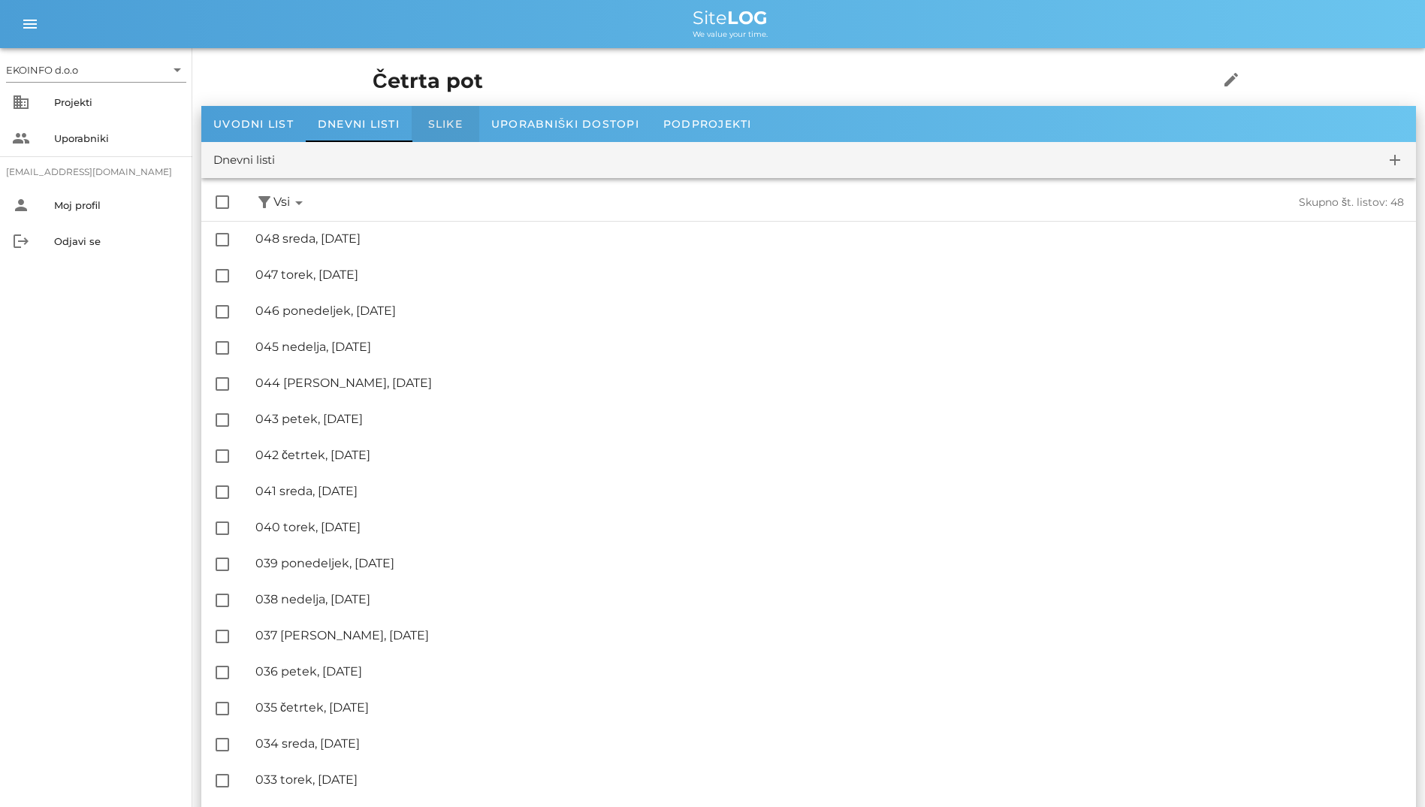
click at [463, 121] on span "Slike" at bounding box center [445, 124] width 35 height 14
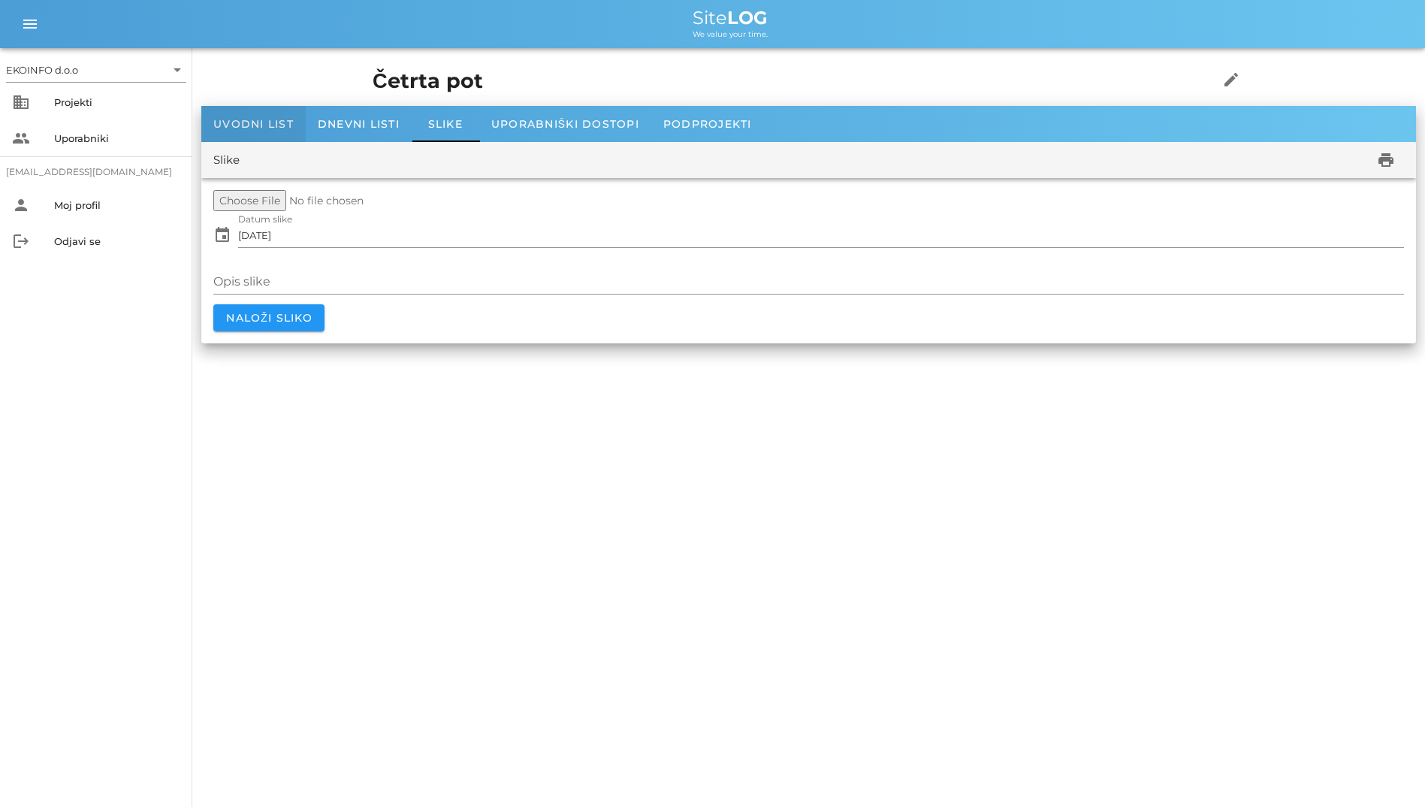
click at [258, 136] on div "Uvodni list" at bounding box center [253, 124] width 104 height 36
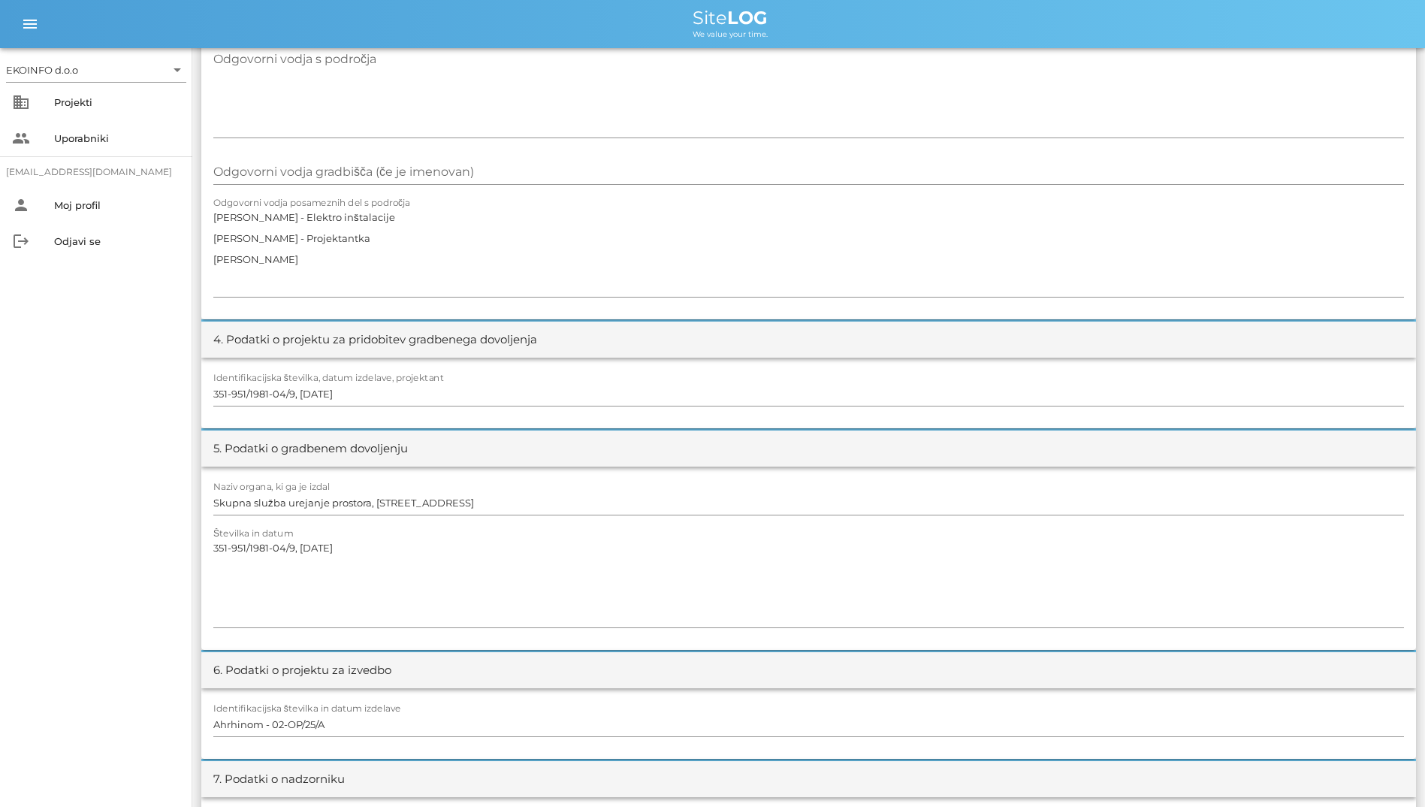
scroll to position [376, 0]
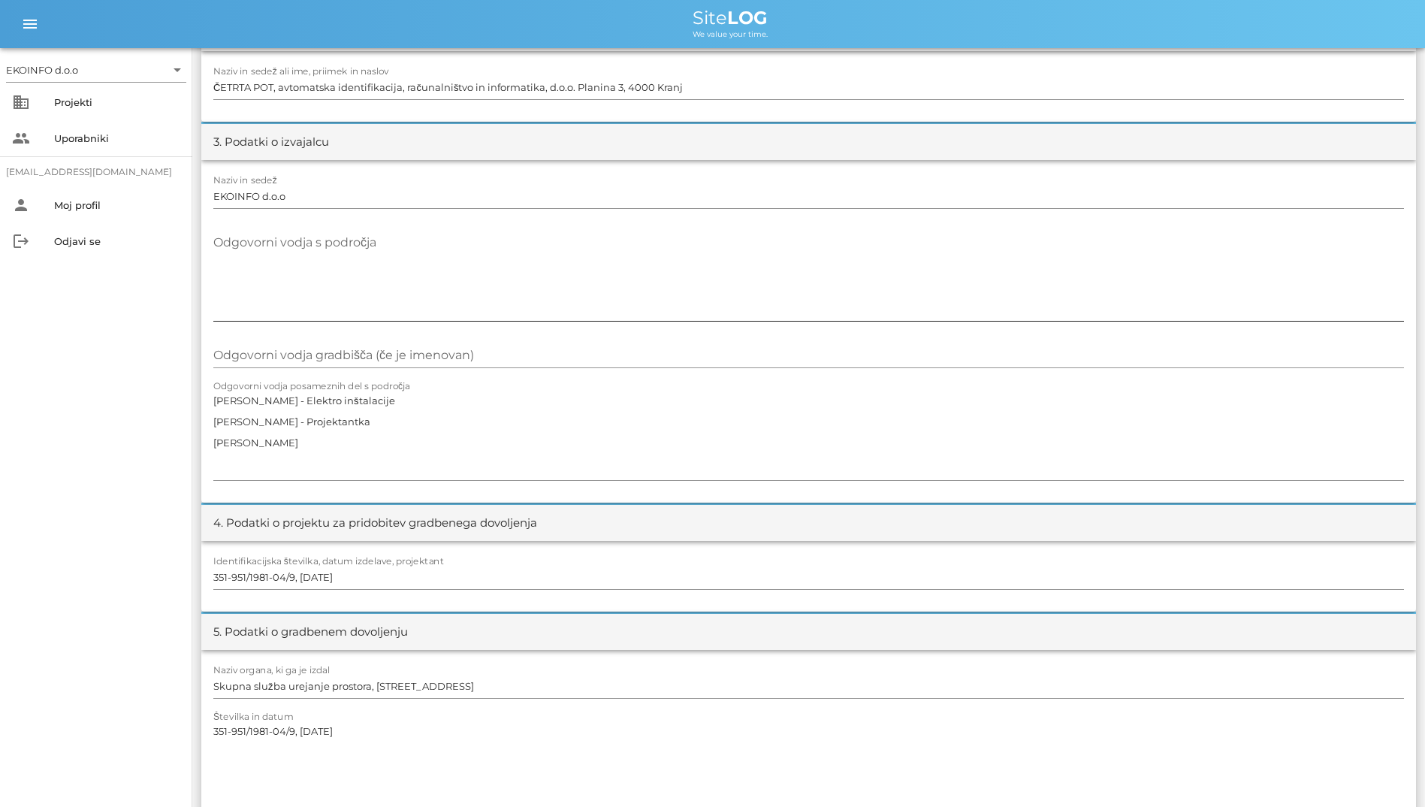
click at [394, 276] on textarea "Odgovorni vodja s področja" at bounding box center [808, 276] width 1191 height 90
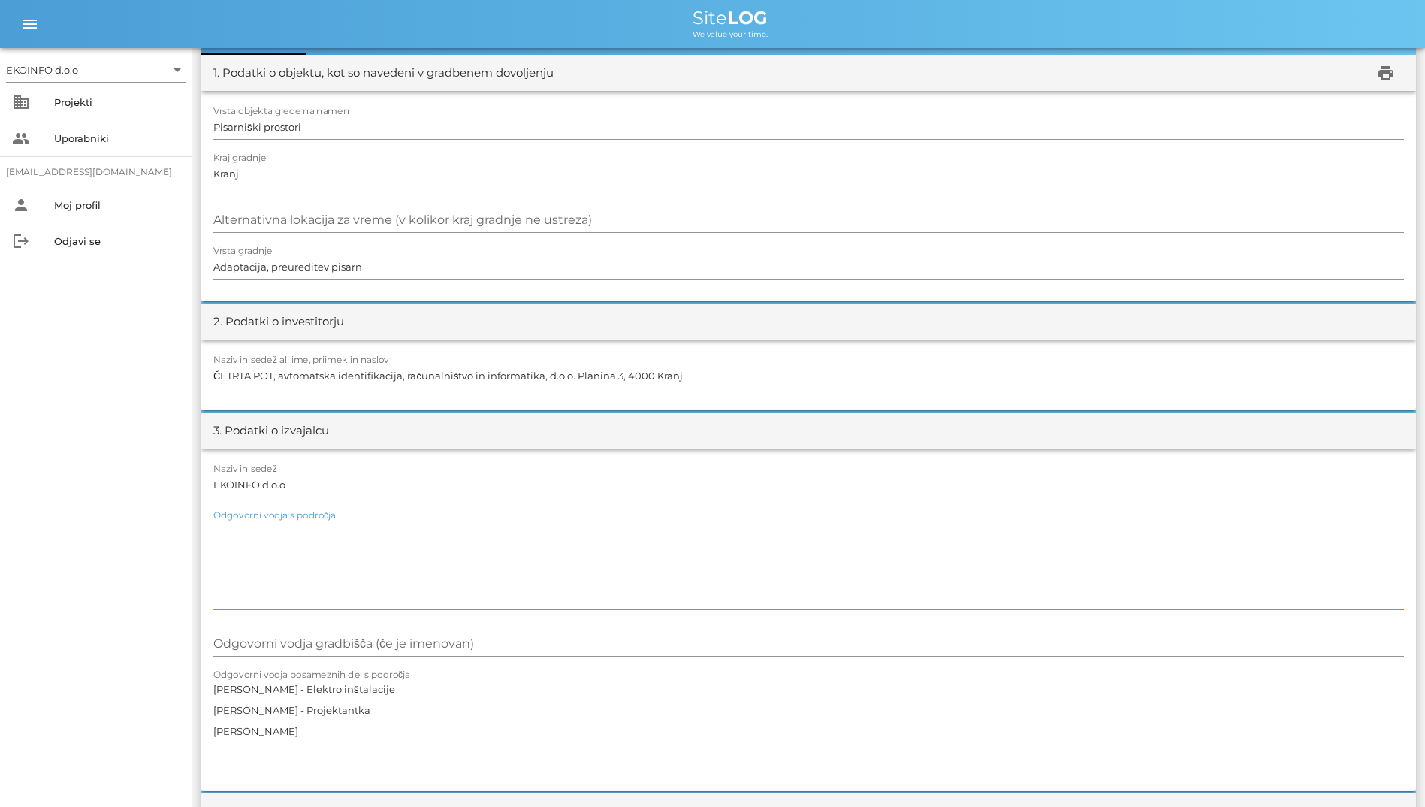
scroll to position [36, 0]
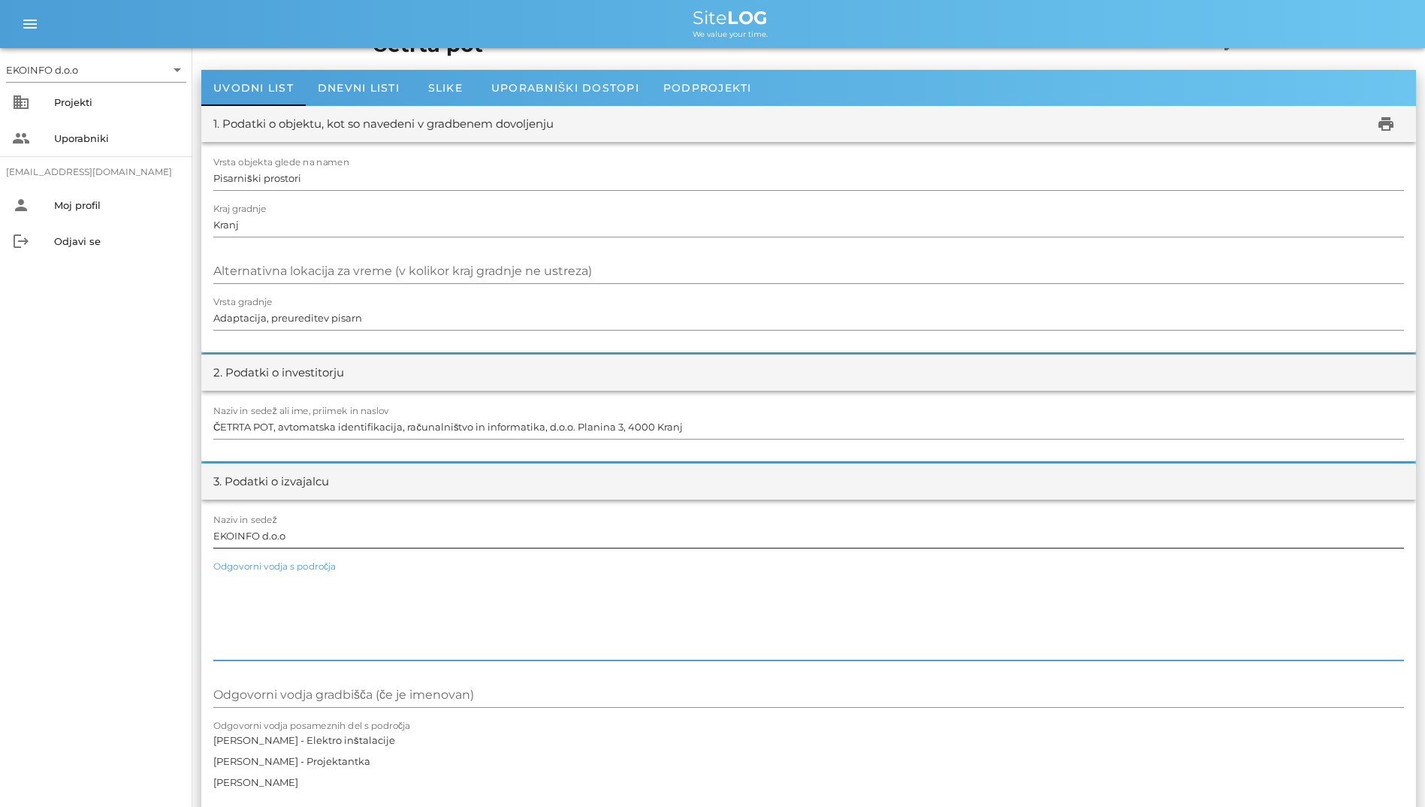
click at [532, 527] on input "EKOINFO d.o.o" at bounding box center [808, 536] width 1191 height 24
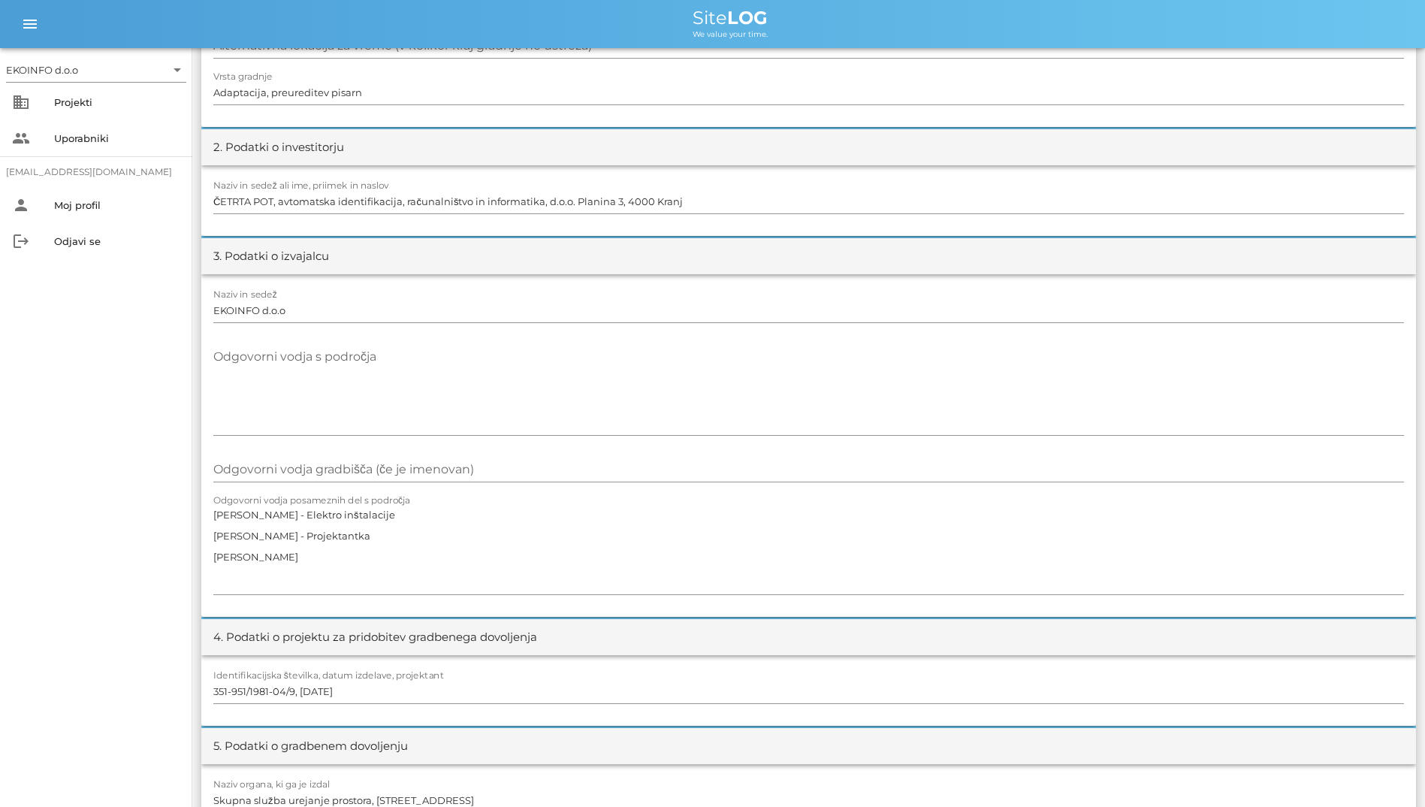
scroll to position [0, 0]
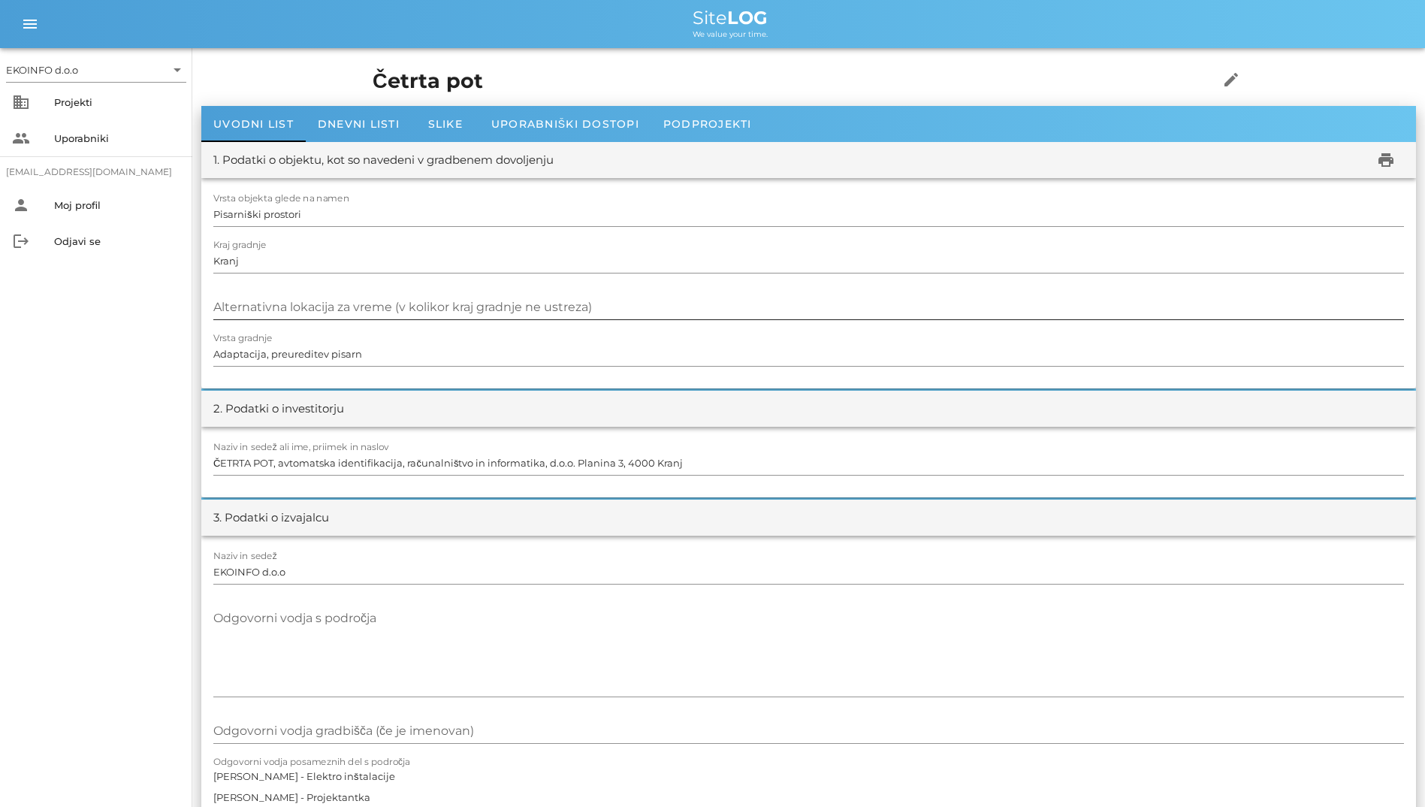
click at [920, 299] on input "Alternativna lokacija za vreme (v kolikor kraj gradnje ne ustreza)" at bounding box center [808, 307] width 1191 height 24
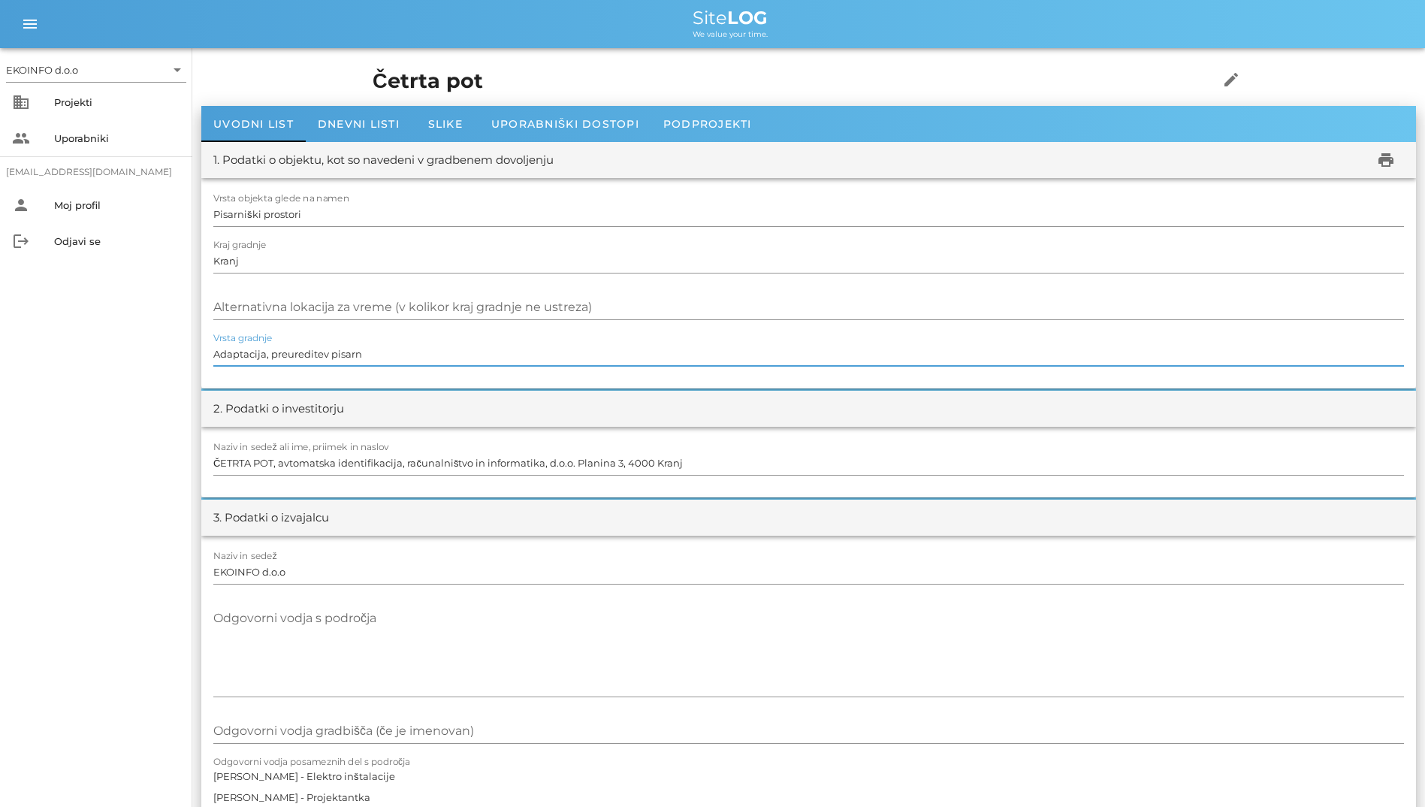
click at [923, 346] on input "Adaptacija, preureditev pisarn" at bounding box center [808, 354] width 1191 height 24
